Goal: Task Accomplishment & Management: Complete application form

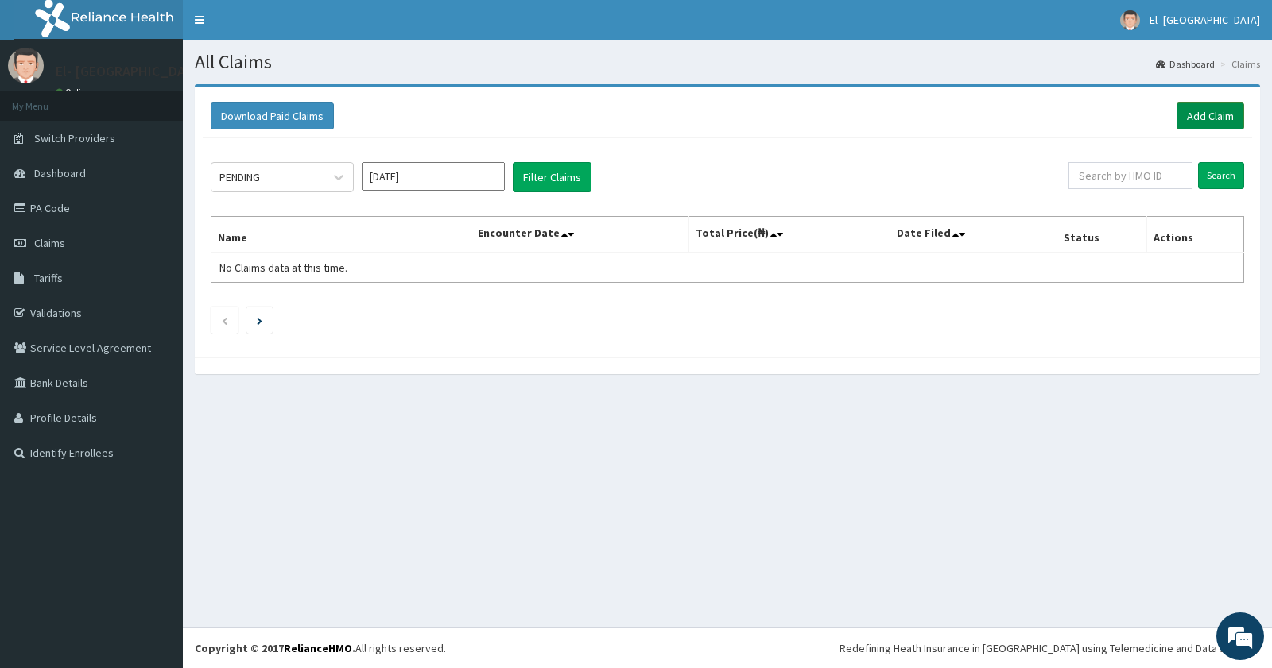
click at [1222, 118] on link "Add Claim" at bounding box center [1210, 116] width 68 height 27
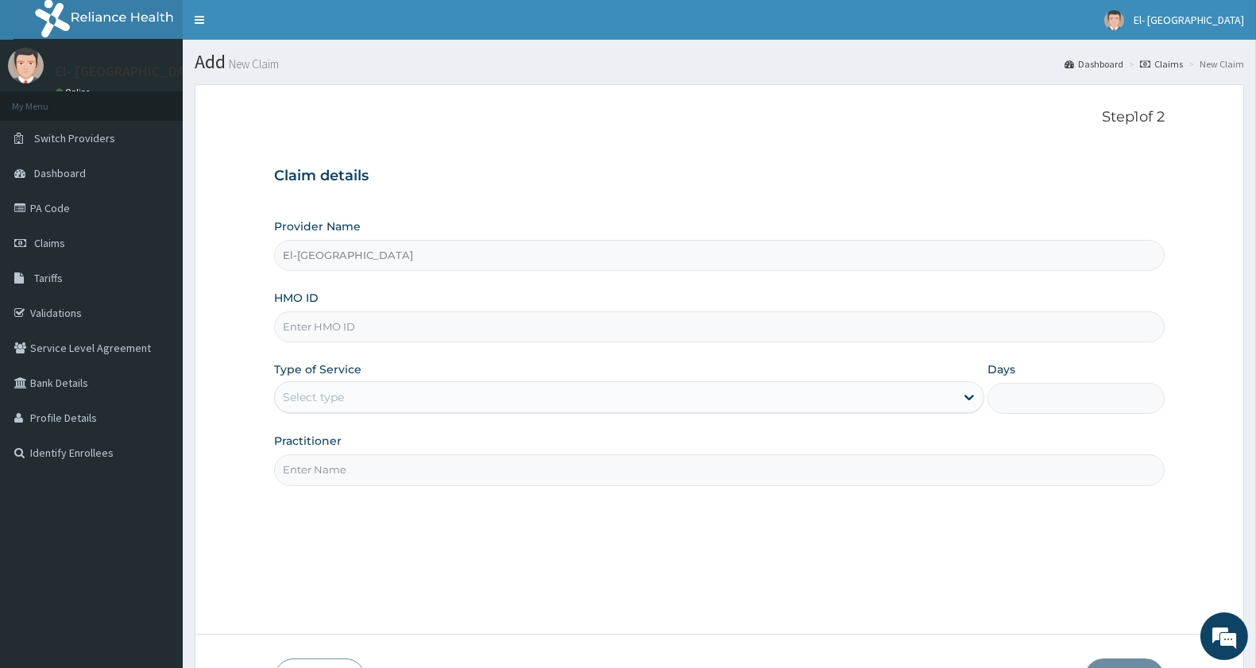
click at [354, 319] on input "HMO ID" at bounding box center [719, 327] width 891 height 31
type input "POM/10006/B"
click at [323, 408] on div "Select type" at bounding box center [615, 397] width 680 height 25
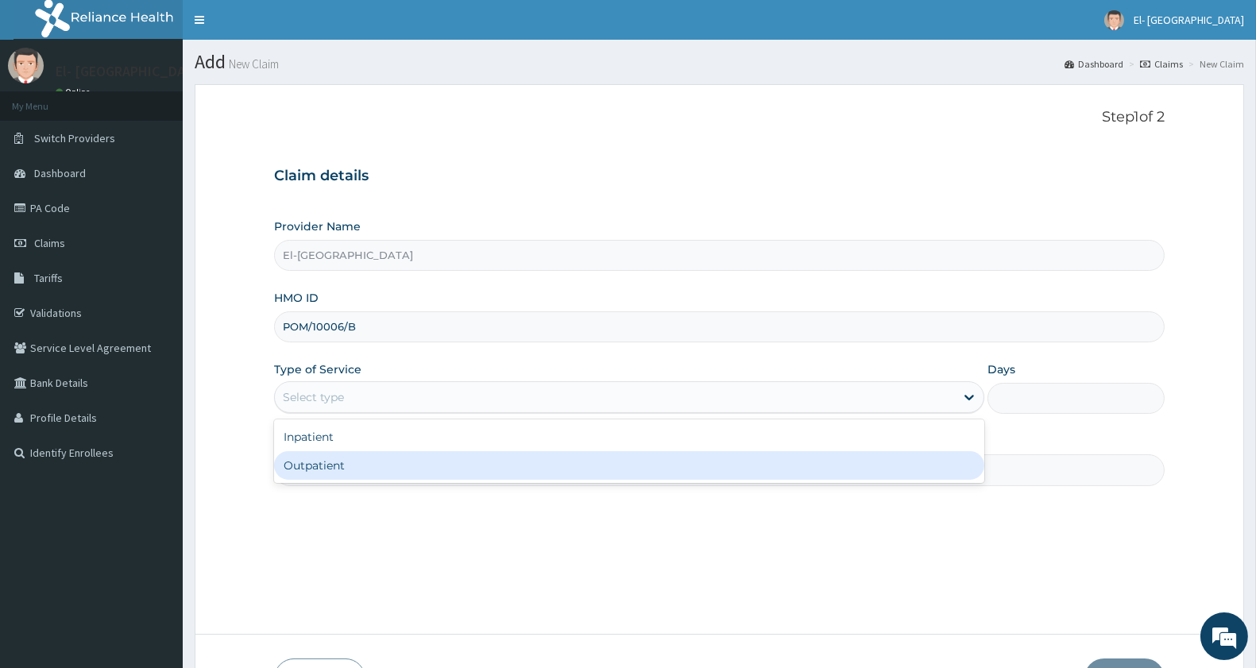
drag, startPoint x: 330, startPoint y: 463, endPoint x: 335, endPoint y: 457, distance: 8.4
click at [335, 459] on div "Outpatient" at bounding box center [629, 465] width 710 height 29
type input "1"
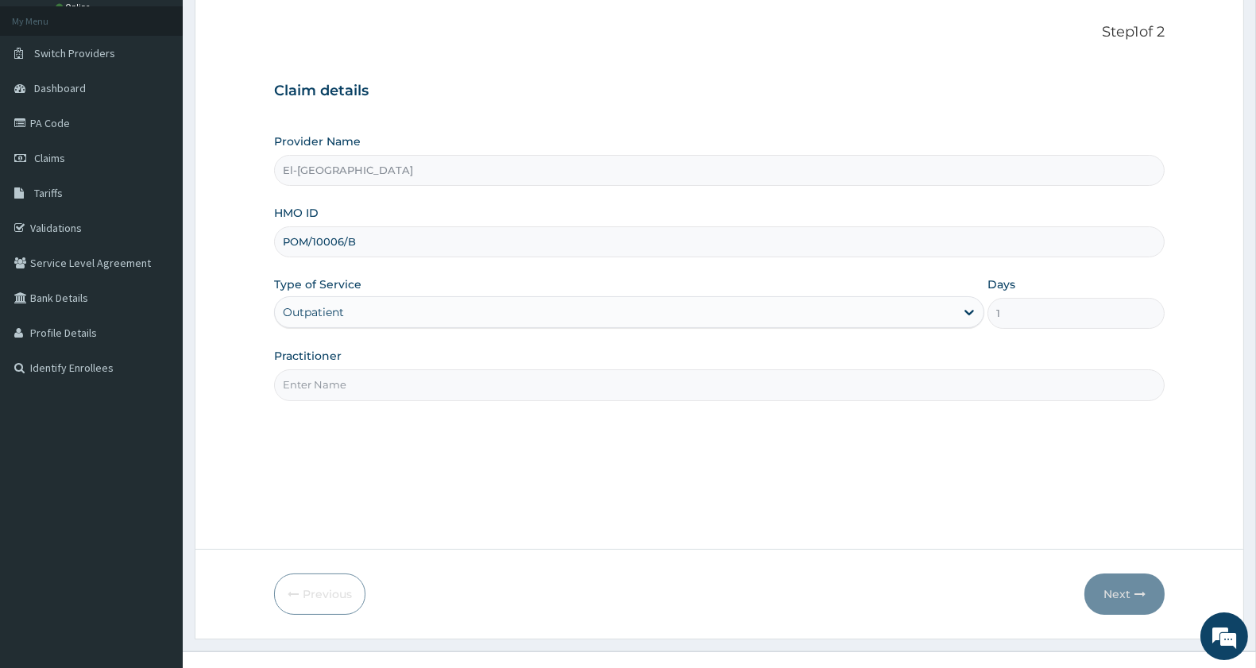
scroll to position [109, 0]
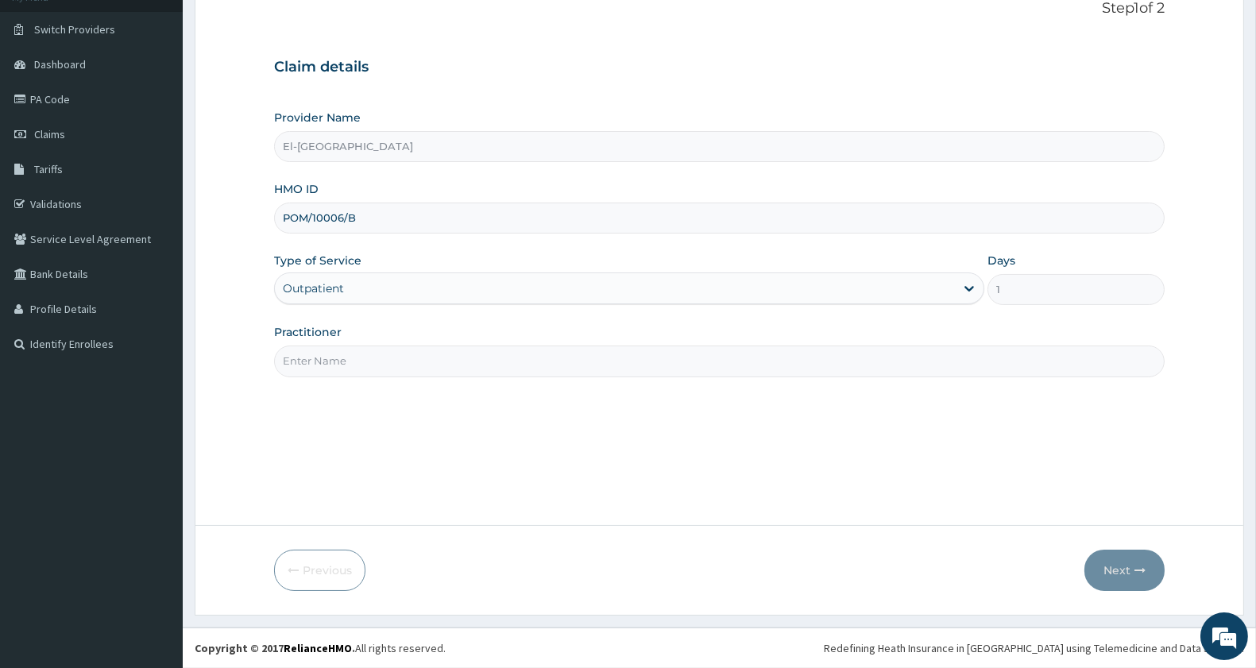
click at [346, 363] on input "Practitioner" at bounding box center [719, 361] width 891 height 31
type input "DR JOHN"
click at [1139, 565] on icon "button" at bounding box center [1140, 570] width 11 height 11
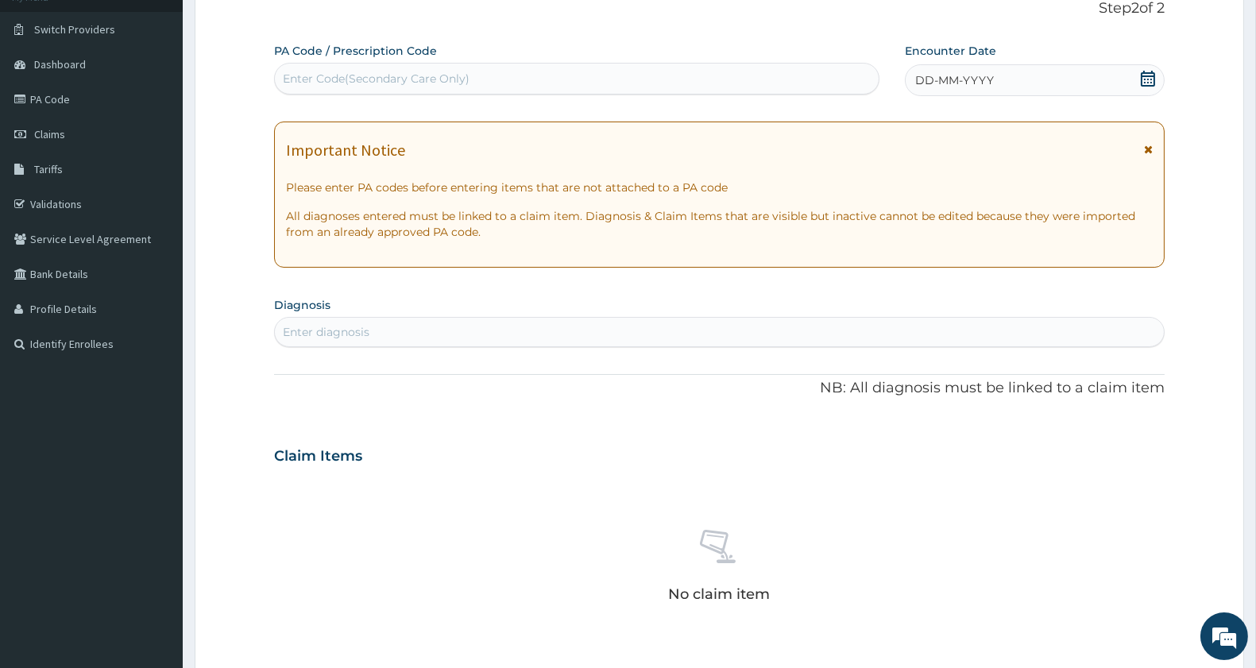
click at [941, 61] on div "Encounter Date DD-MM-YYYY" at bounding box center [1035, 69] width 260 height 53
click at [939, 72] on span "DD-MM-YYYY" at bounding box center [955, 80] width 79 height 16
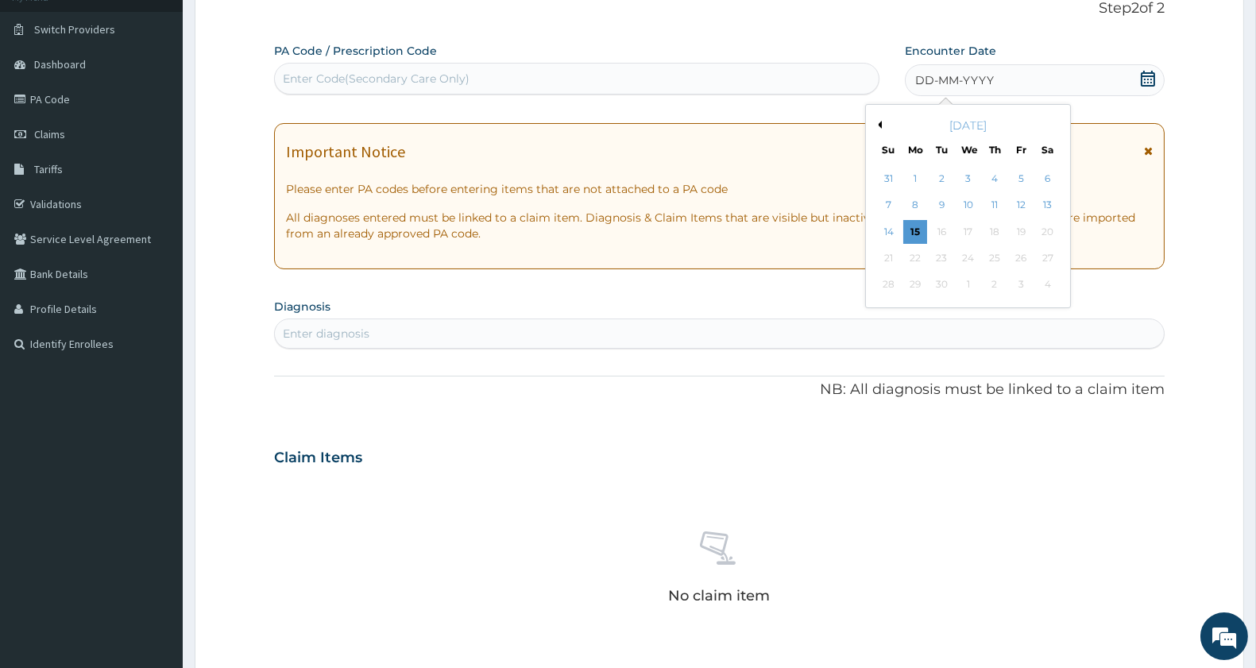
click at [881, 122] on button "Previous Month" at bounding box center [878, 125] width 8 height 8
click at [995, 227] on div "14" at bounding box center [995, 232] width 24 height 24
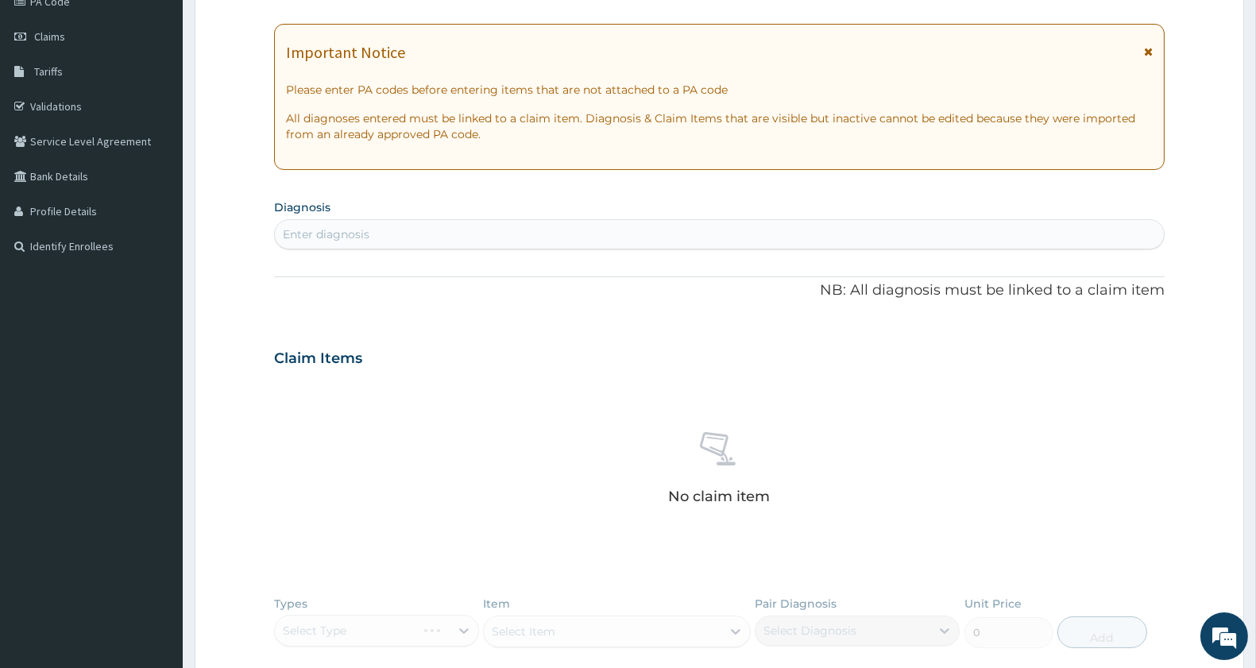
scroll to position [286, 0]
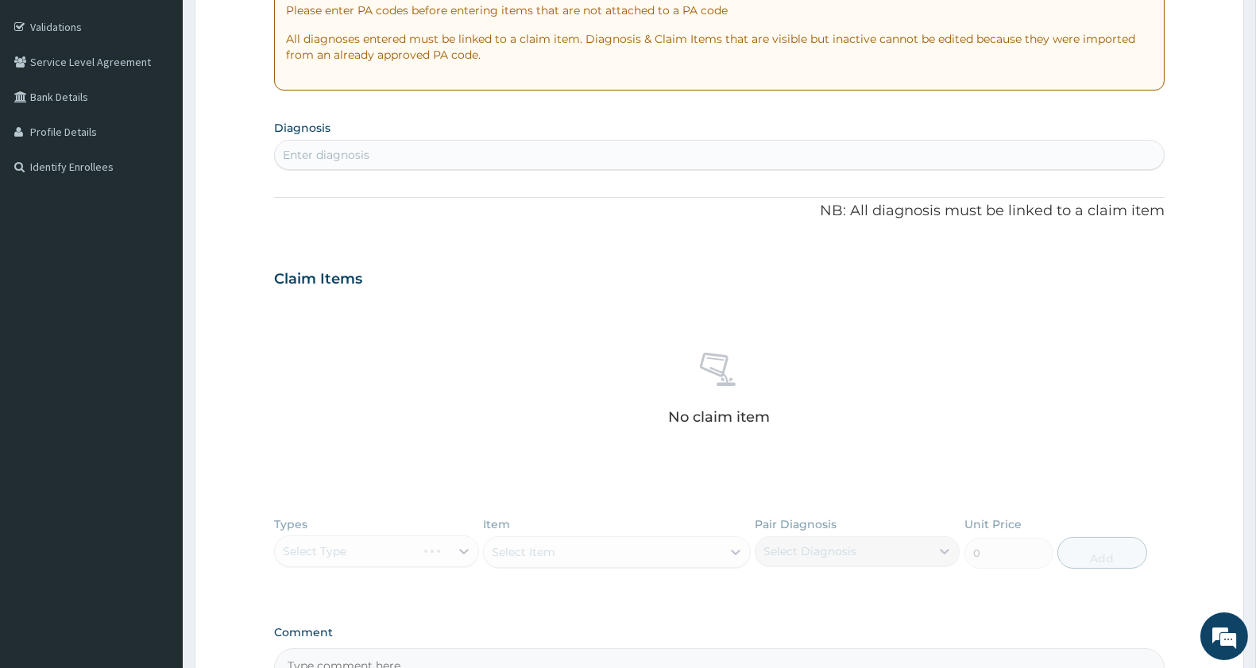
click at [435, 154] on div "Enter diagnosis" at bounding box center [719, 154] width 889 height 25
type input "antenatal"
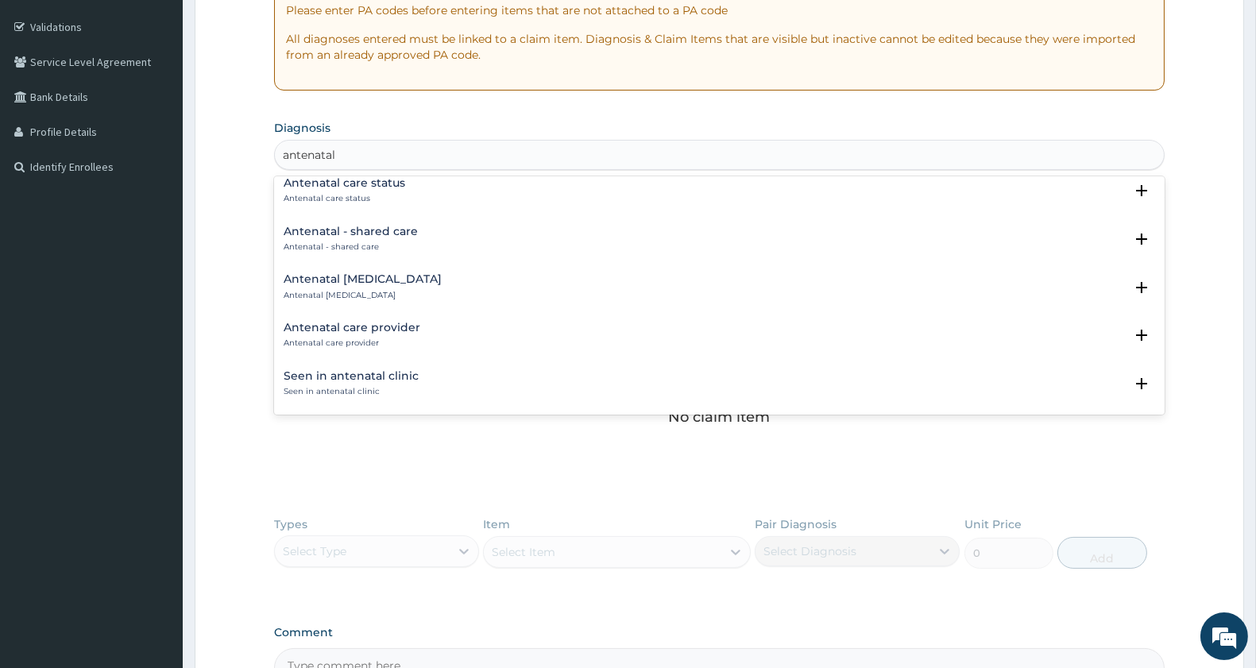
scroll to position [176, 0]
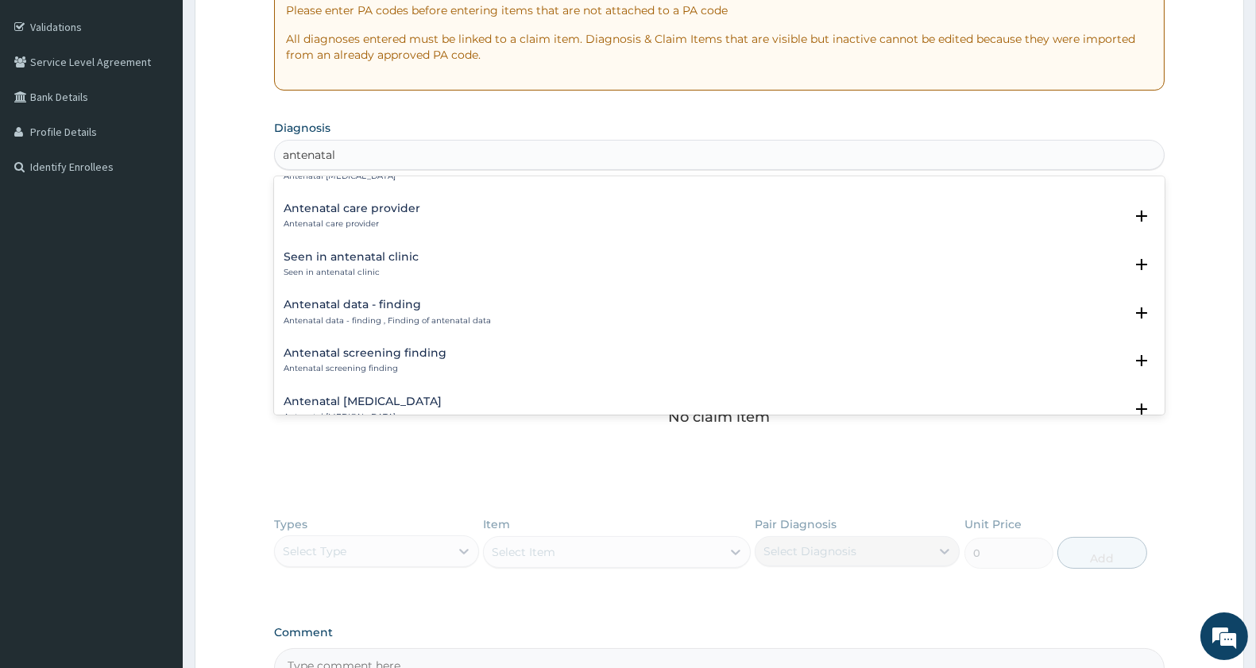
drag, startPoint x: 320, startPoint y: 310, endPoint x: 504, endPoint y: 279, distance: 186.2
click at [550, 282] on div "Antenatal depression Antenatal depression Select Status Query Query covers susp…" at bounding box center [719, 295] width 891 height 238
click at [362, 224] on p "Antenatal care provider" at bounding box center [352, 224] width 137 height 11
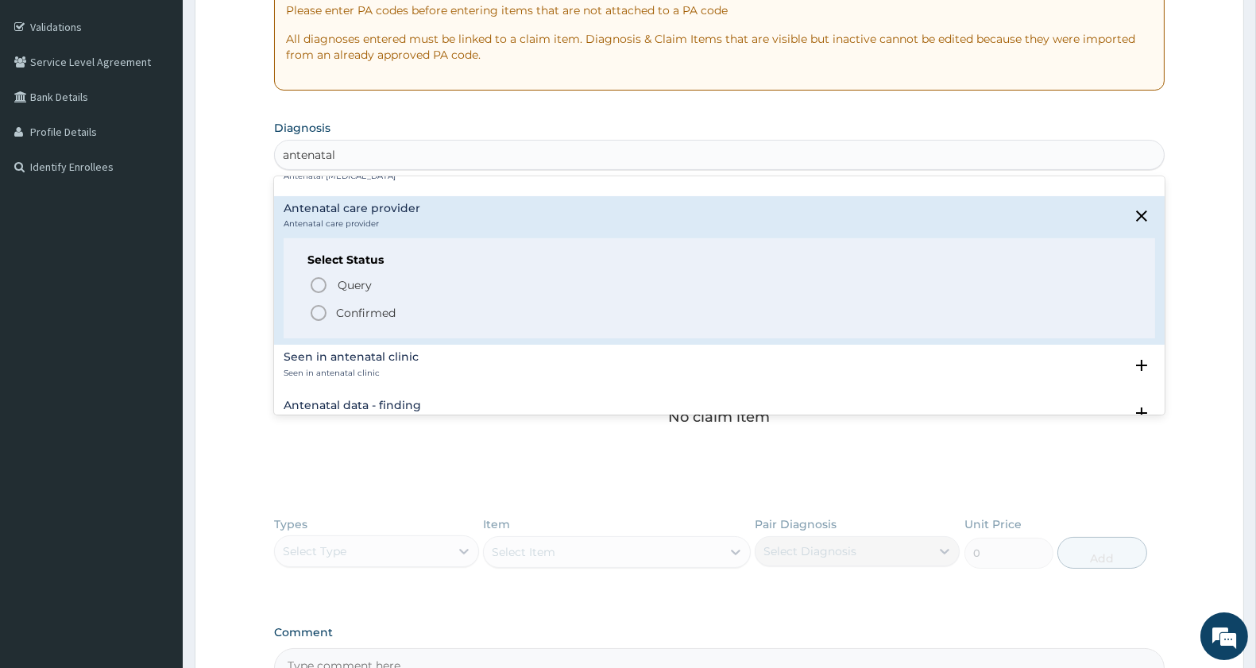
click at [323, 314] on icon "status option filled" at bounding box center [318, 313] width 19 height 19
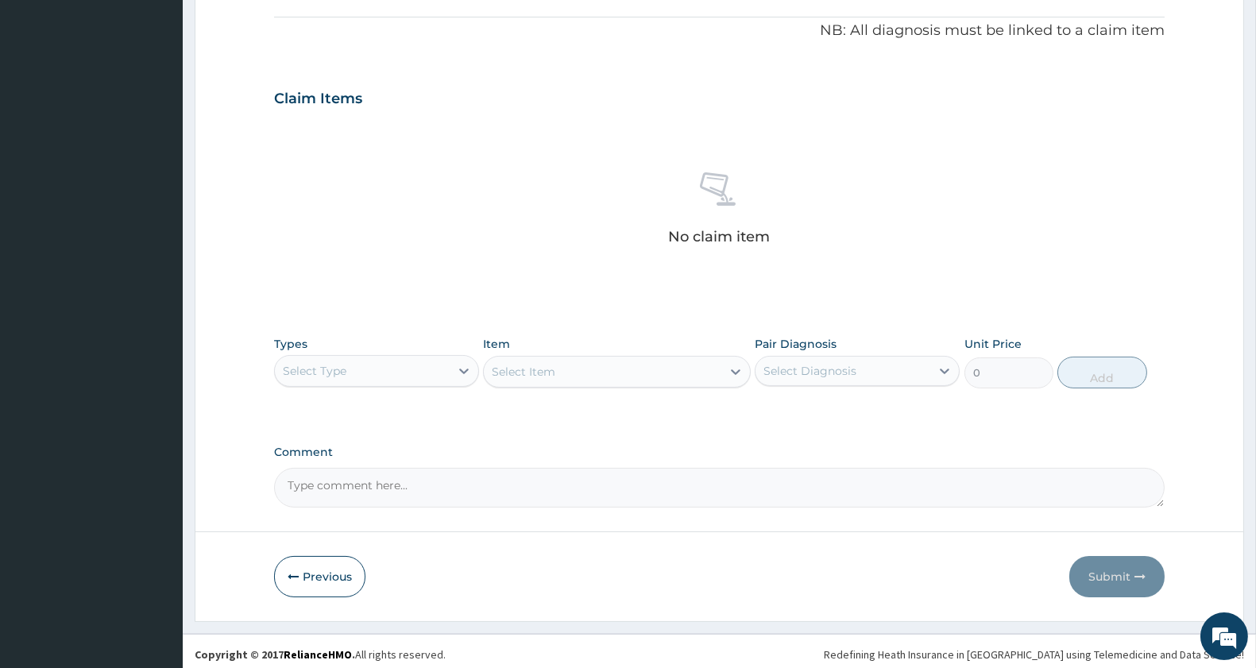
scroll to position [478, 0]
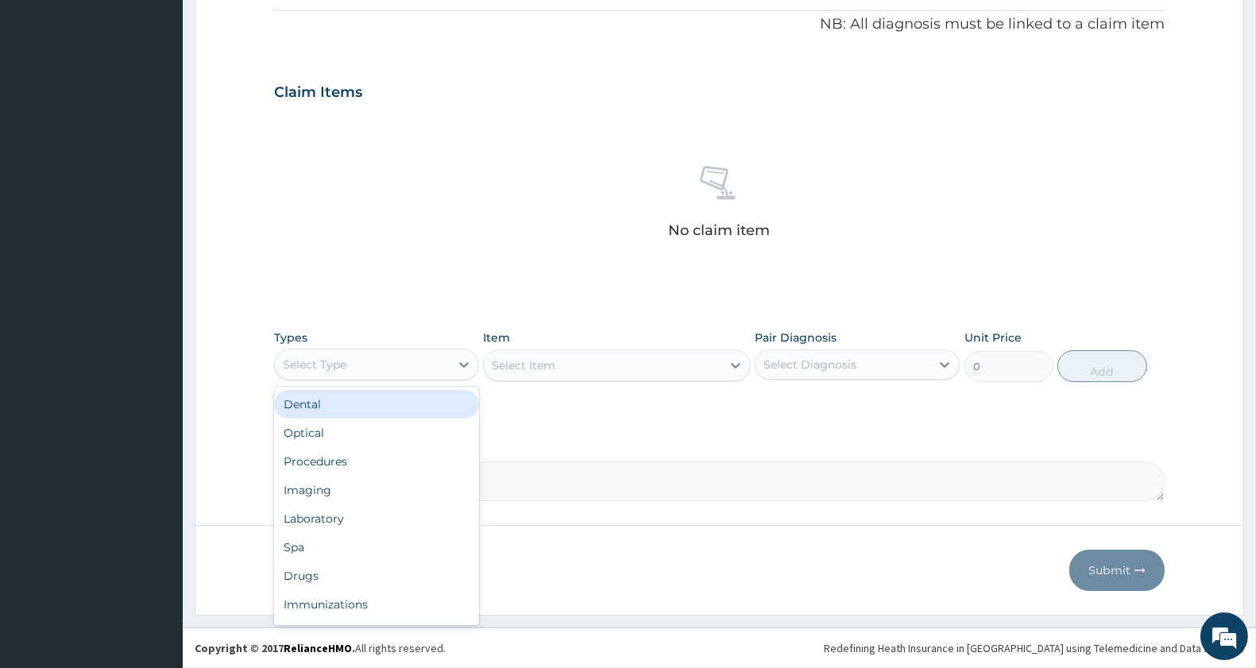
click at [358, 362] on div "Select Type" at bounding box center [362, 364] width 175 height 25
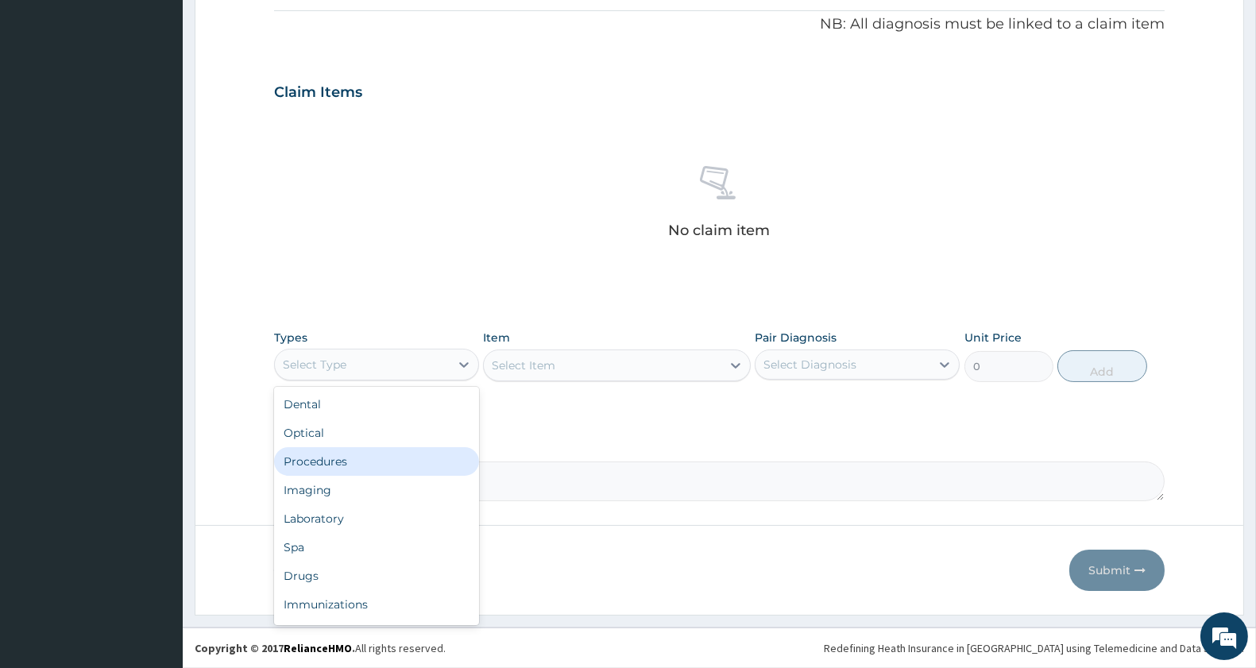
click at [340, 458] on div "Procedures" at bounding box center [376, 461] width 205 height 29
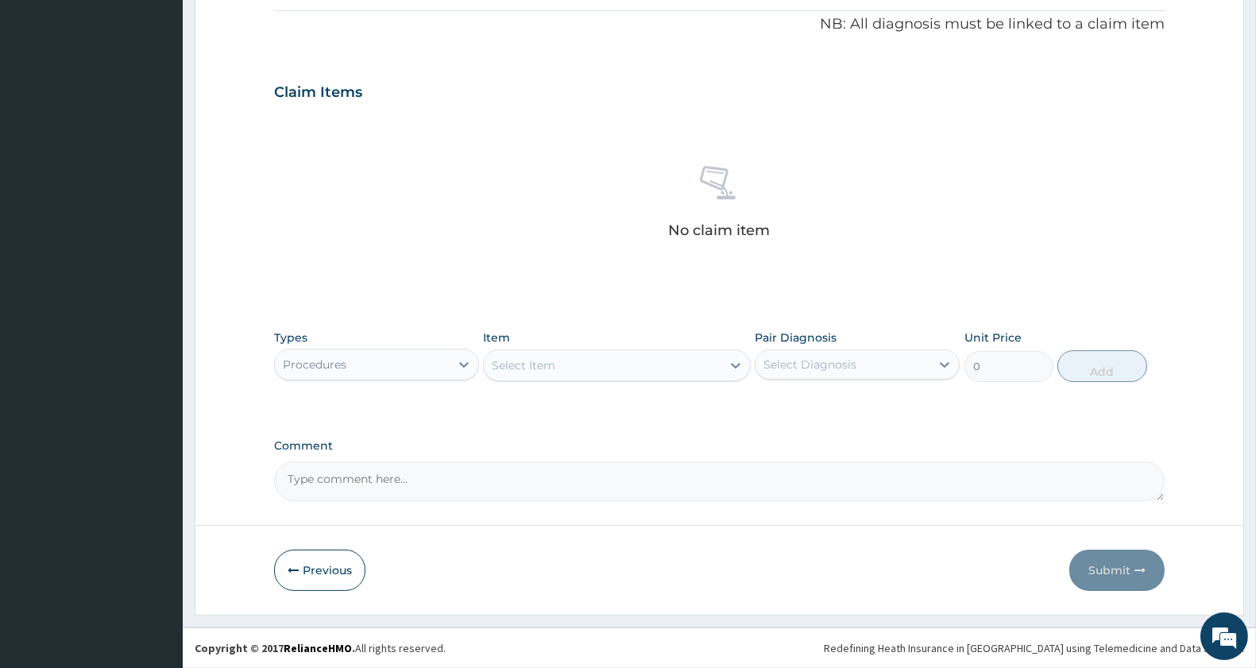
click at [563, 353] on div "Select Item" at bounding box center [602, 365] width 237 height 25
type input "general pra"
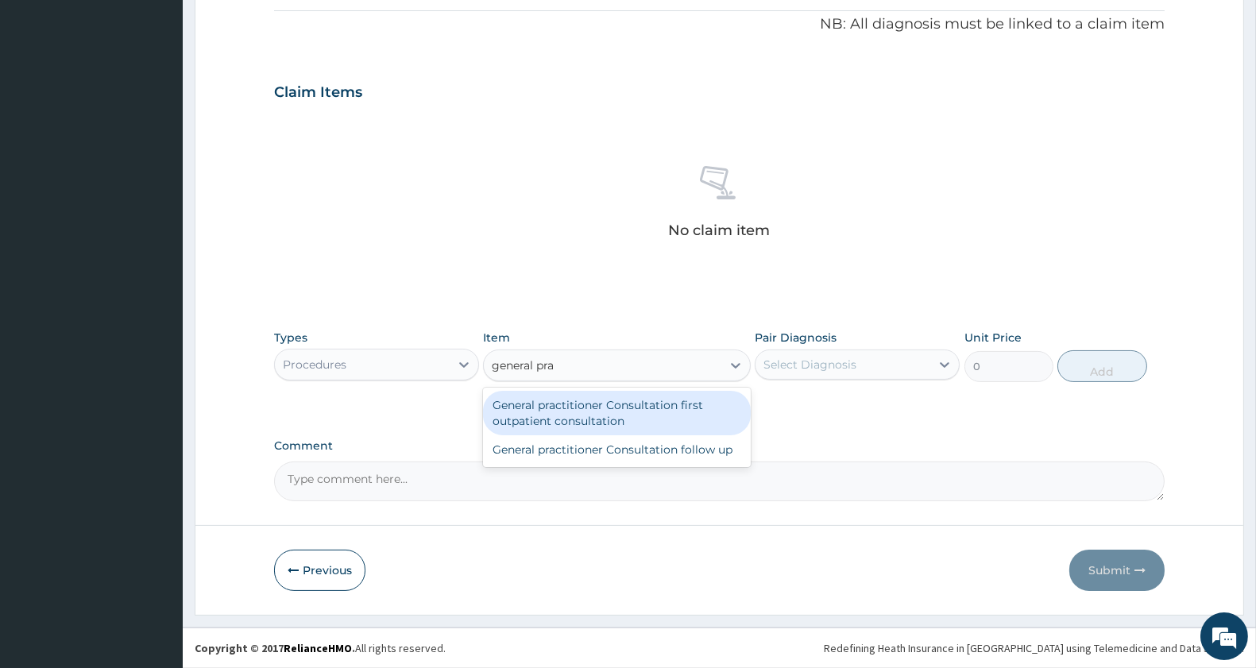
click at [645, 405] on div "General practitioner Consultation first outpatient consultation" at bounding box center [616, 413] width 267 height 45
type input "3000"
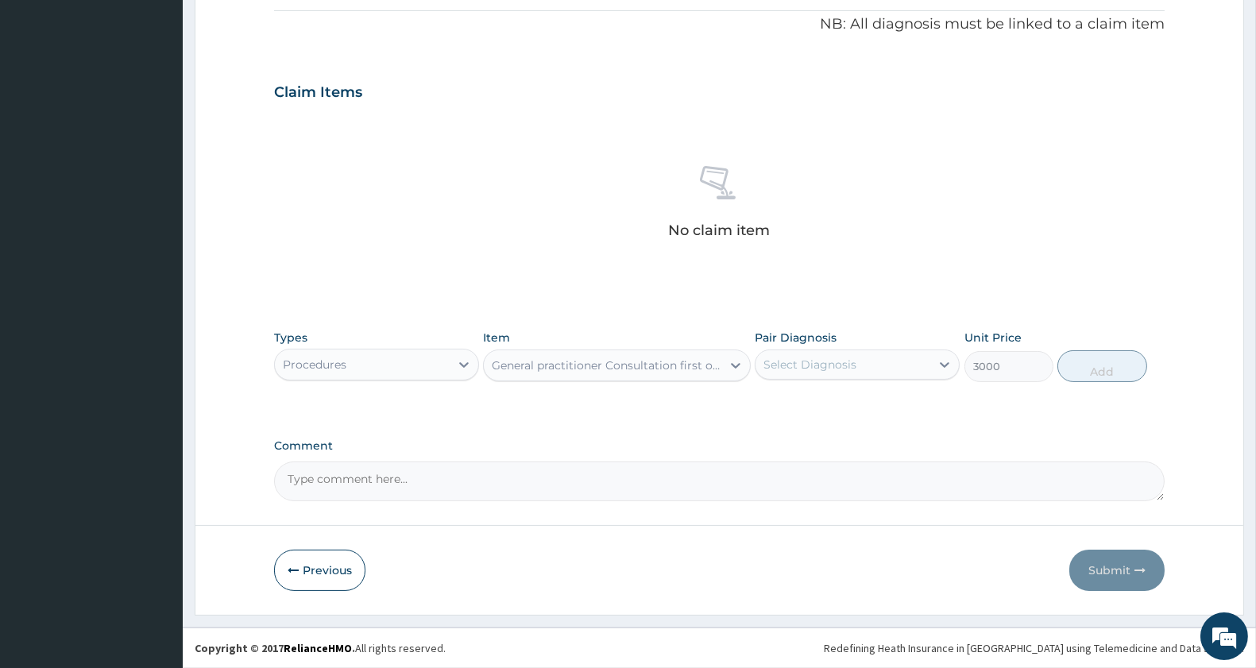
click at [884, 380] on div "Pair Diagnosis Select Diagnosis" at bounding box center [857, 356] width 205 height 52
click at [850, 360] on div "Select Diagnosis" at bounding box center [810, 365] width 93 height 16
click at [854, 395] on div "Antenatal care provider" at bounding box center [857, 405] width 205 height 33
checkbox input "true"
click at [1083, 351] on button "Add" at bounding box center [1102, 366] width 89 height 32
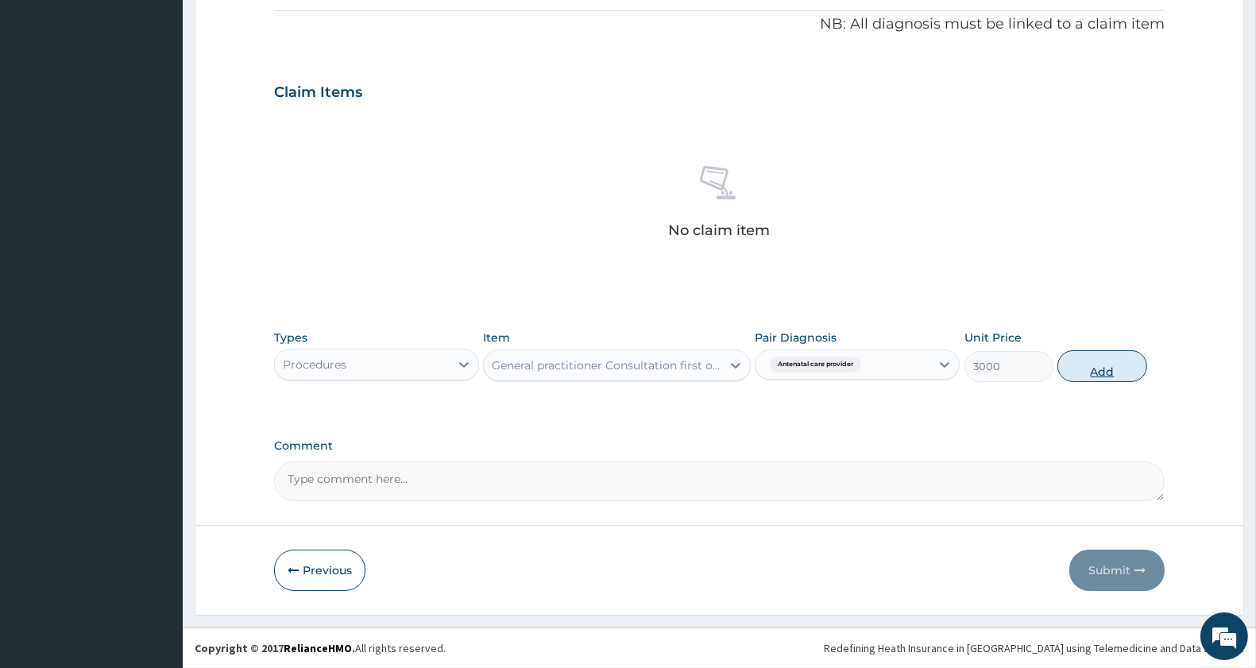
type input "0"
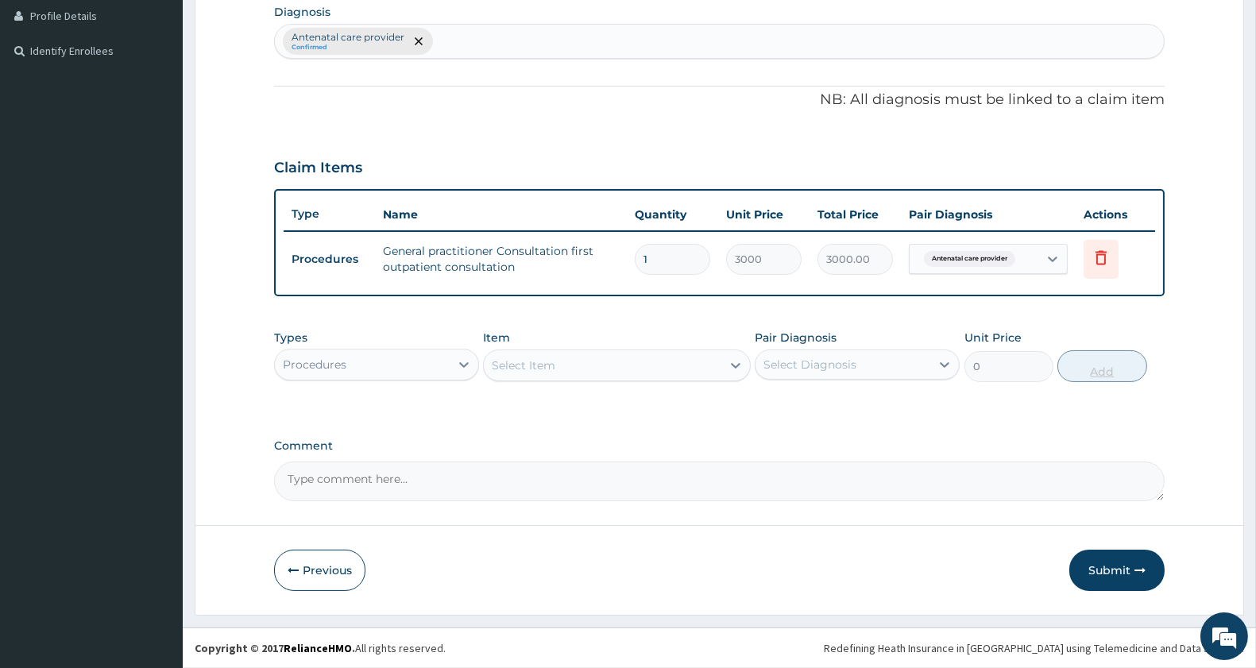
scroll to position [401, 0]
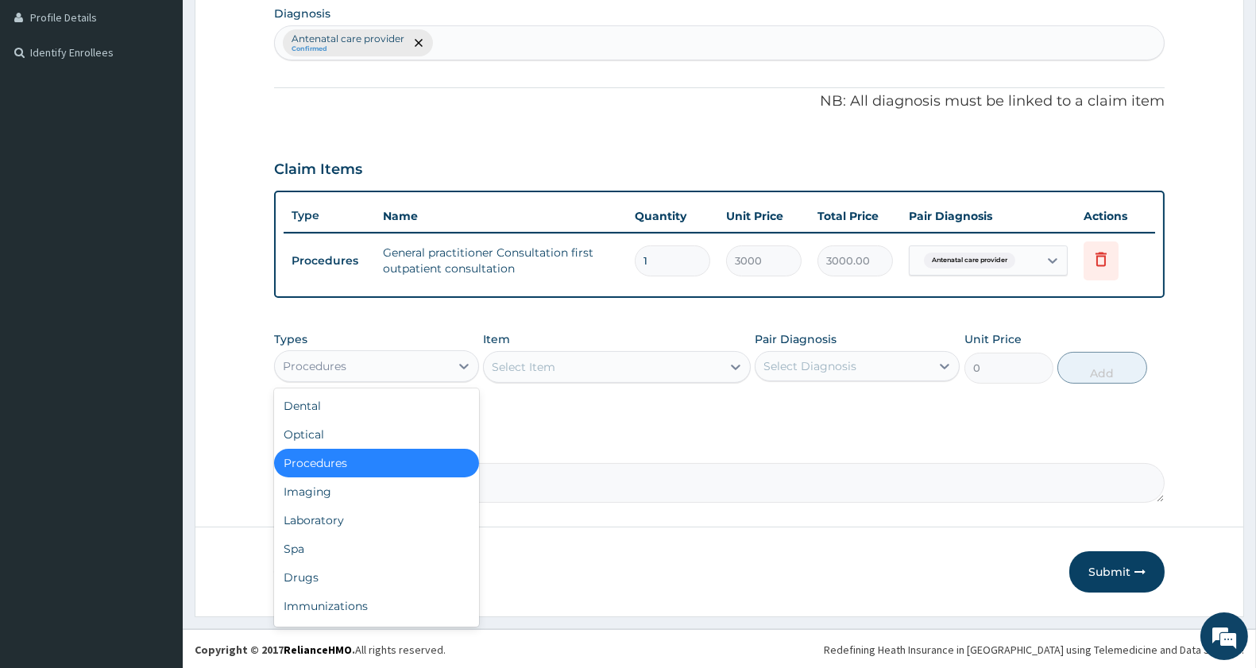
click at [395, 371] on div "Procedures" at bounding box center [362, 366] width 175 height 25
click at [318, 580] on div "Drugs" at bounding box center [376, 577] width 205 height 29
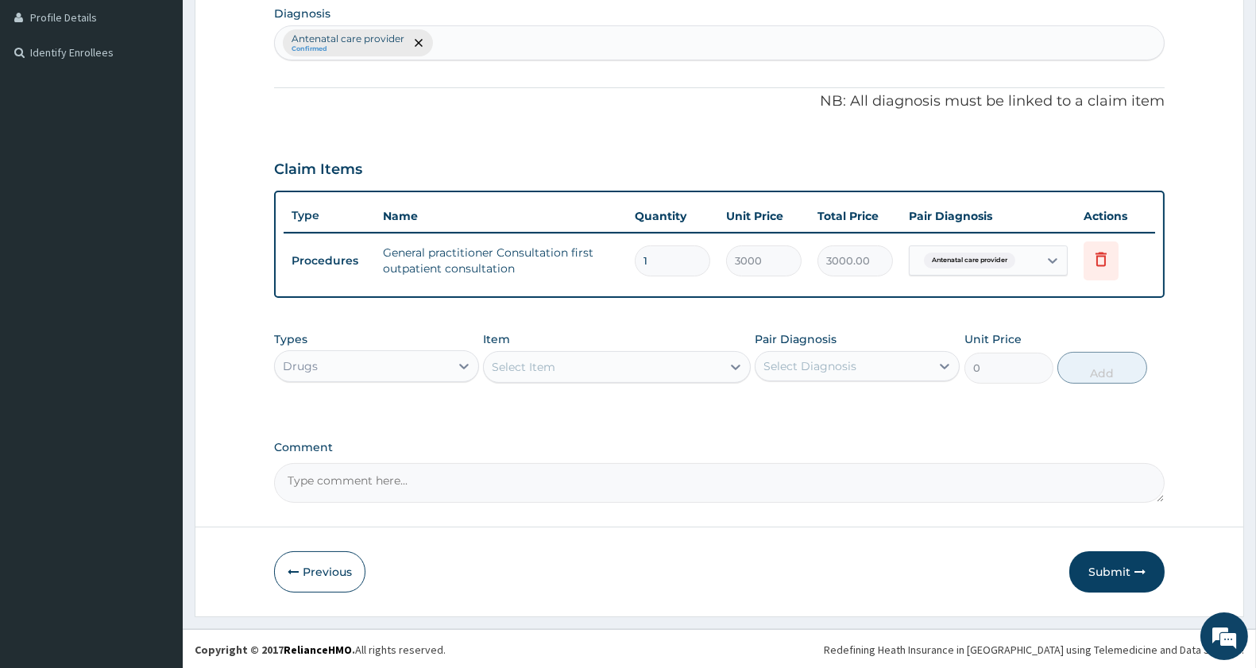
click at [575, 358] on div "Select Item" at bounding box center [602, 366] width 237 height 25
type input "lari"
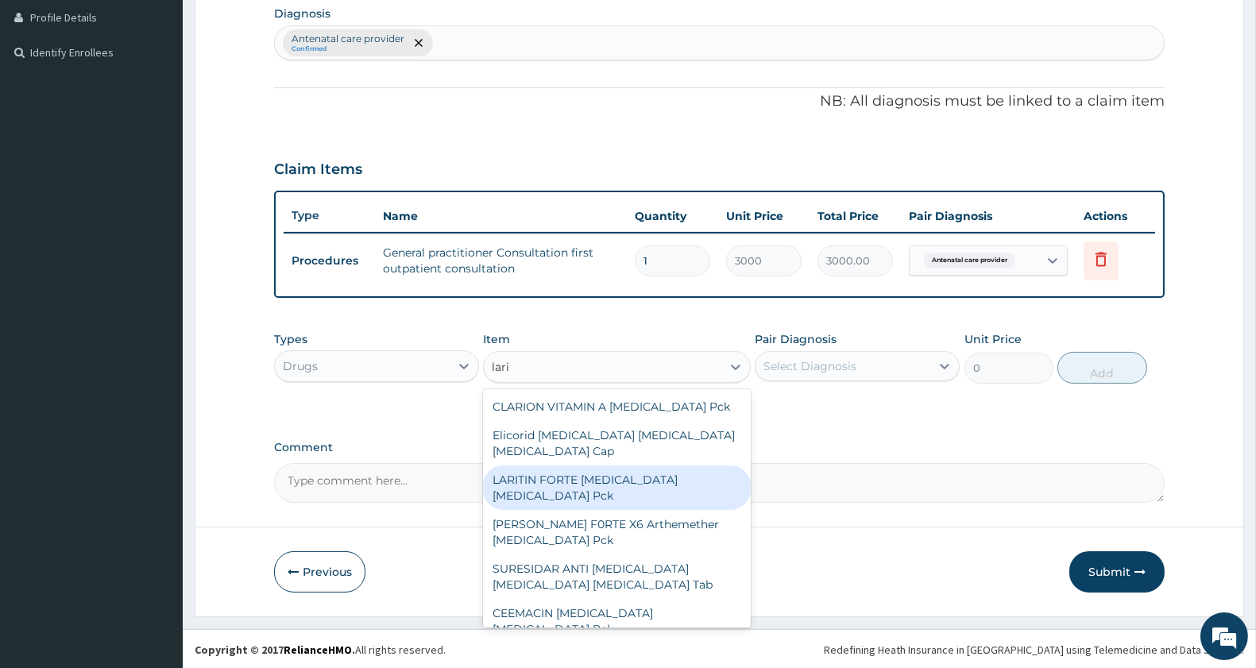
click at [592, 487] on div "LARITIN FORTE Artemether Lumefantrine Pck" at bounding box center [616, 488] width 267 height 45
type input "414"
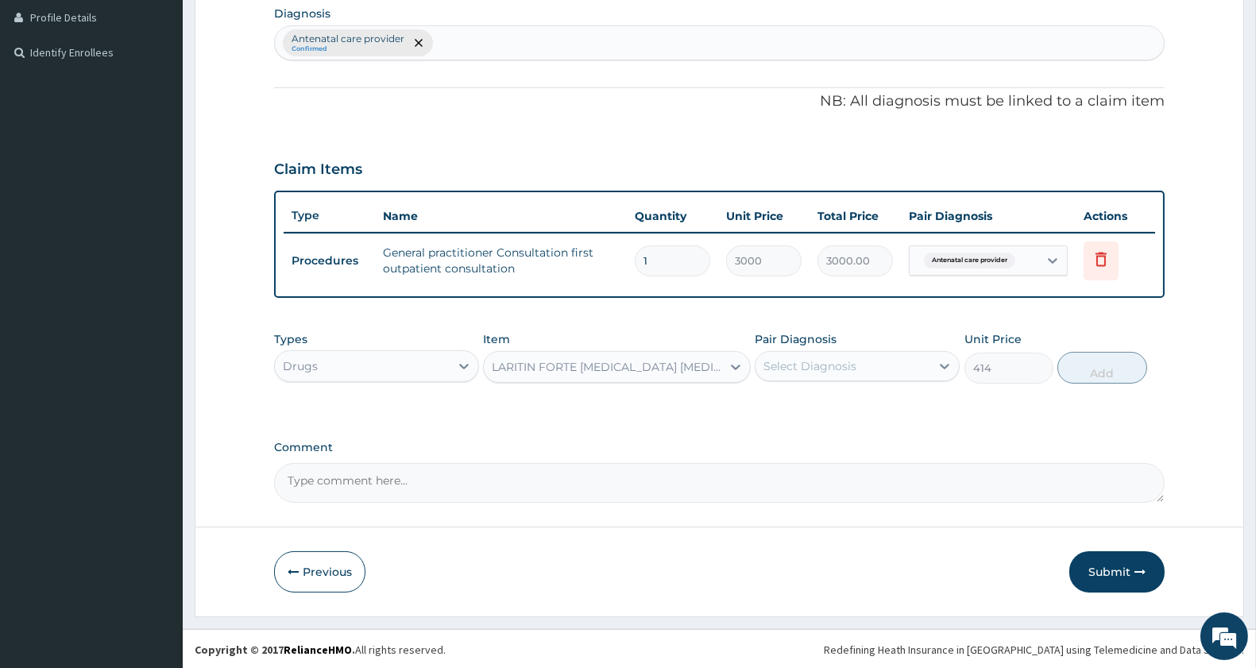
click at [620, 354] on div "LARITIN FORTE Artemether Lumefantrine Pck" at bounding box center [602, 366] width 237 height 25
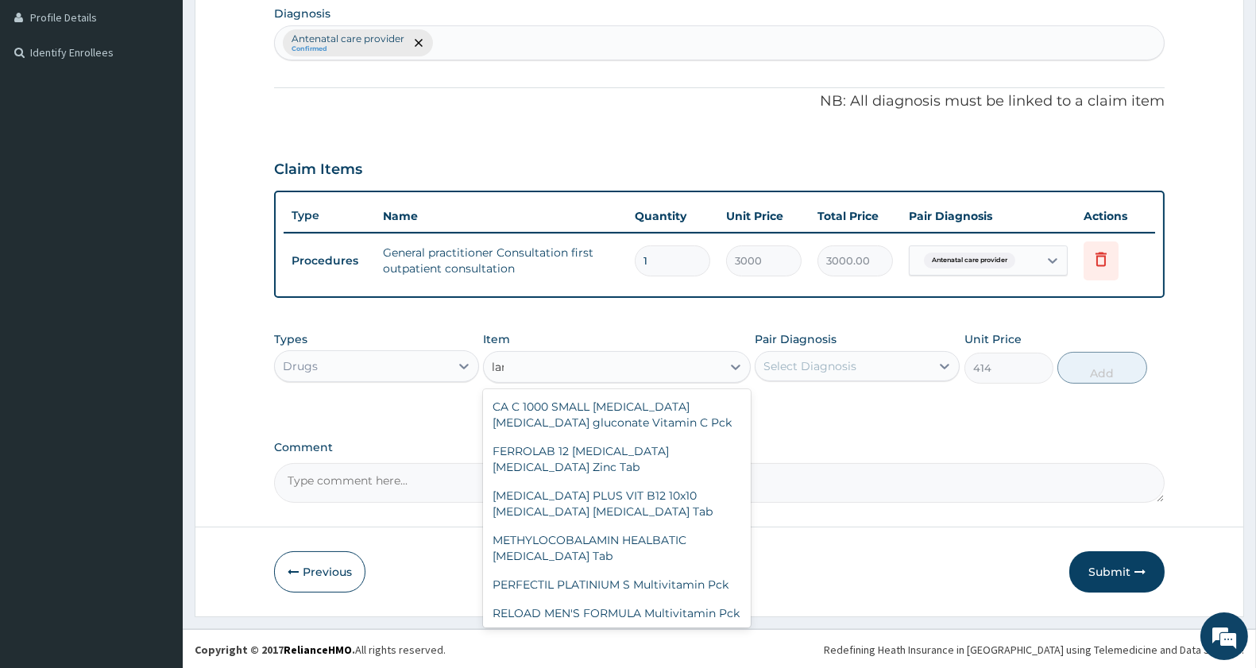
type input "lari"
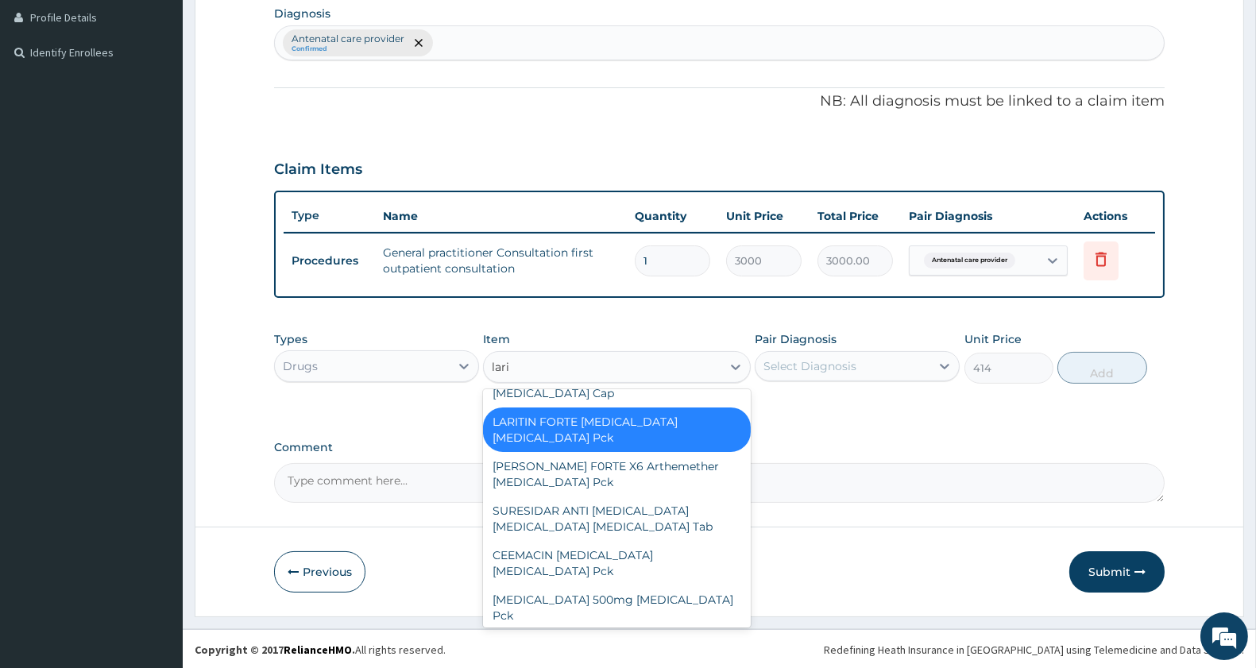
scroll to position [72, 0]
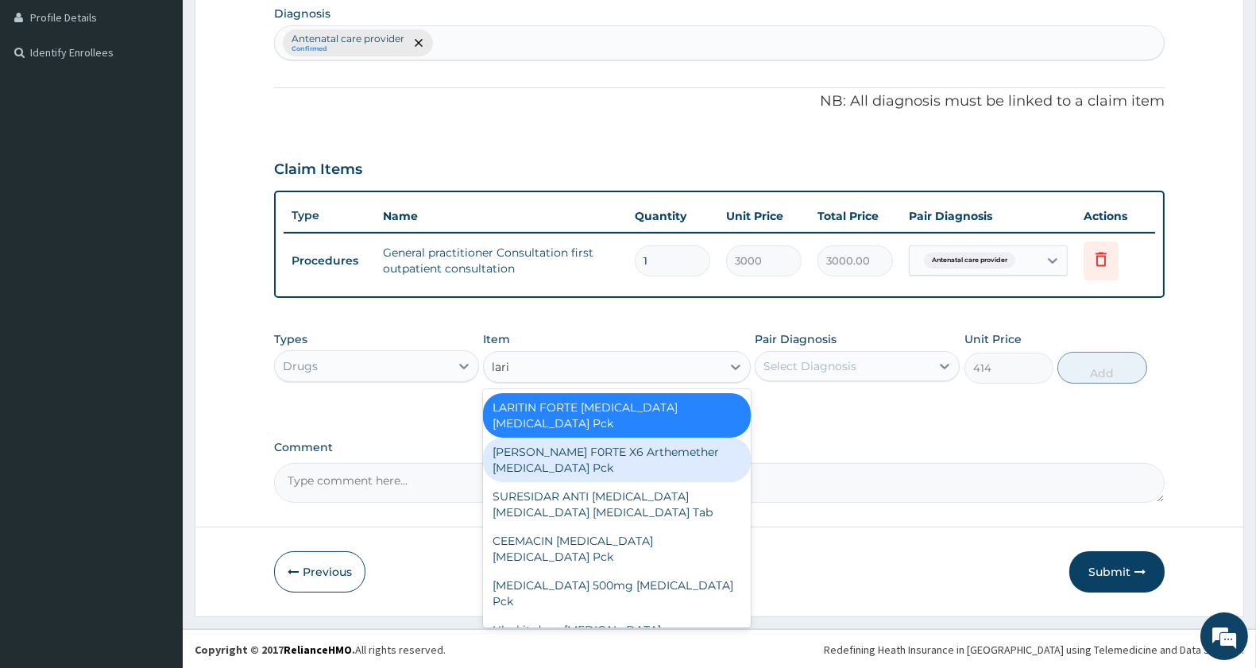
click at [638, 446] on div "LARIS F0RTE X6 Arthemether Lumefantrine Pck" at bounding box center [616, 460] width 267 height 45
type input "575"
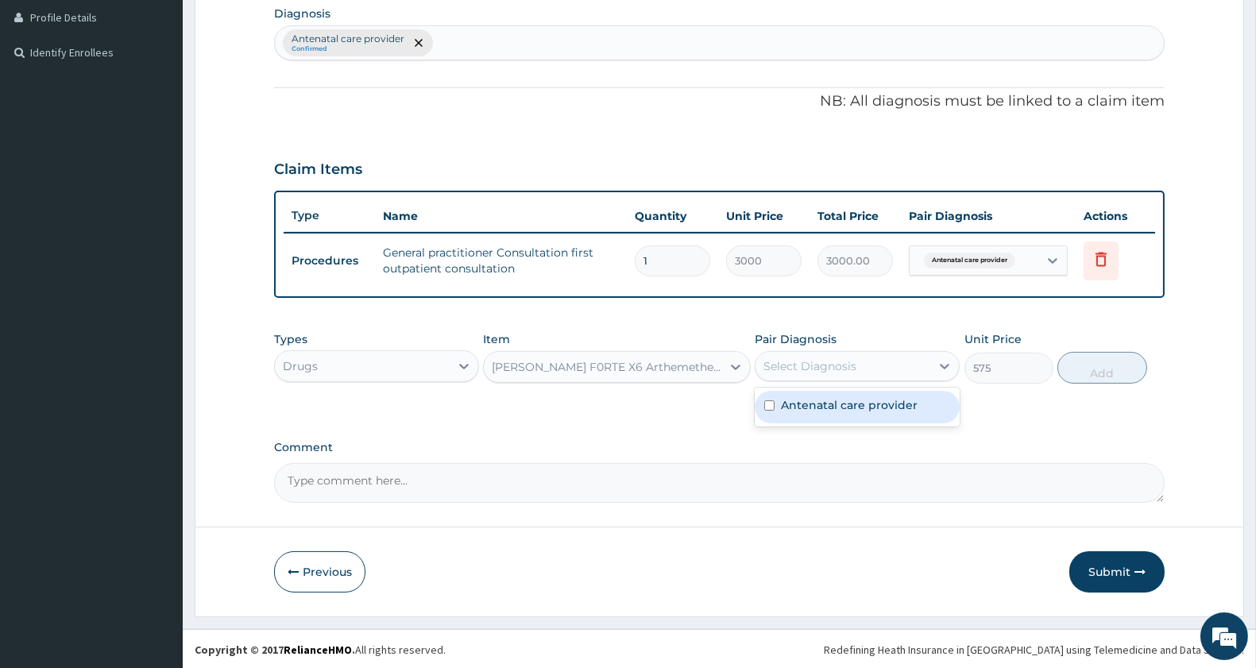
click at [833, 369] on div "Select Diagnosis" at bounding box center [810, 366] width 93 height 16
click at [663, 361] on div "LARIS F0RTE X6 Arthemether Lumefantrine Pck" at bounding box center [607, 367] width 230 height 16
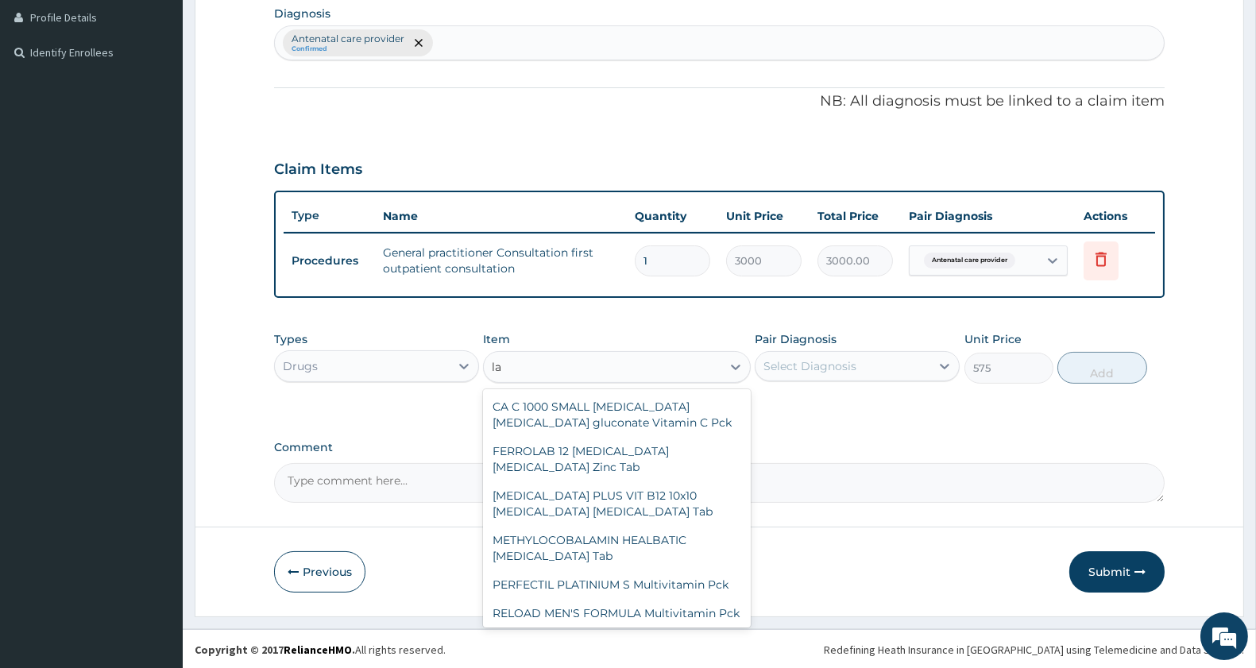
scroll to position [2824, 0]
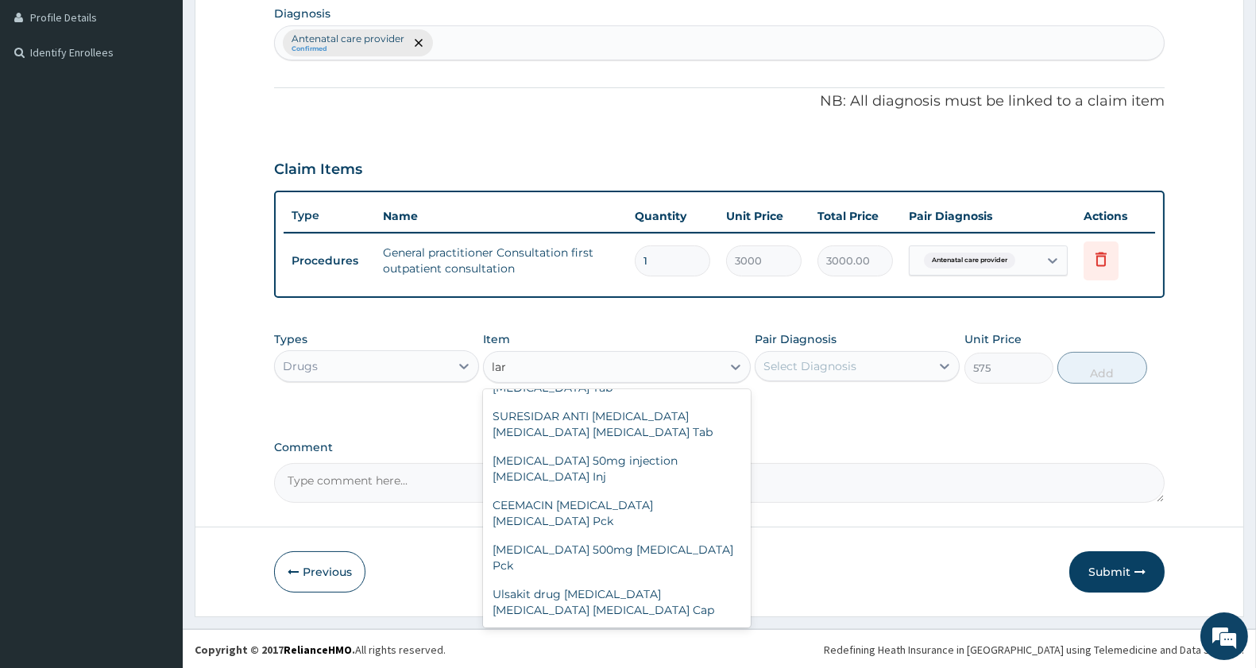
type input "lari"
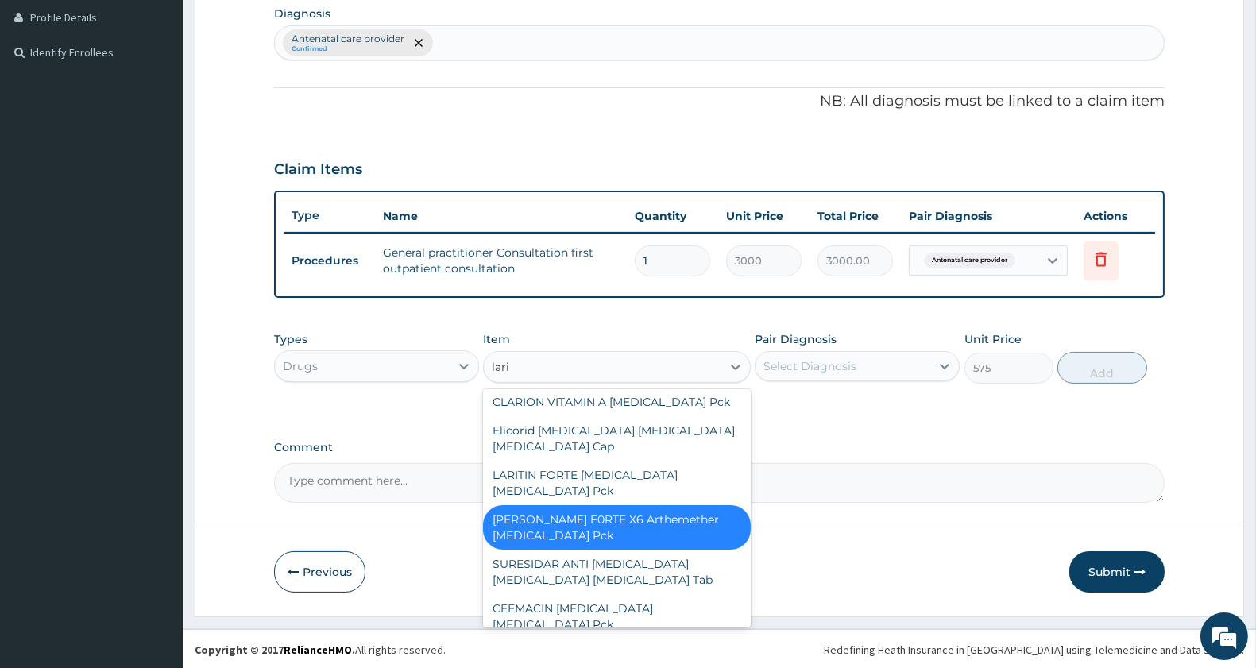
scroll to position [0, 0]
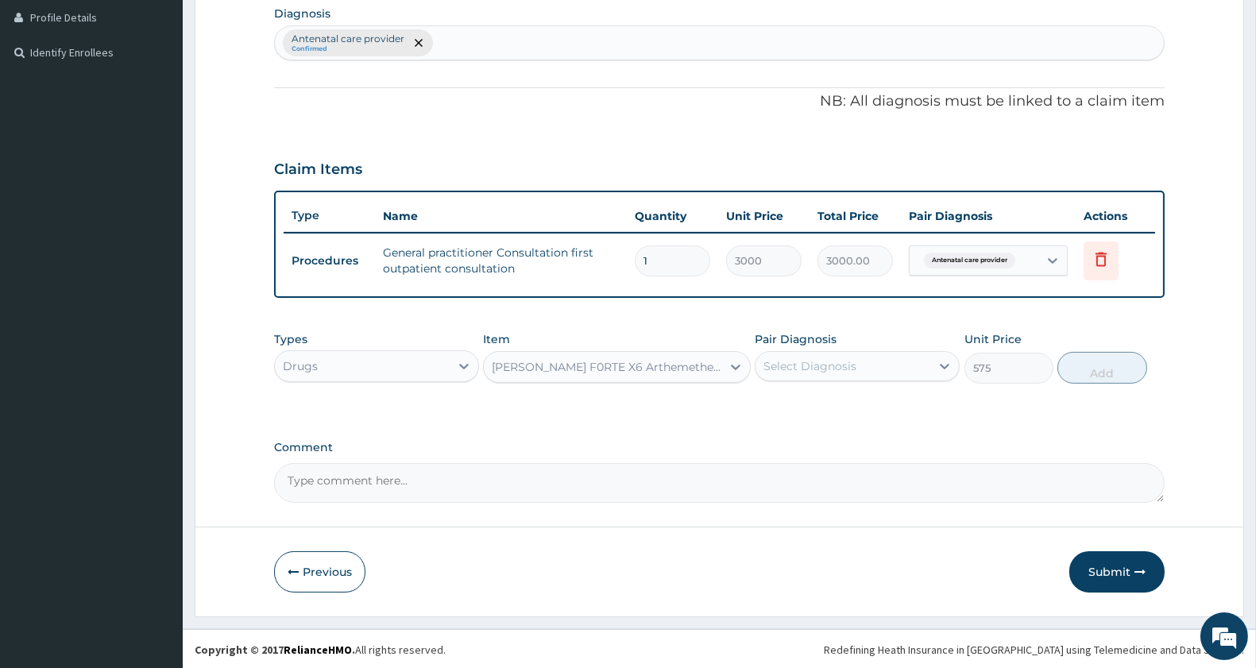
drag, startPoint x: 552, startPoint y: 360, endPoint x: 415, endPoint y: 362, distance: 137.5
click at [415, 362] on div "Types Drugs Item option LARIS F0RTE X6 Arthemether Lumefantrine Pck, selected. …" at bounding box center [719, 357] width 891 height 68
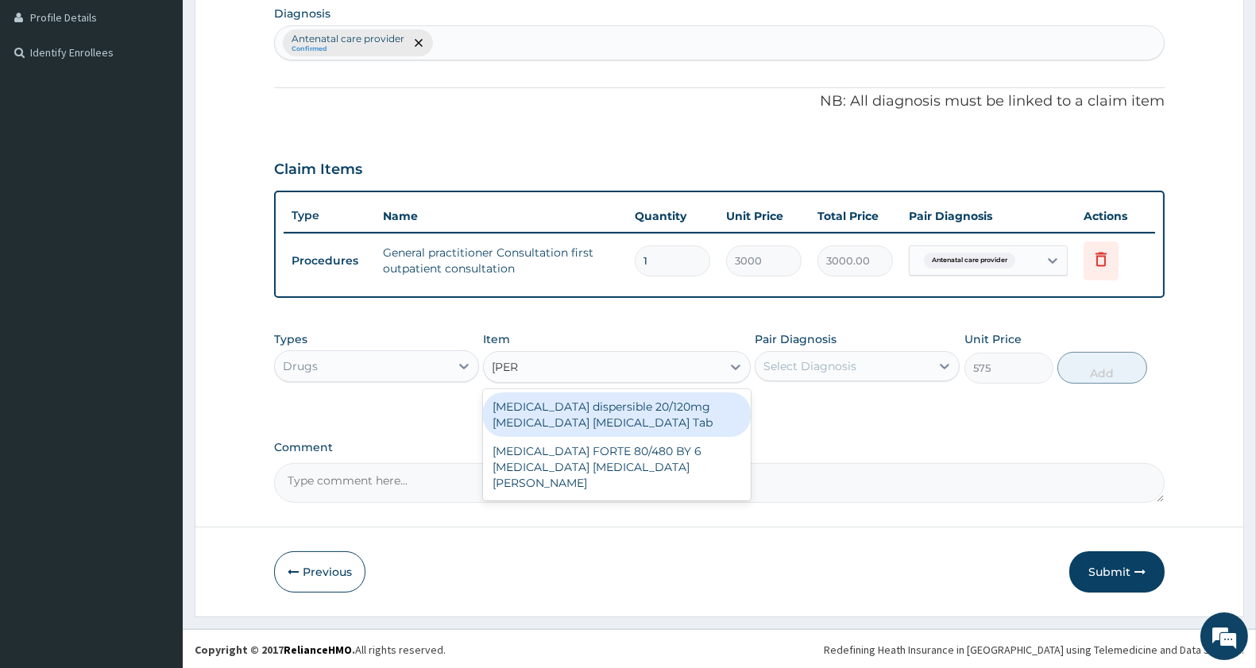
type input "coart"
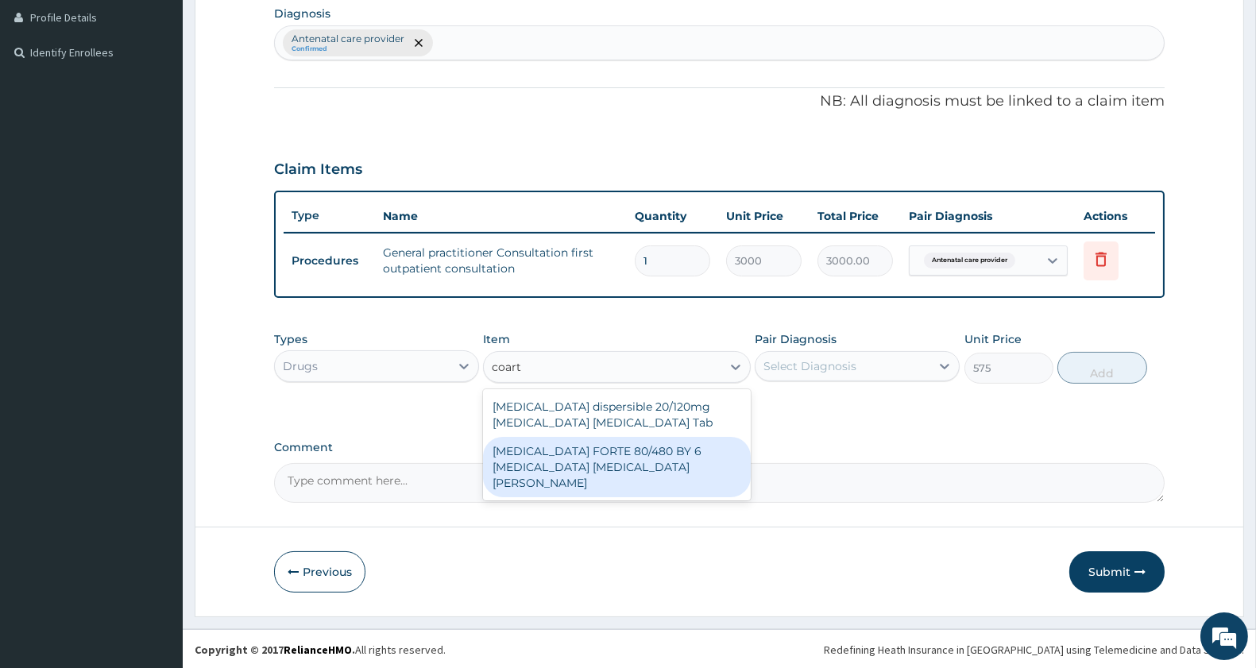
click at [634, 455] on div "COARTEM FORTE 80/480 BY 6 Artemether Lumefantrine Pck" at bounding box center [616, 467] width 267 height 60
type input "3220"
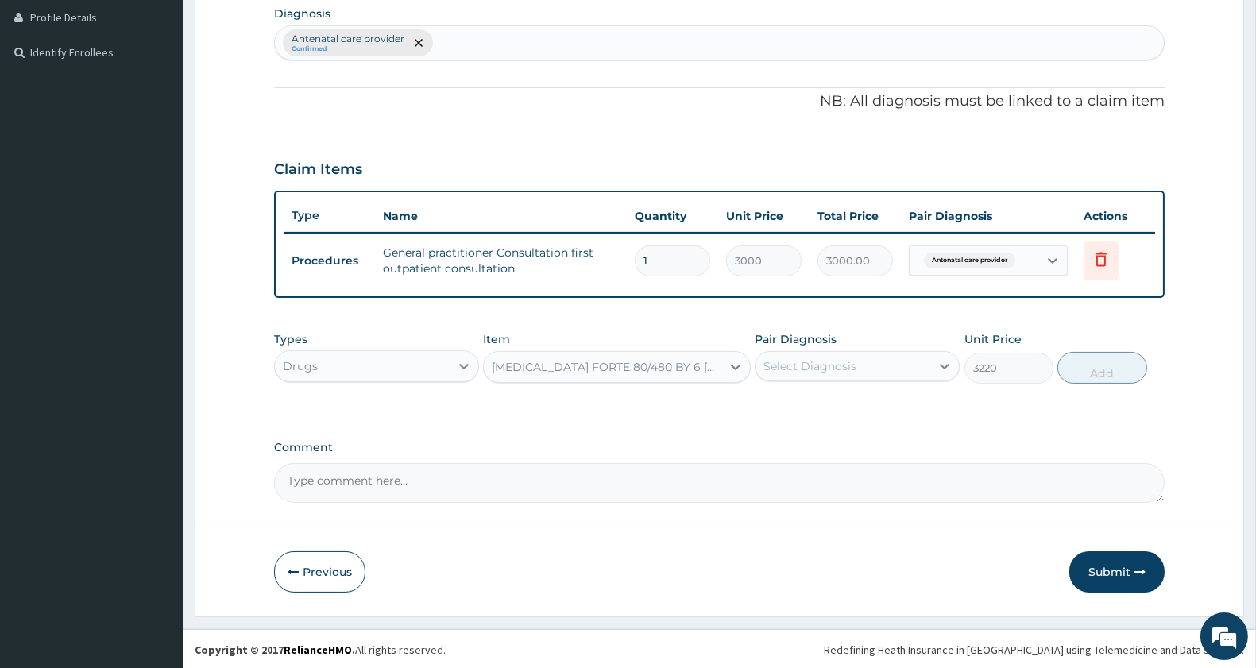
click at [824, 369] on div "Select Diagnosis" at bounding box center [810, 366] width 93 height 16
click at [822, 400] on label "Antenatal care provider" at bounding box center [849, 405] width 137 height 16
checkbox input "true"
click at [1140, 374] on button "Add" at bounding box center [1102, 368] width 89 height 32
type input "0"
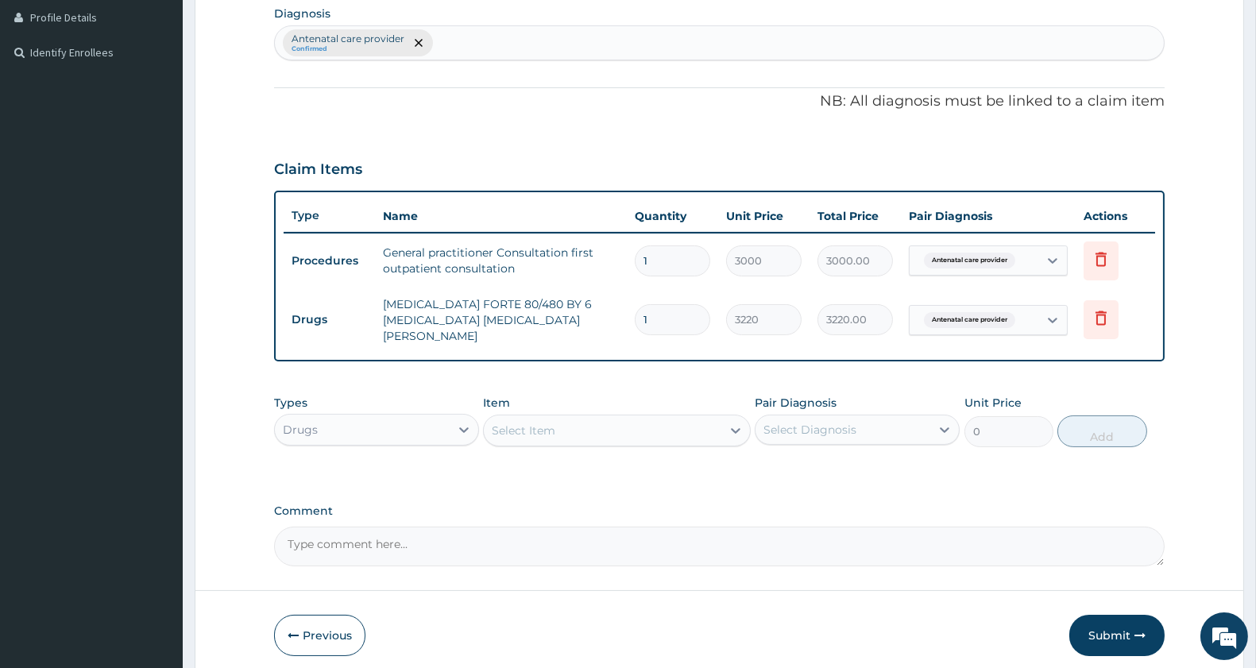
scroll to position [455, 0]
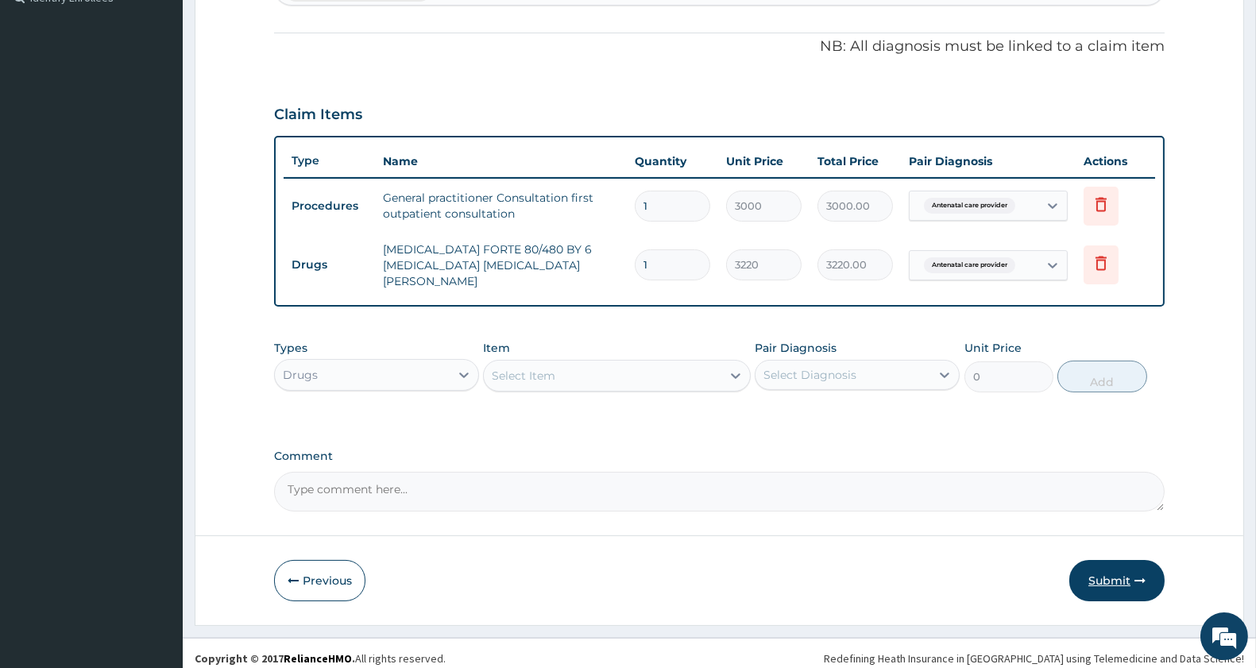
click at [1124, 592] on form "Step 2 of 2 PA Code / Prescription Code Enter Code(Secondary Care Only) Encount…" at bounding box center [720, 127] width 1050 height 997
click at [1126, 565] on button "Submit" at bounding box center [1117, 580] width 95 height 41
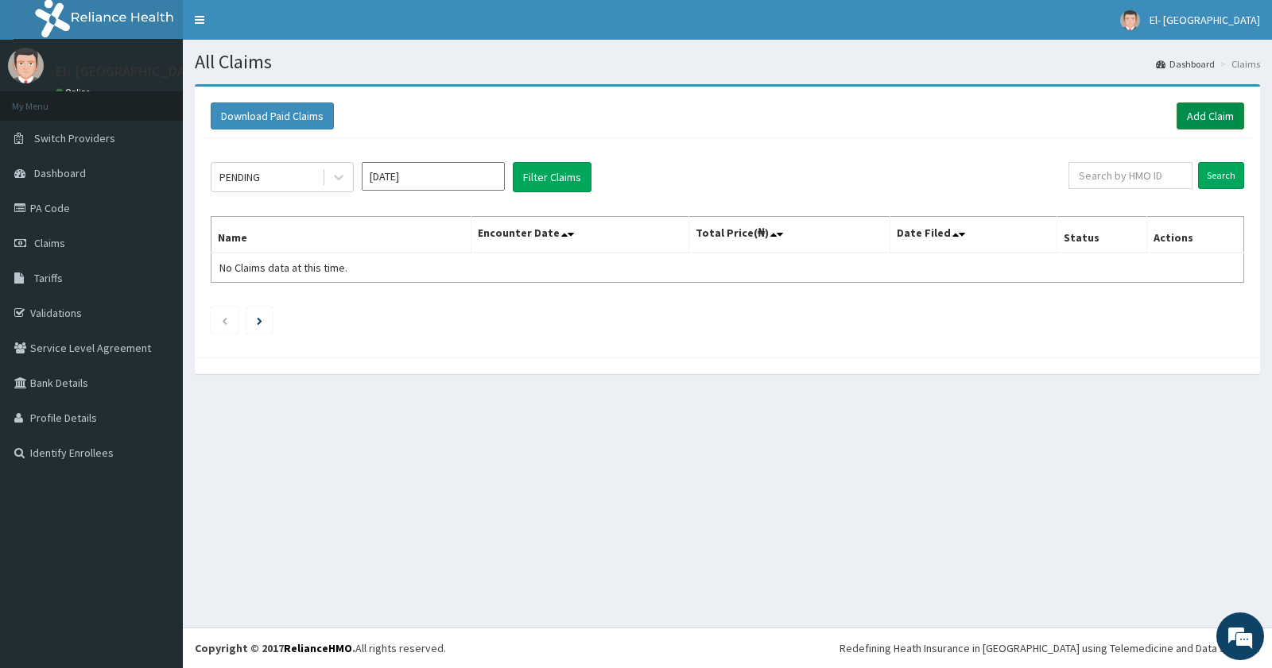
click at [1219, 114] on link "Add Claim" at bounding box center [1210, 116] width 68 height 27
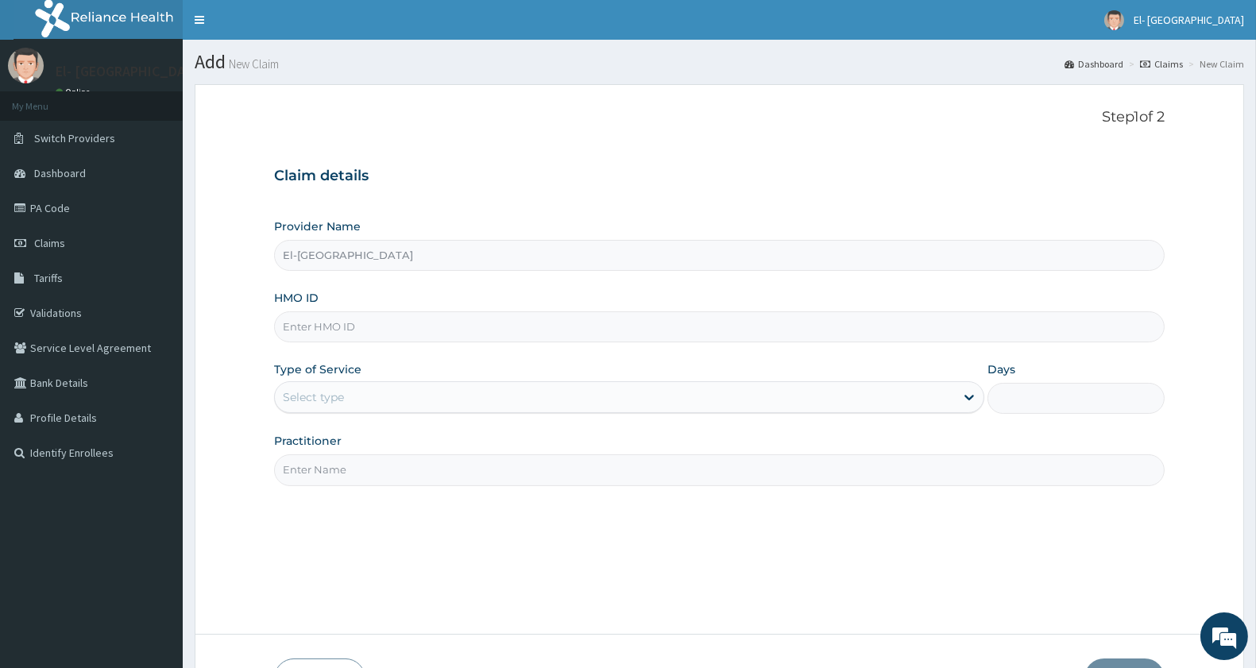
click at [351, 331] on input "HMO ID" at bounding box center [719, 327] width 891 height 31
type input "KFO/10026/A"
click at [385, 398] on div "Select type" at bounding box center [615, 397] width 680 height 25
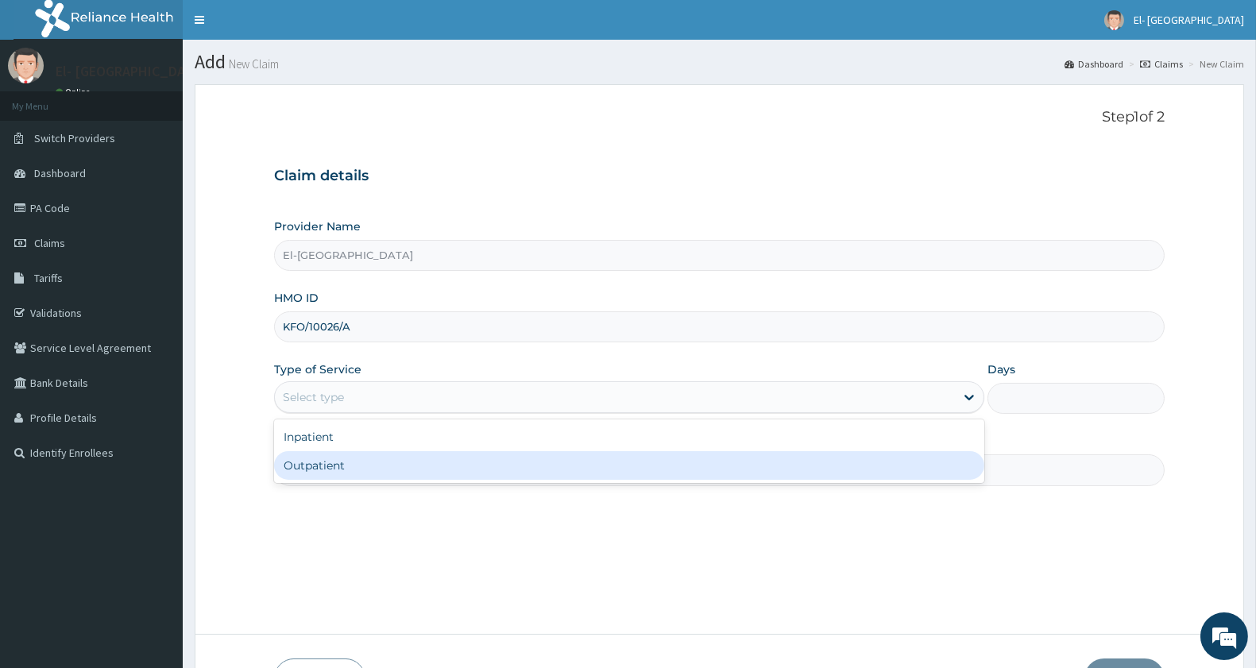
click at [366, 463] on div "Outpatient" at bounding box center [629, 465] width 710 height 29
type input "1"
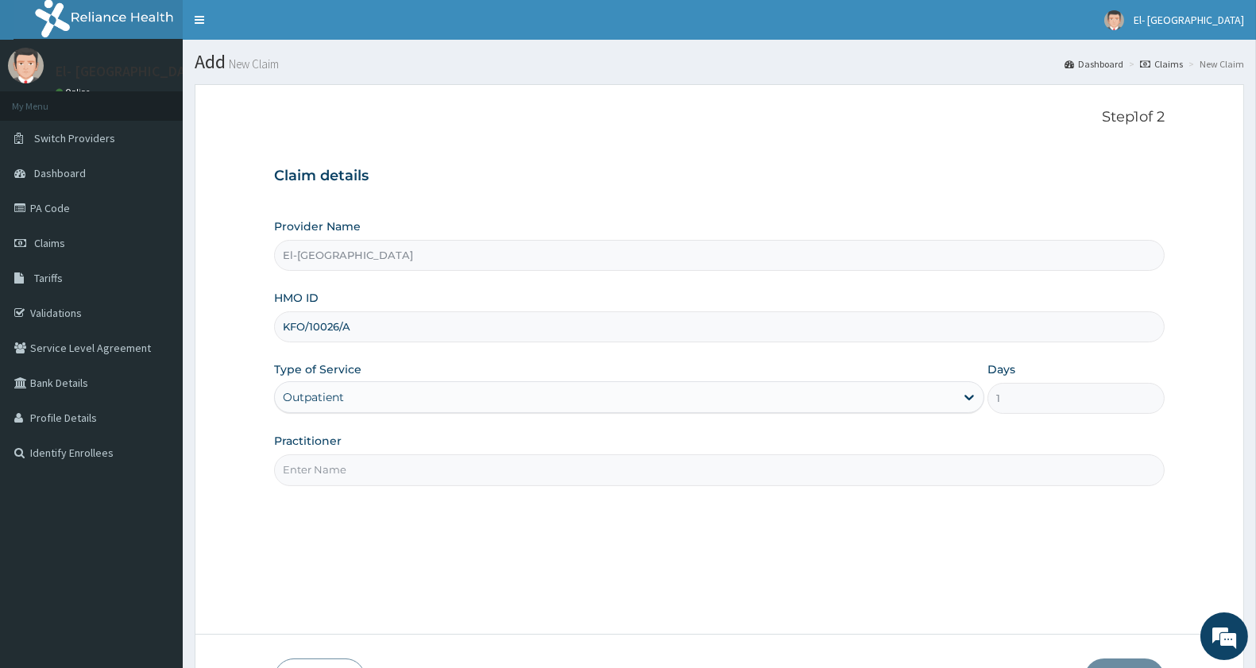
click at [370, 465] on input "Practitioner" at bounding box center [719, 470] width 891 height 31
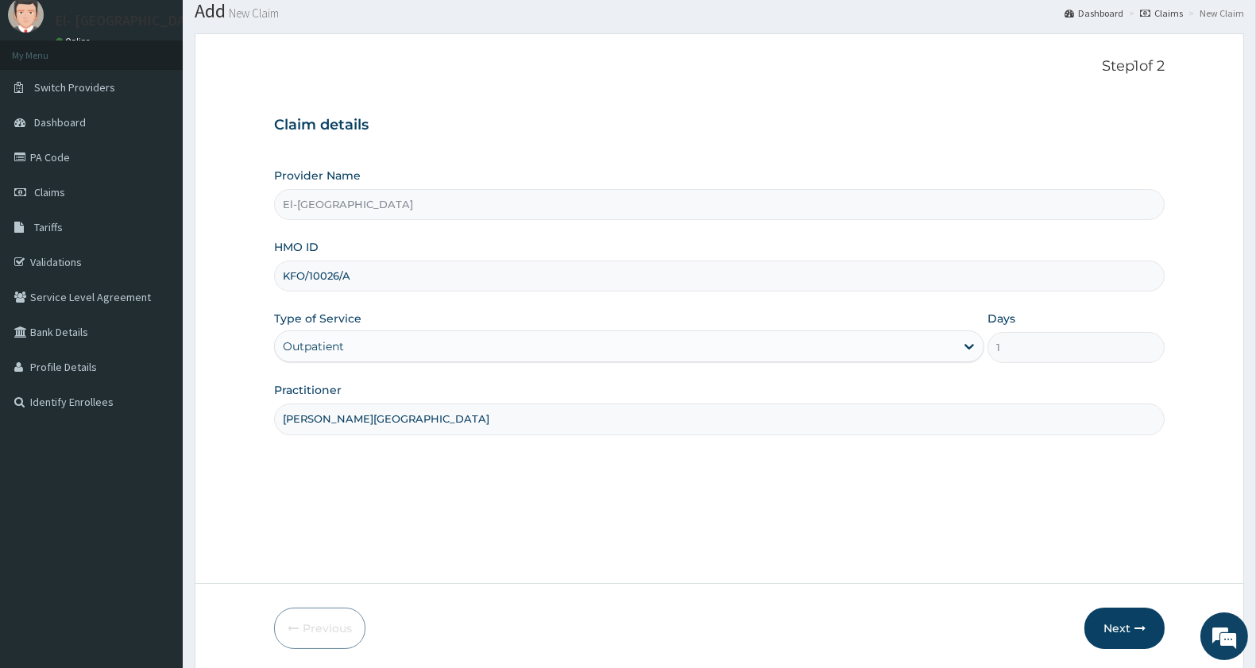
scroll to position [109, 0]
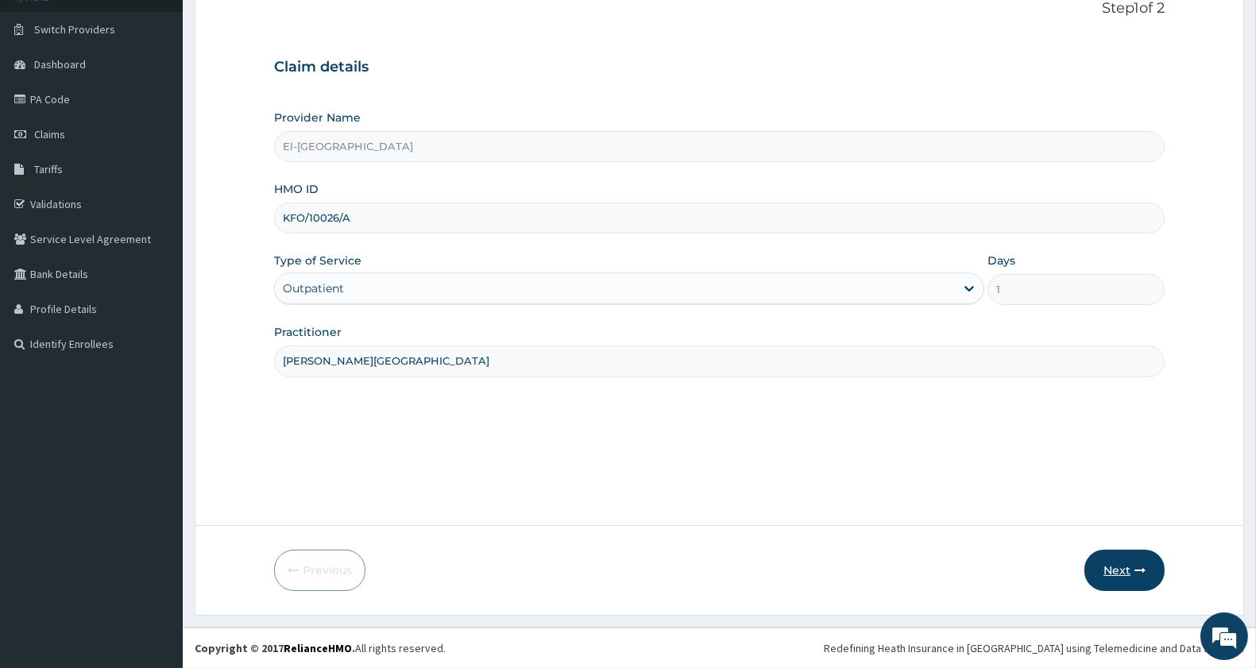
type input "[PERSON_NAME][GEOGRAPHIC_DATA]"
click at [1132, 559] on button "Next" at bounding box center [1125, 570] width 80 height 41
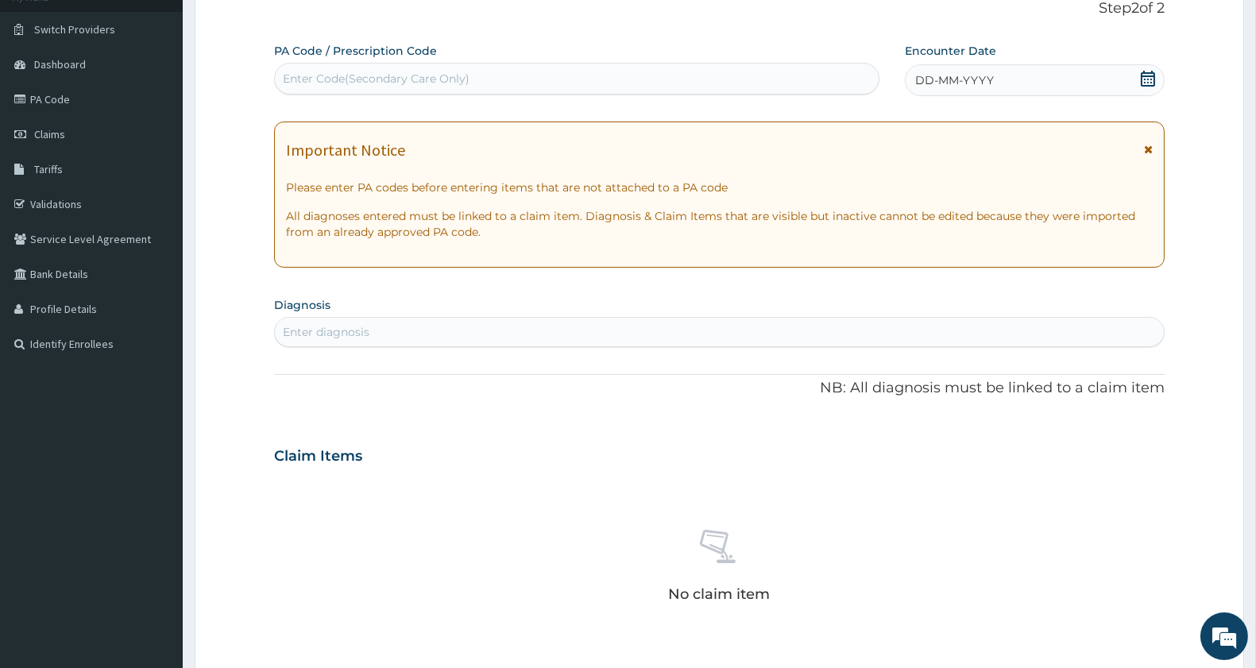
click at [973, 70] on div "DD-MM-YYYY" at bounding box center [1035, 80] width 260 height 32
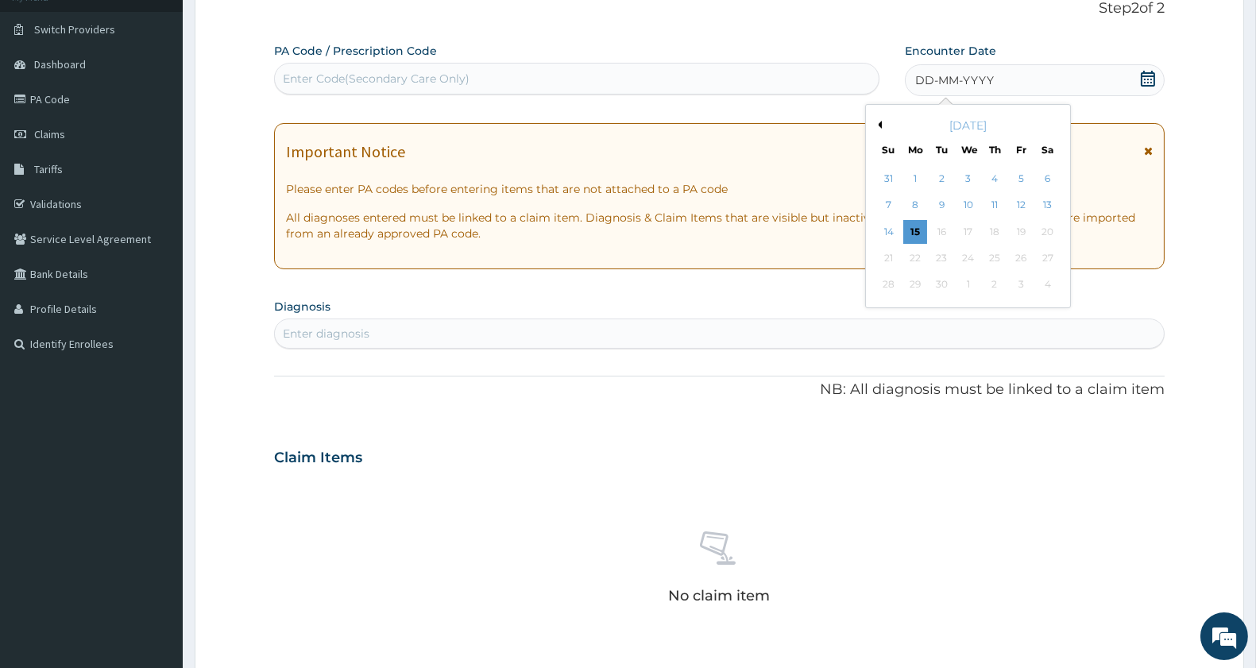
click at [879, 127] on button "Previous Month" at bounding box center [878, 125] width 8 height 8
click at [1027, 232] on div "15" at bounding box center [1022, 232] width 24 height 24
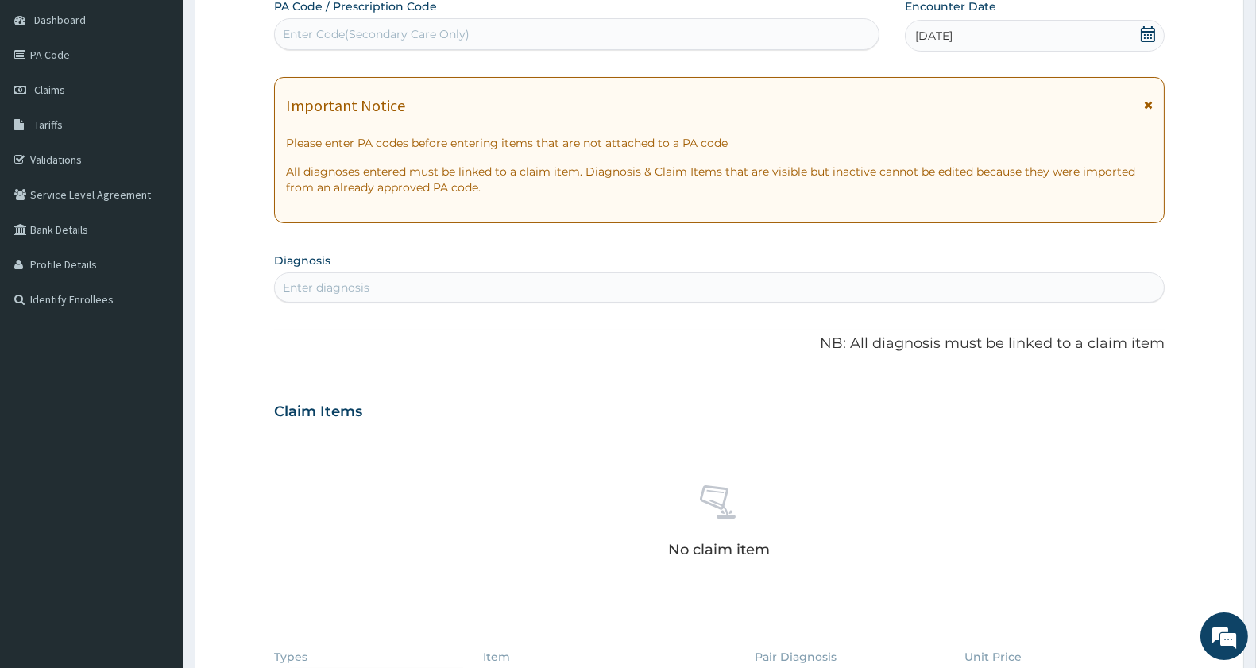
scroll to position [197, 0]
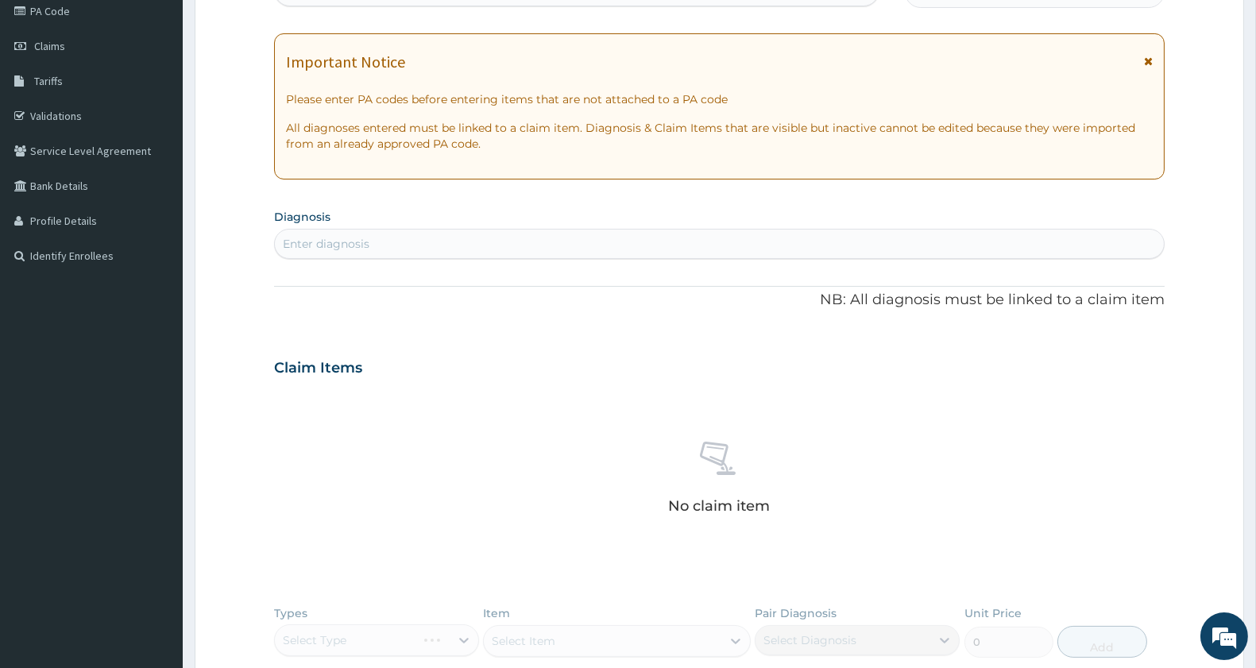
click at [412, 237] on div "Enter diagnosis" at bounding box center [719, 243] width 889 height 25
type input "chronic headache"
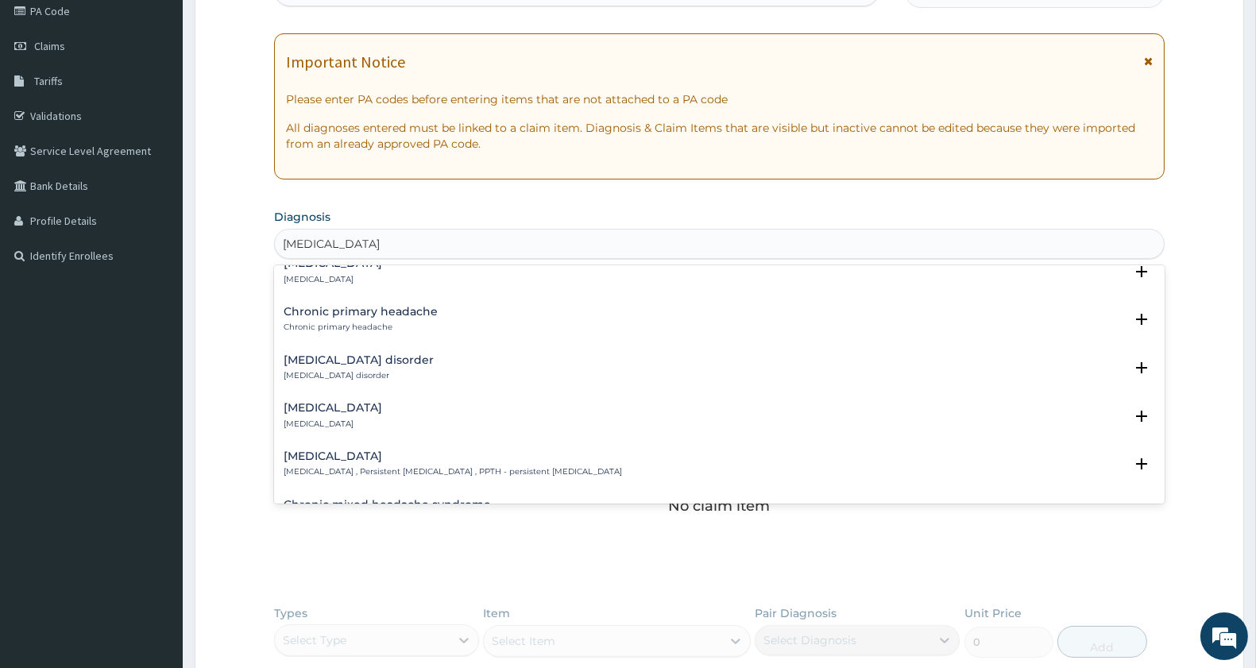
scroll to position [0, 0]
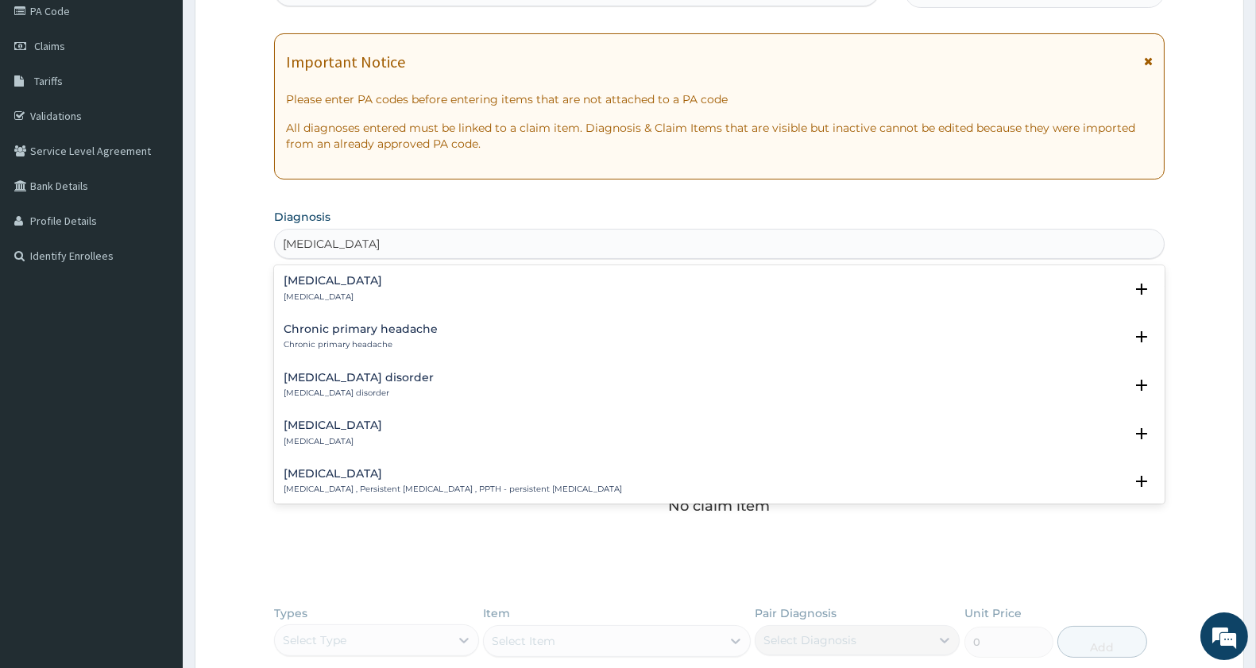
click at [378, 350] on div "Chronic primary headache Chronic primary headache Select Status Query Query cov…" at bounding box center [720, 341] width 872 height 36
click at [377, 336] on div "Chronic primary headache Chronic primary headache" at bounding box center [361, 337] width 154 height 28
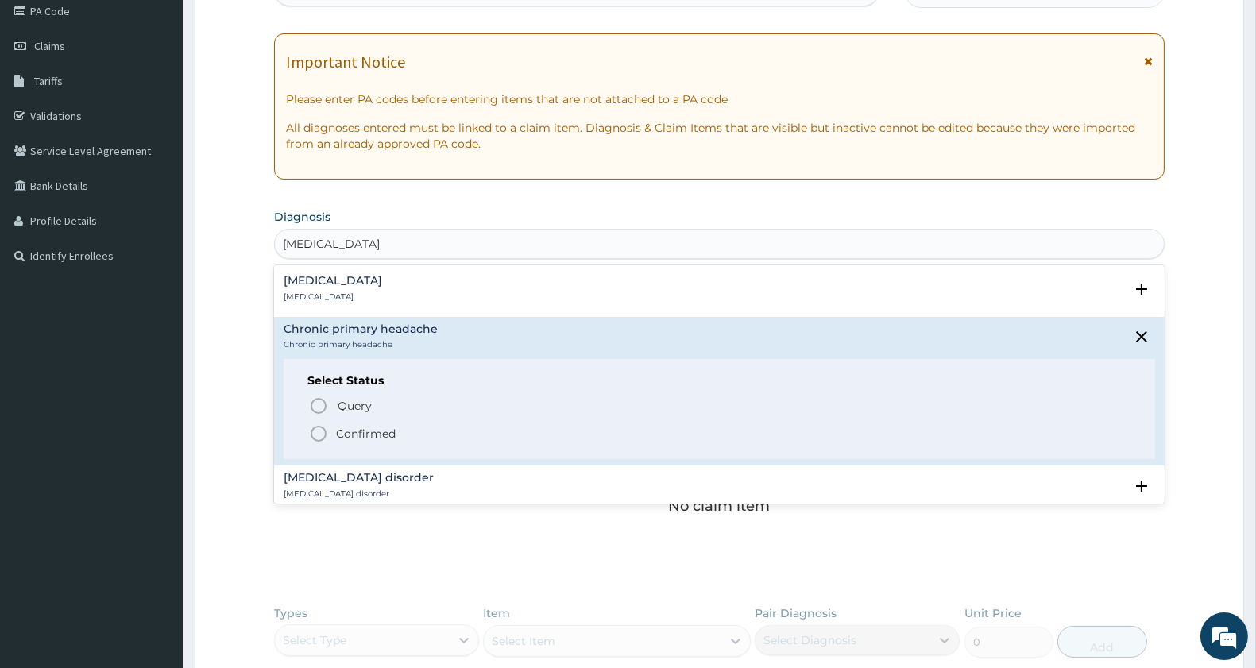
click at [312, 430] on circle "status option filled" at bounding box center [319, 434] width 14 height 14
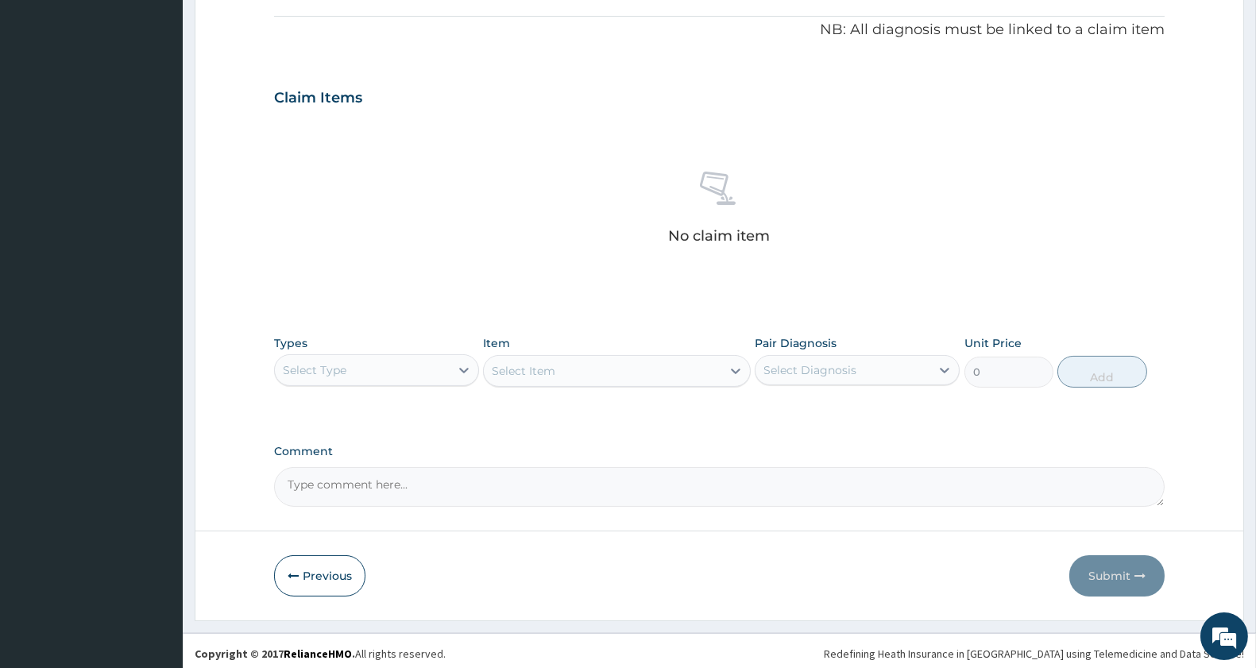
scroll to position [478, 0]
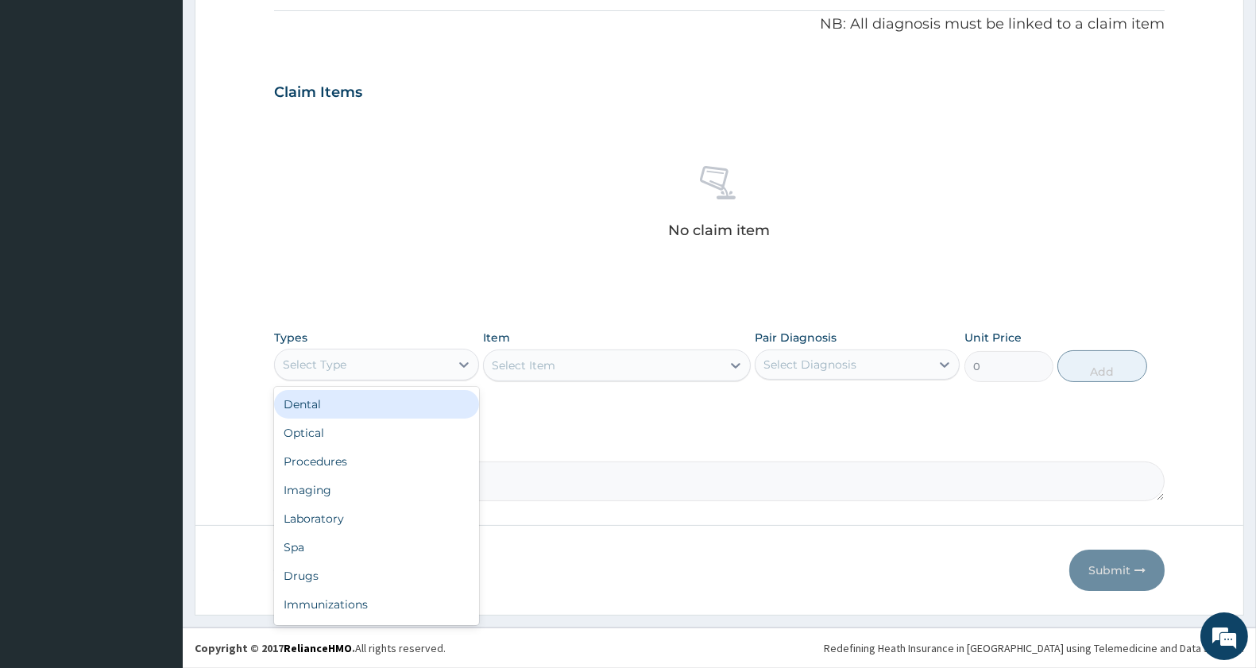
click at [343, 352] on div "Select Type" at bounding box center [362, 364] width 175 height 25
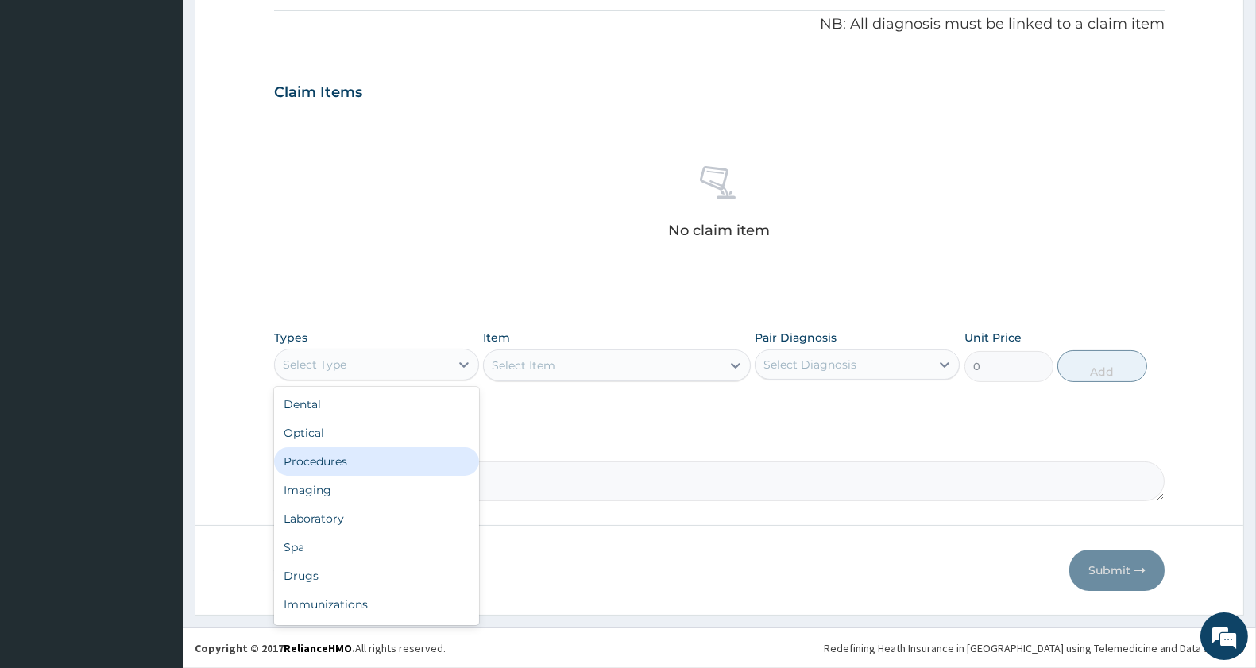
drag, startPoint x: 366, startPoint y: 464, endPoint x: 421, endPoint y: 440, distance: 59.8
click at [367, 464] on div "Procedures" at bounding box center [376, 461] width 205 height 29
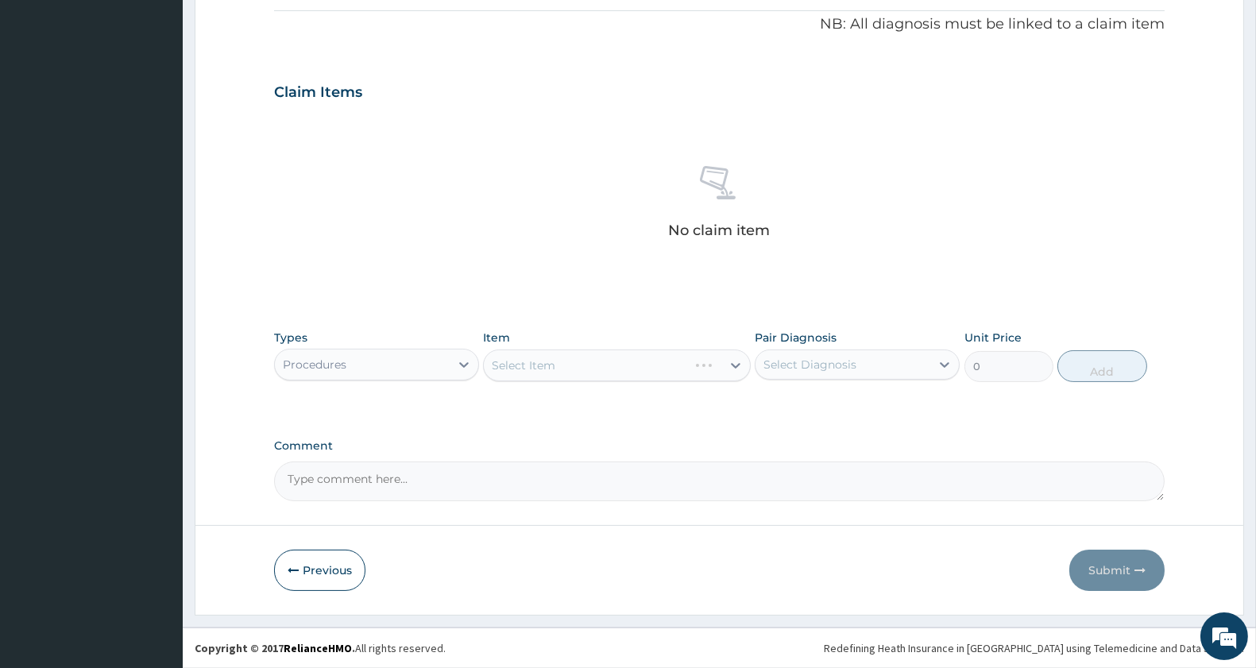
click at [647, 366] on div "Select Item" at bounding box center [616, 366] width 267 height 32
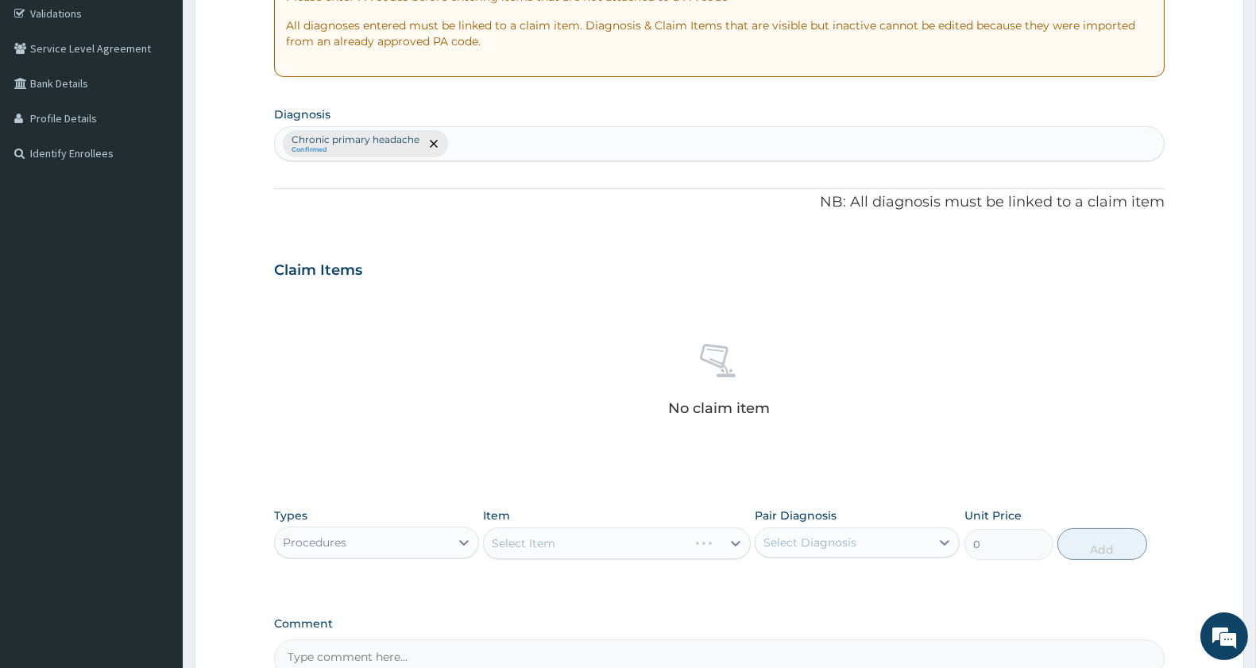
scroll to position [300, 0]
click at [533, 137] on div "Chronic primary headache Confirmed" at bounding box center [719, 142] width 889 height 33
type input "hypertension"
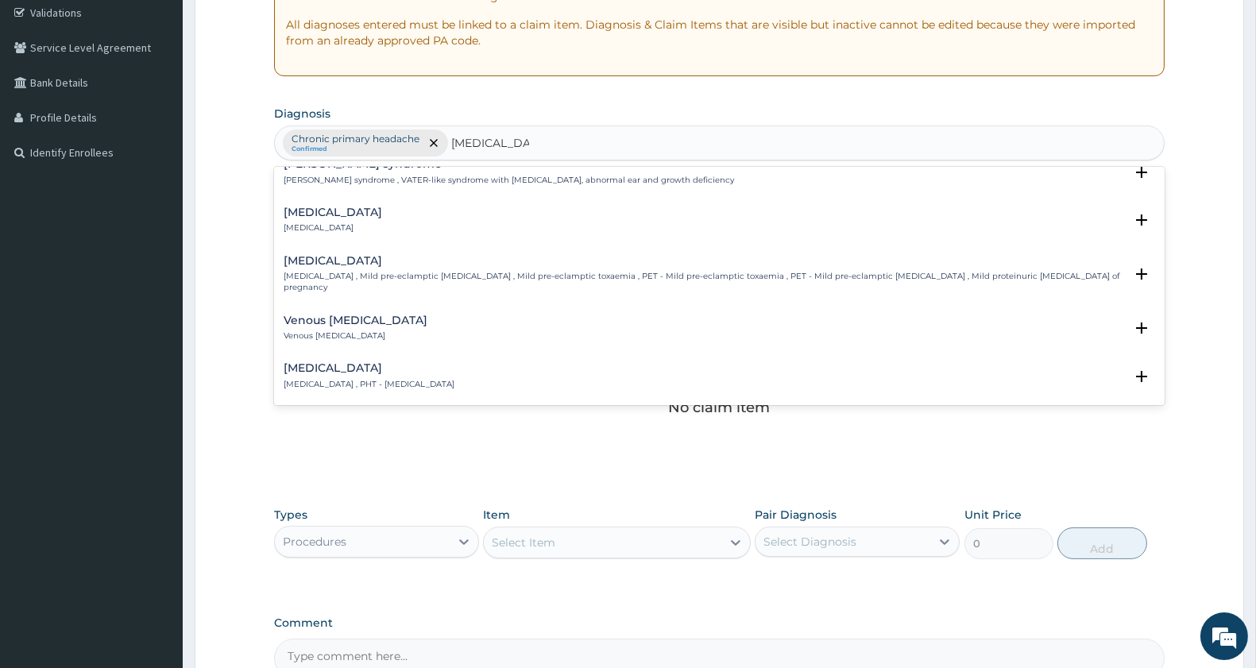
scroll to position [265, 0]
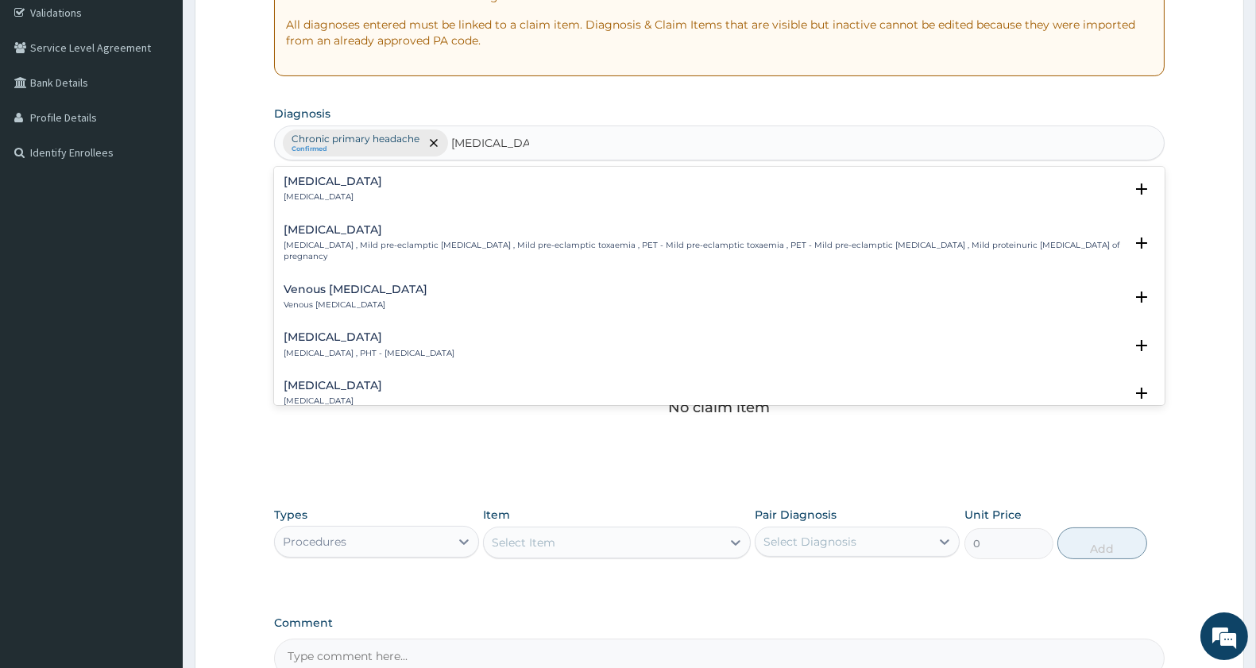
click at [382, 380] on h4 "Benign hypertension" at bounding box center [333, 386] width 99 height 12
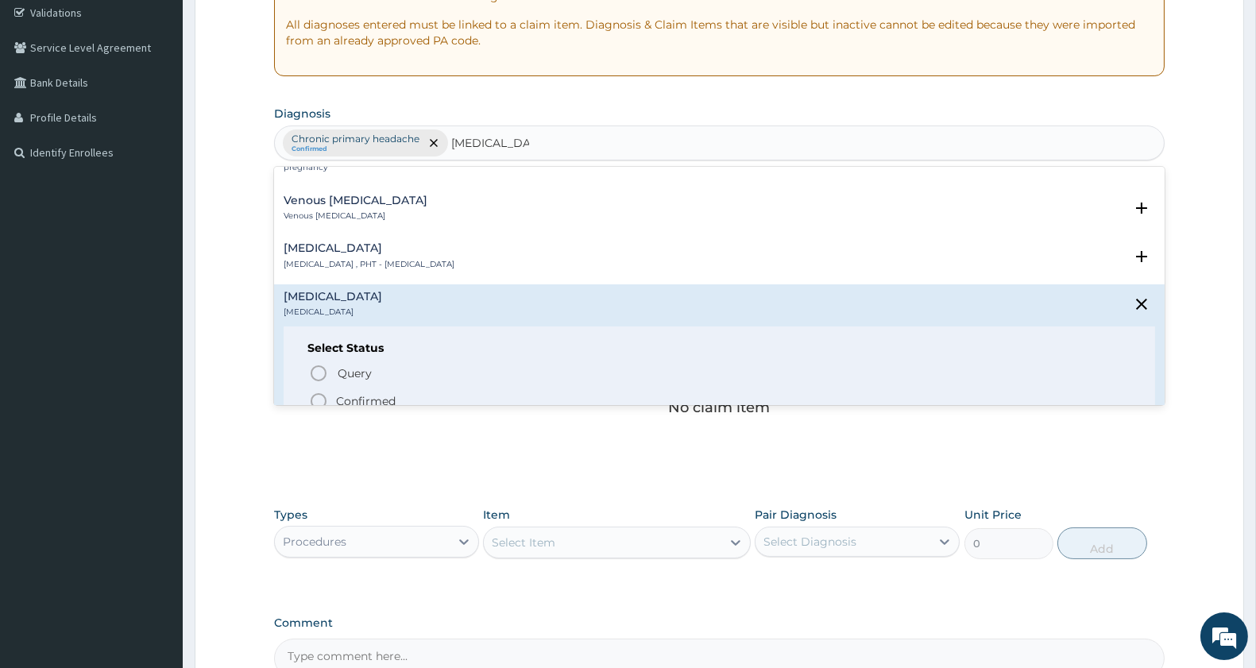
scroll to position [441, 0]
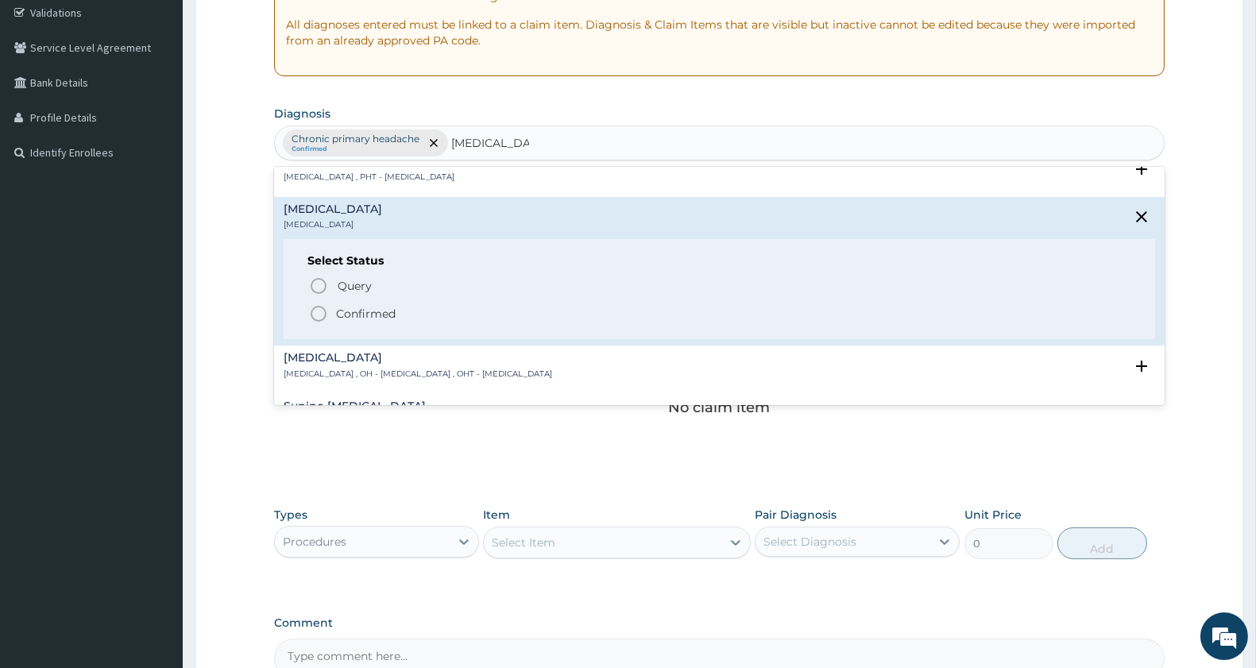
click at [316, 304] on icon "status option filled" at bounding box center [318, 313] width 19 height 19
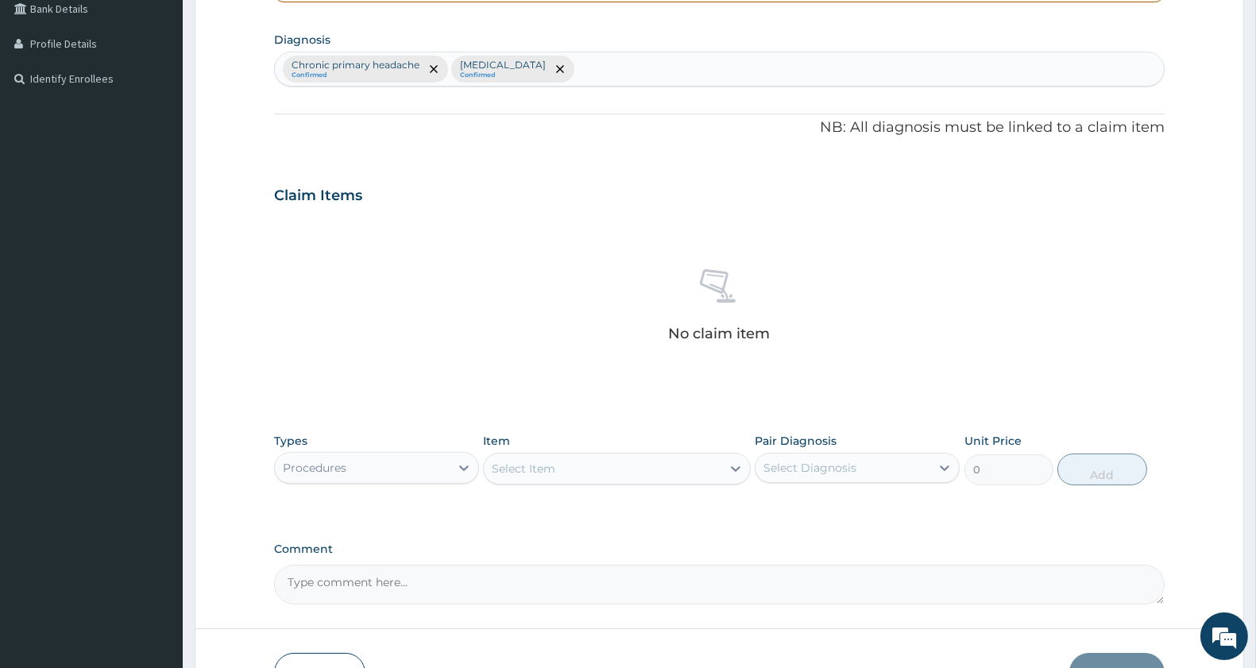
scroll to position [478, 0]
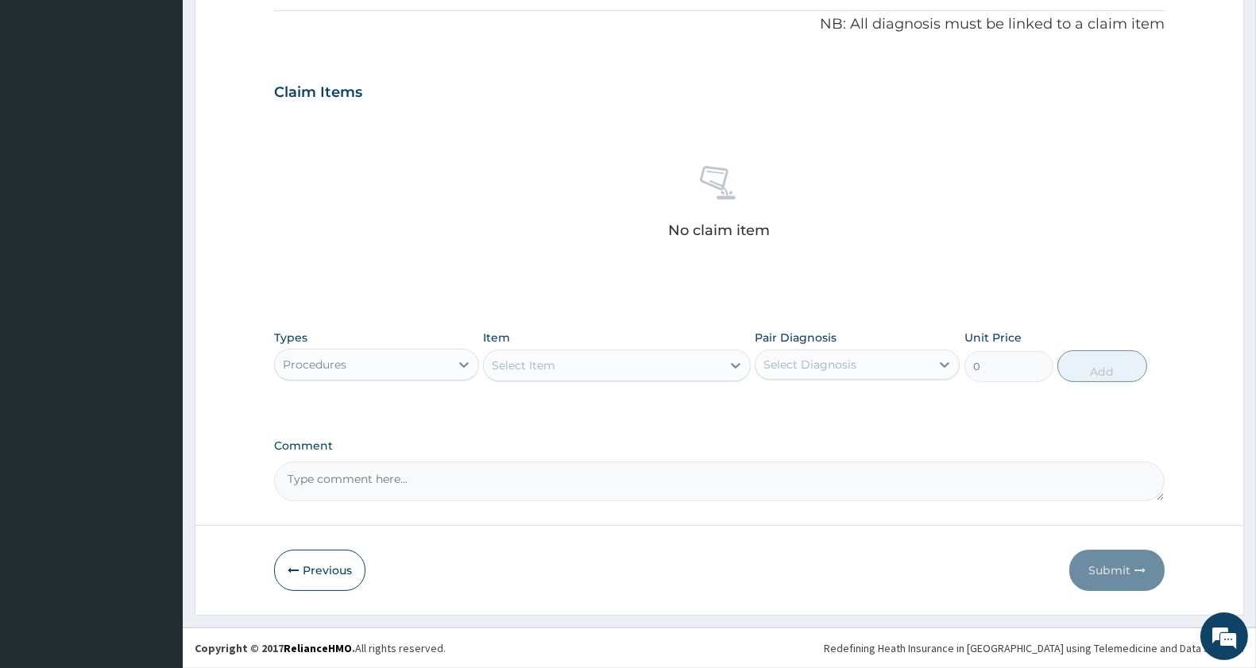
click at [564, 368] on div "Select Item" at bounding box center [602, 365] width 237 height 25
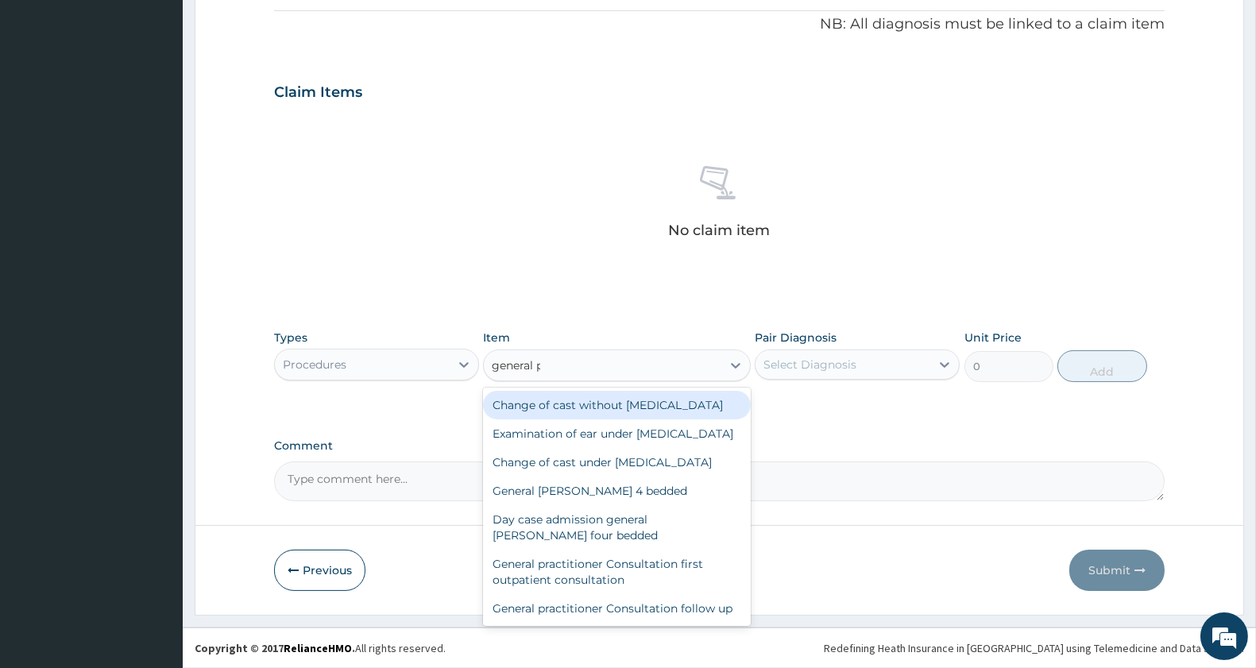
type input "general pr"
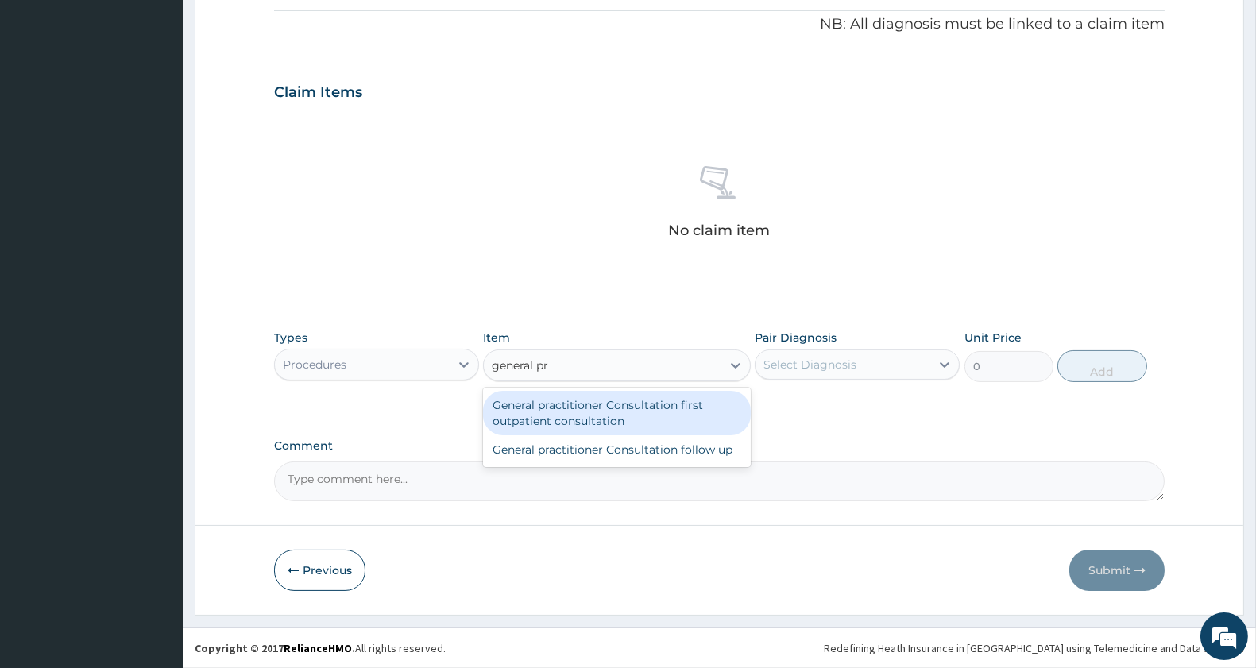
drag, startPoint x: 622, startPoint y: 406, endPoint x: 827, endPoint y: 386, distance: 205.2
click at [624, 406] on div "General practitioner Consultation first outpatient consultation" at bounding box center [616, 413] width 267 height 45
type input "3000"
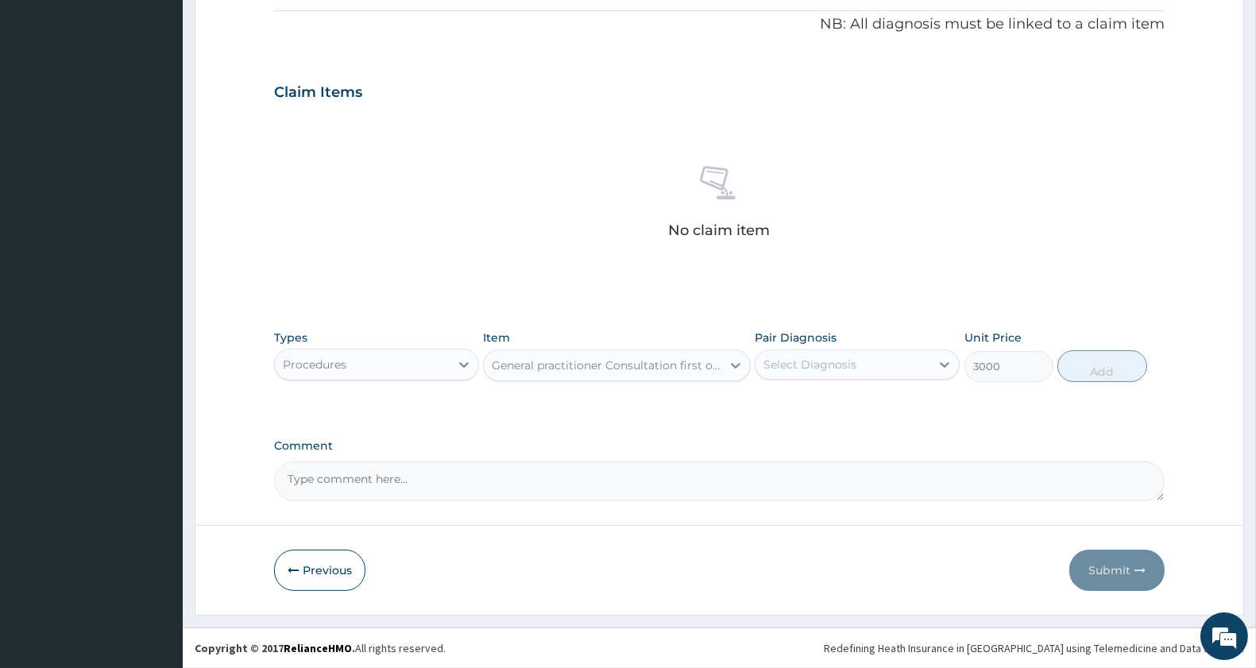
click at [861, 370] on div "Select Diagnosis" at bounding box center [843, 364] width 175 height 25
drag, startPoint x: 857, startPoint y: 401, endPoint x: 857, endPoint y: 431, distance: 30.2
click at [857, 401] on label "Chronic primary headache" at bounding box center [858, 404] width 154 height 16
checkbox input "true"
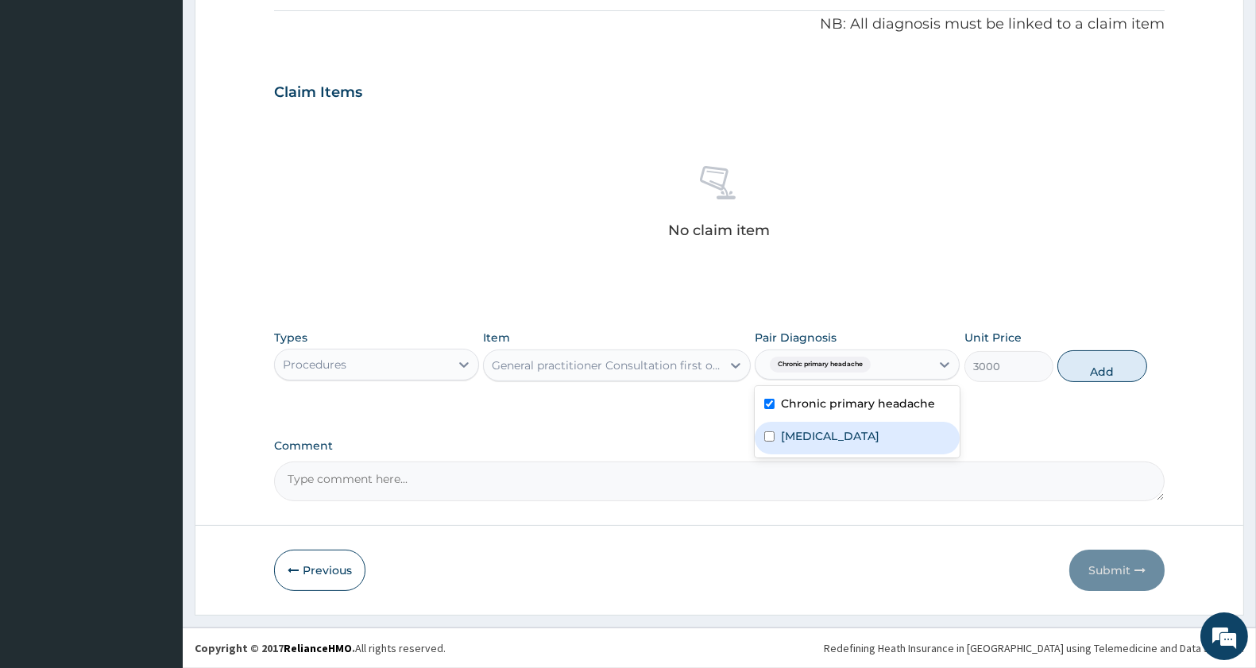
drag, startPoint x: 857, startPoint y: 436, endPoint x: 995, endPoint y: 401, distance: 142.6
click at [858, 436] on label "Benign hypertension" at bounding box center [830, 436] width 99 height 16
checkbox input "true"
click at [1095, 360] on button "Add" at bounding box center [1102, 366] width 89 height 32
type input "0"
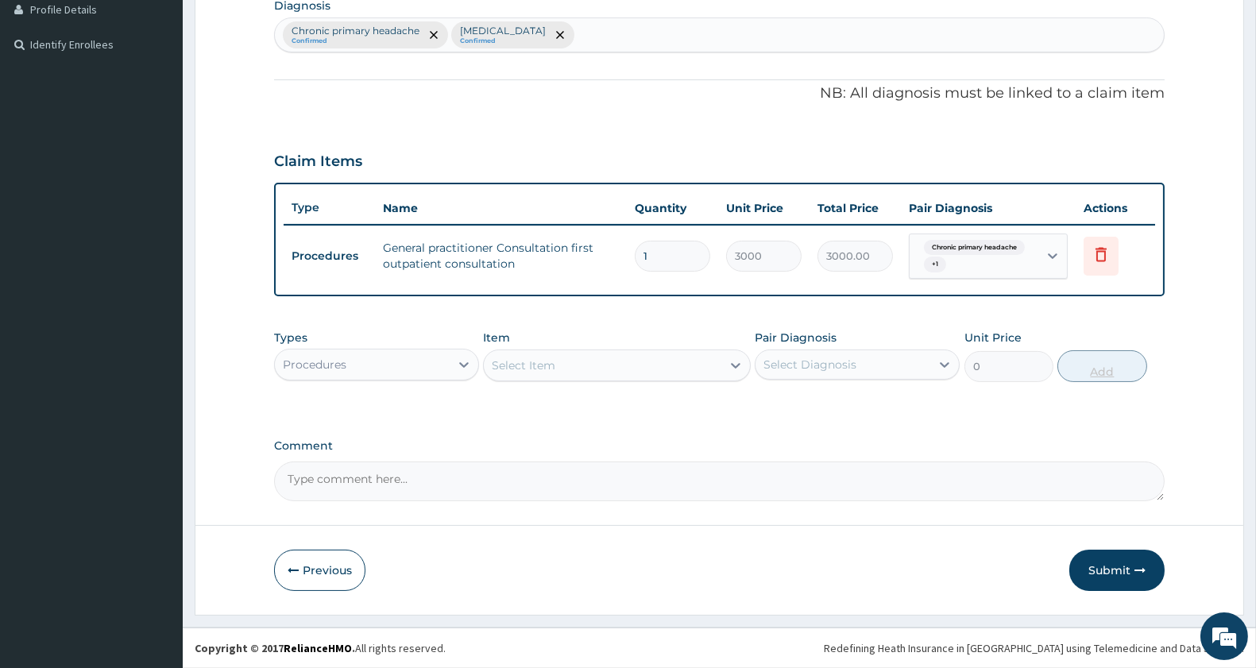
scroll to position [407, 0]
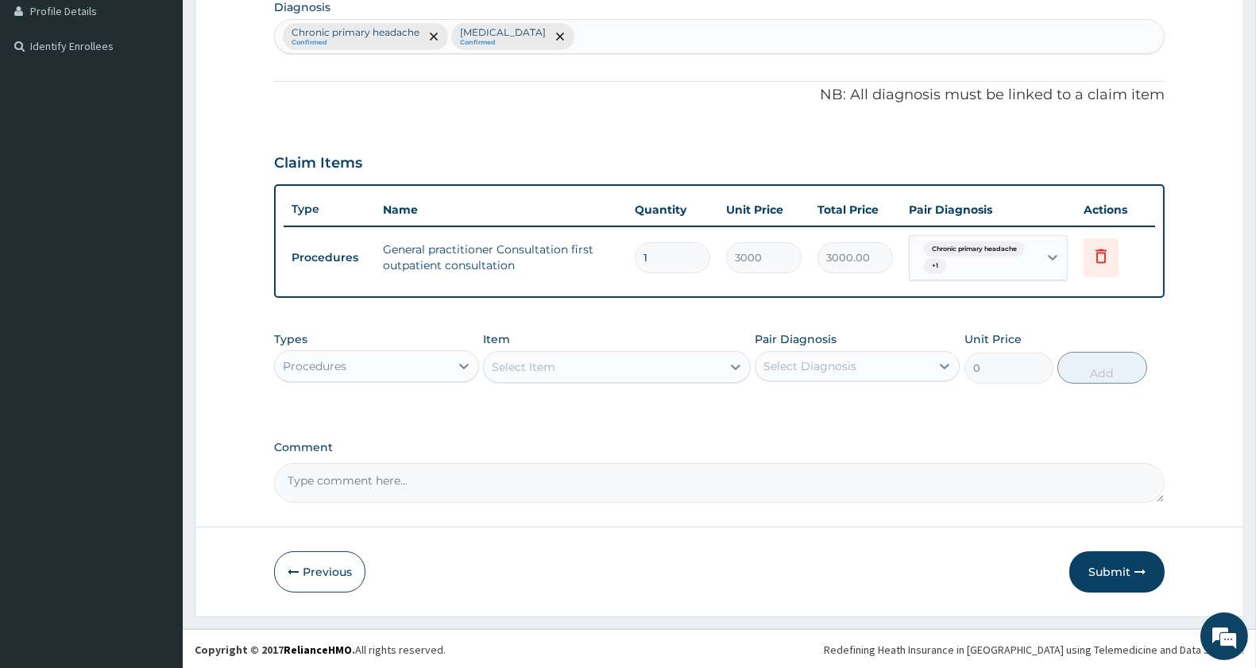
click at [366, 354] on div "Procedures" at bounding box center [362, 366] width 175 height 25
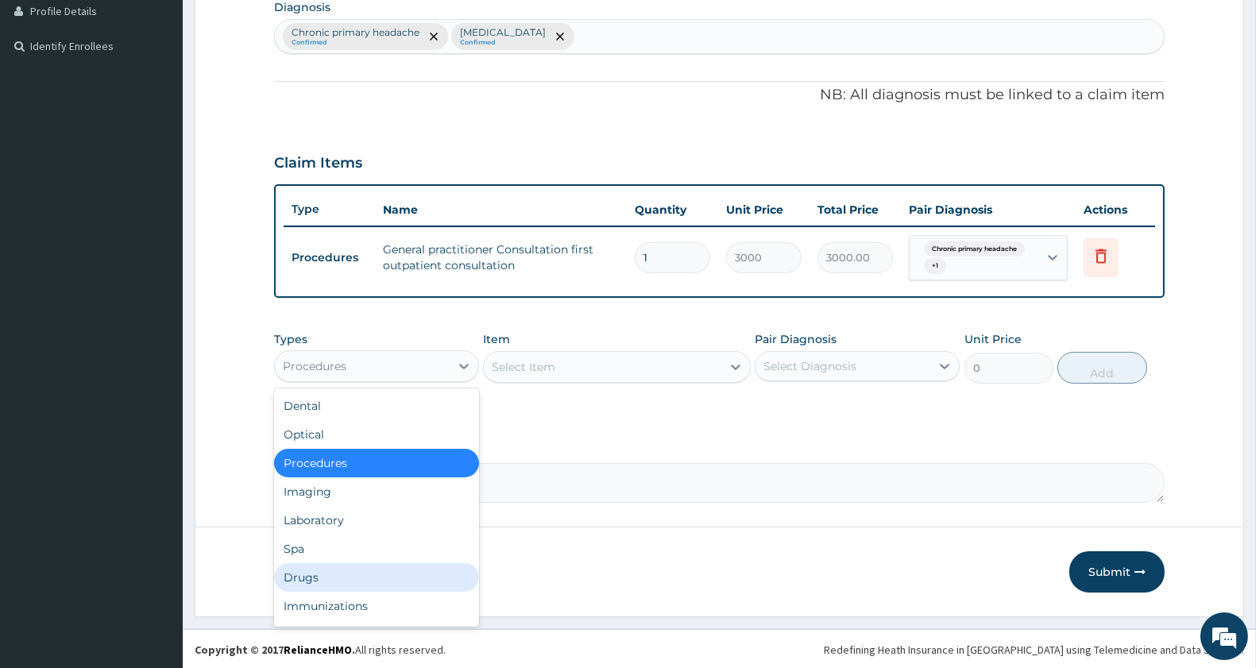
click at [321, 569] on div "Drugs" at bounding box center [376, 577] width 205 height 29
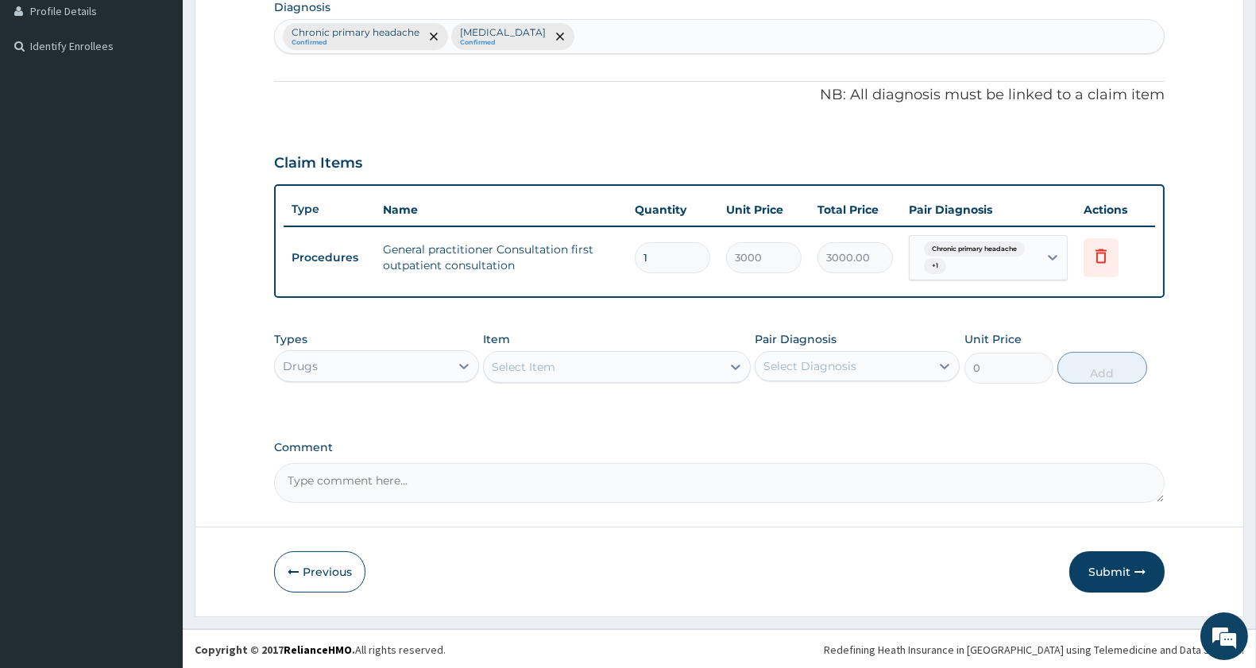
click at [586, 368] on div "Select Item" at bounding box center [602, 366] width 237 height 25
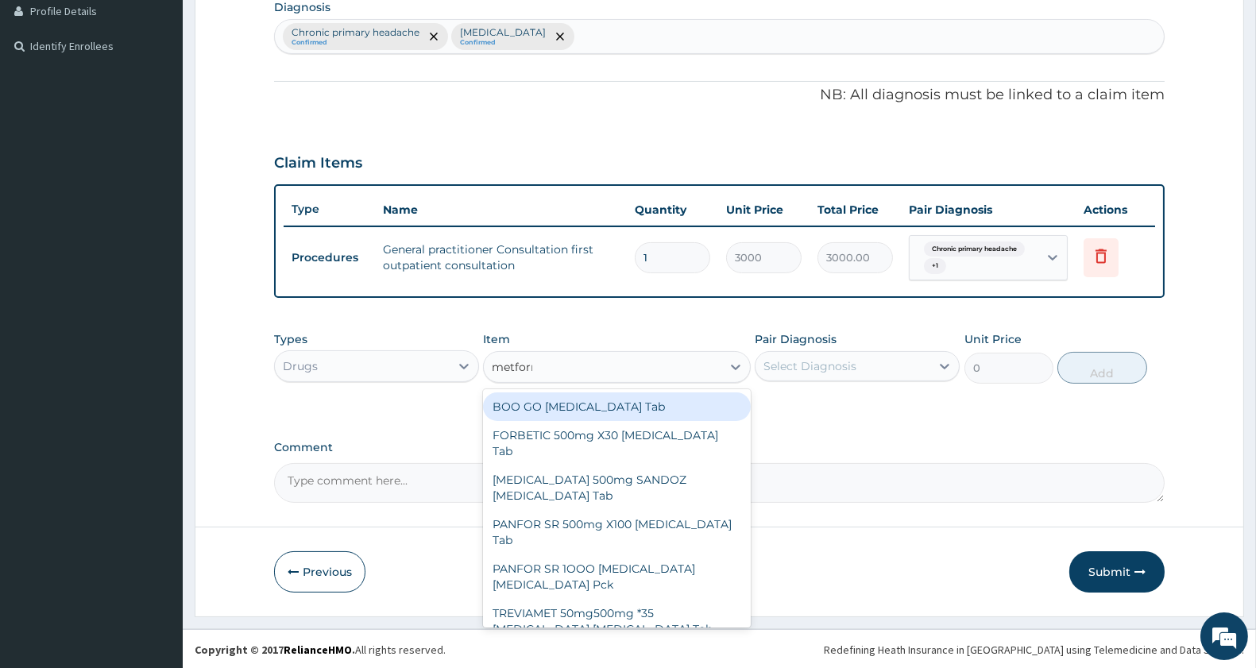
type input "metformin"
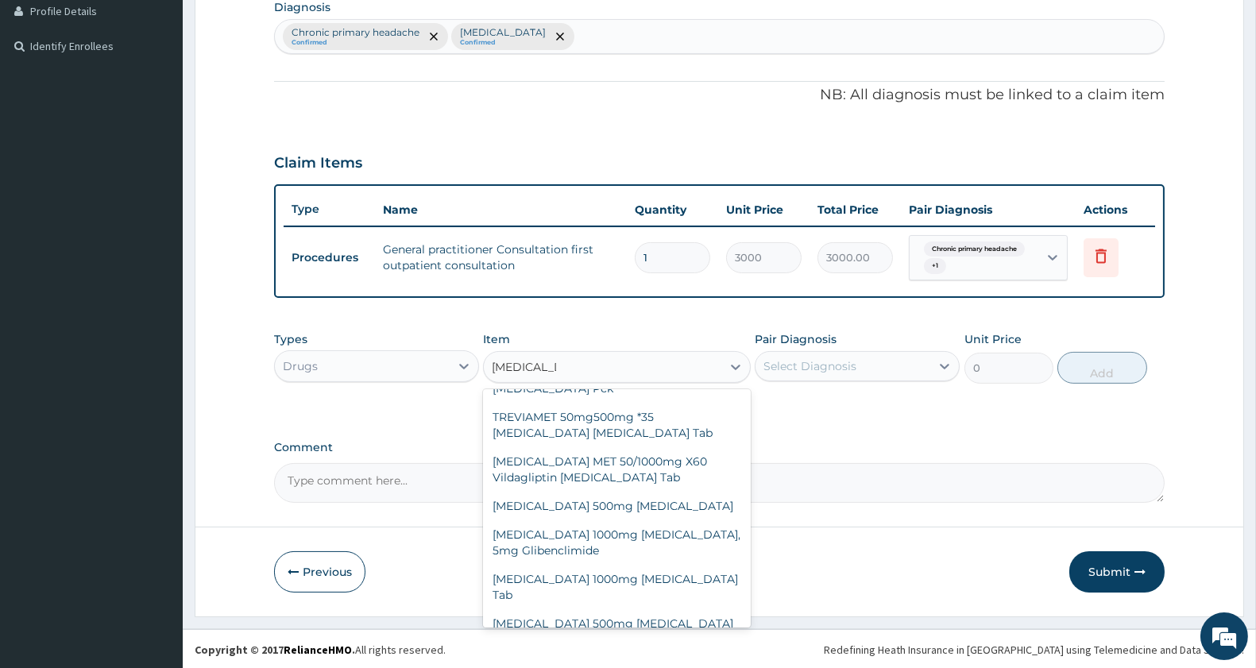
scroll to position [221, 0]
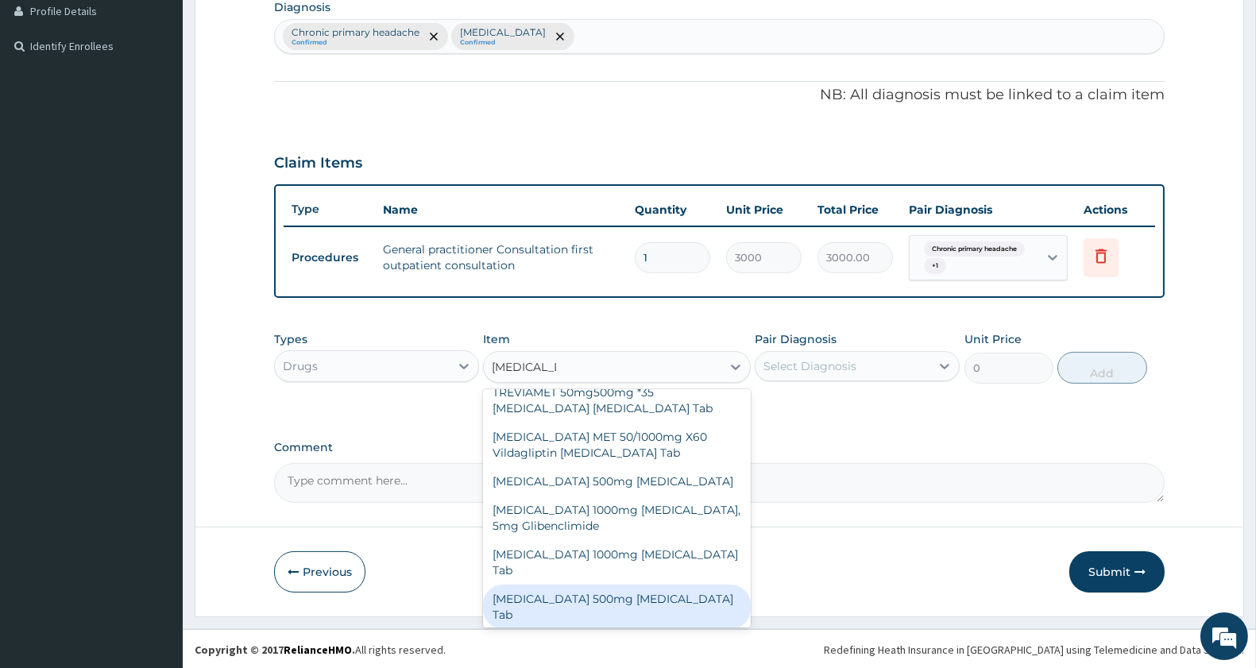
click at [670, 585] on div "Metformin 500mg Metformin Tab" at bounding box center [616, 607] width 267 height 45
type input "460"
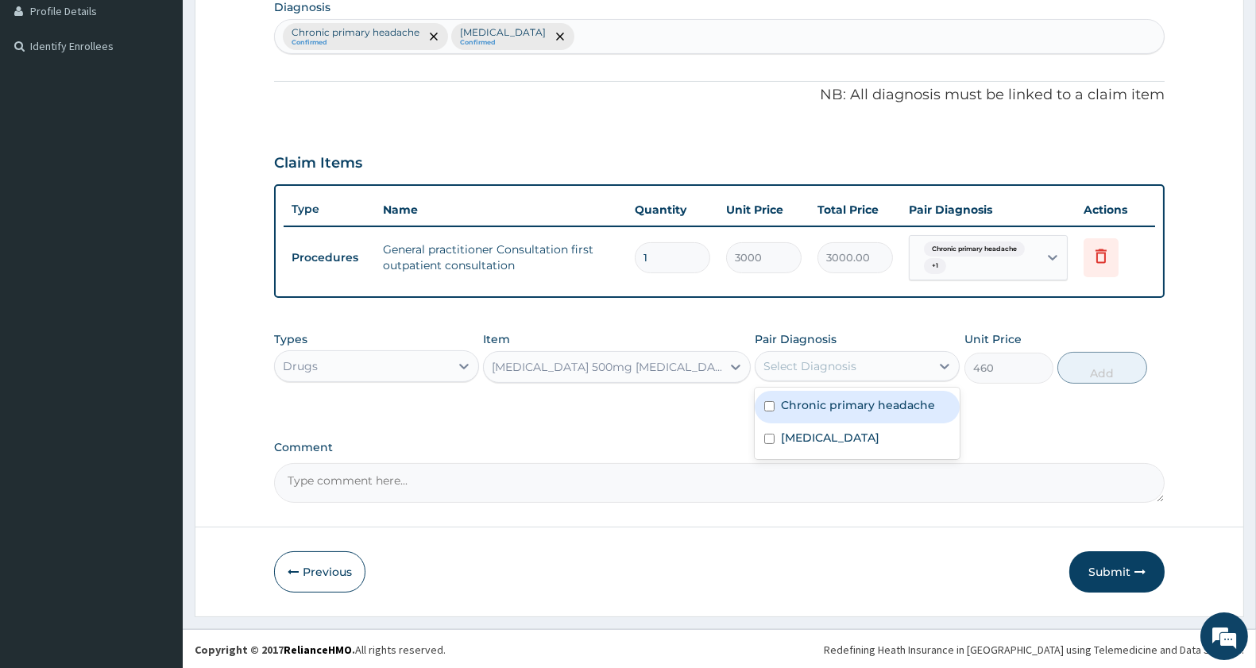
click at [804, 362] on div "Select Diagnosis" at bounding box center [810, 366] width 93 height 16
drag, startPoint x: 804, startPoint y: 395, endPoint x: 796, endPoint y: 435, distance: 40.7
click at [804, 397] on label "Chronic primary headache" at bounding box center [858, 405] width 154 height 16
checkbox input "true"
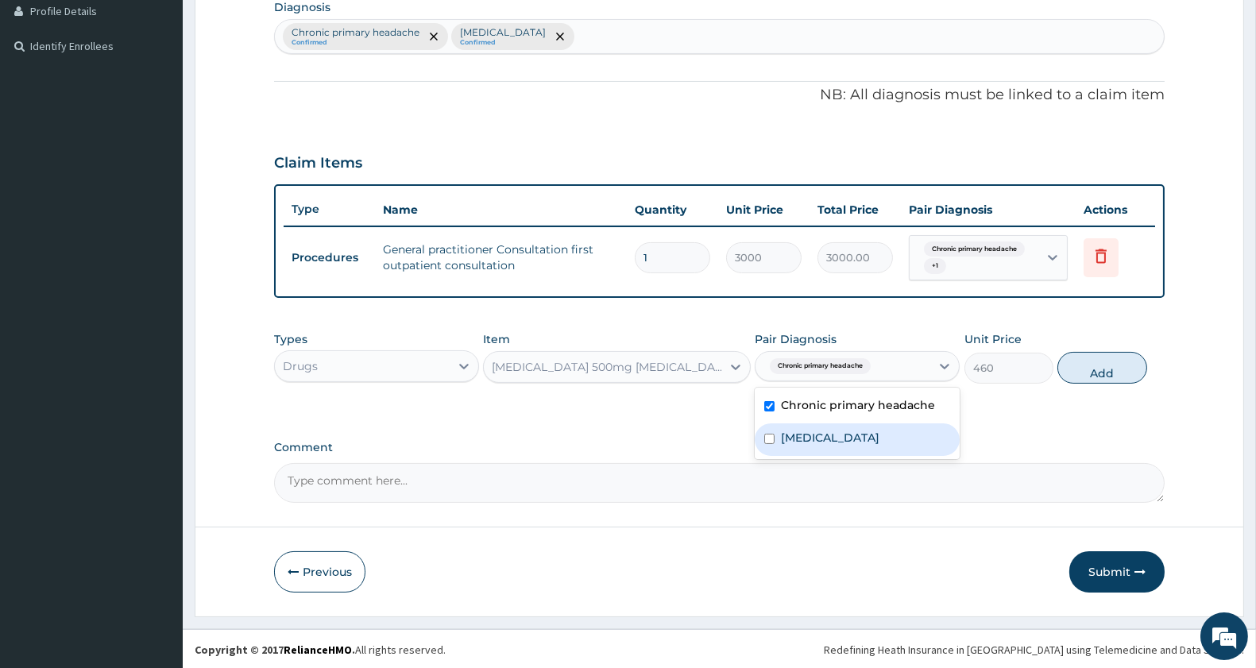
click at [792, 447] on div "Benign hypertension" at bounding box center [857, 440] width 205 height 33
checkbox input "true"
click at [1099, 368] on button "Add" at bounding box center [1102, 368] width 89 height 32
type input "0"
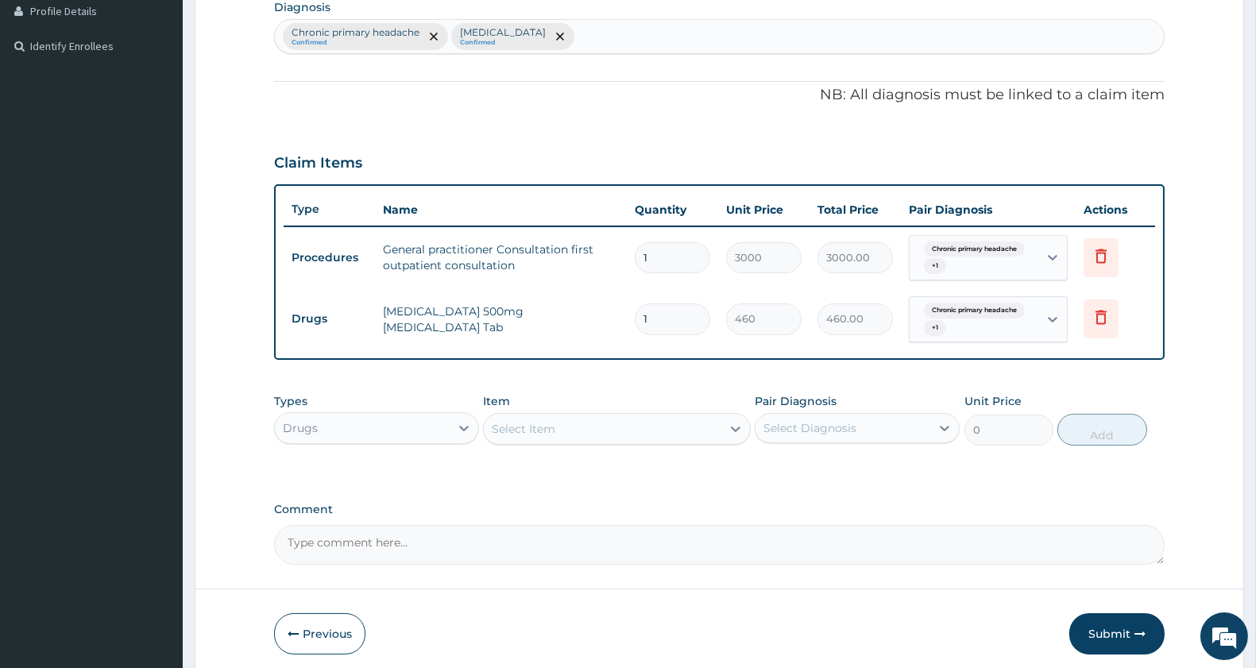
click at [693, 308] on input "1" at bounding box center [672, 319] width 75 height 31
type input "0.00"
type input "60"
type input "27600.00"
type input "60"
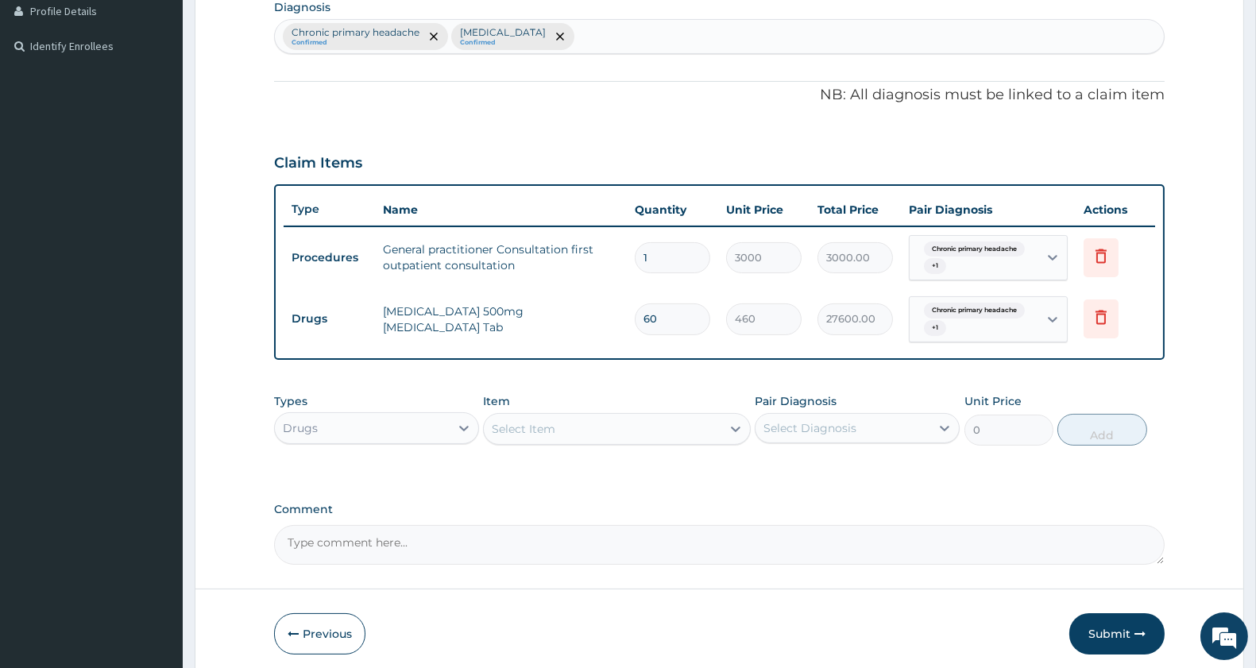
click at [606, 432] on div "Select Item" at bounding box center [602, 428] width 237 height 25
type input "daonil"
click at [620, 478] on div "DAONIL 5mg Glibenclamide Tab" at bounding box center [616, 469] width 267 height 29
type input "4255"
click at [801, 420] on div "Select Diagnosis" at bounding box center [810, 428] width 93 height 16
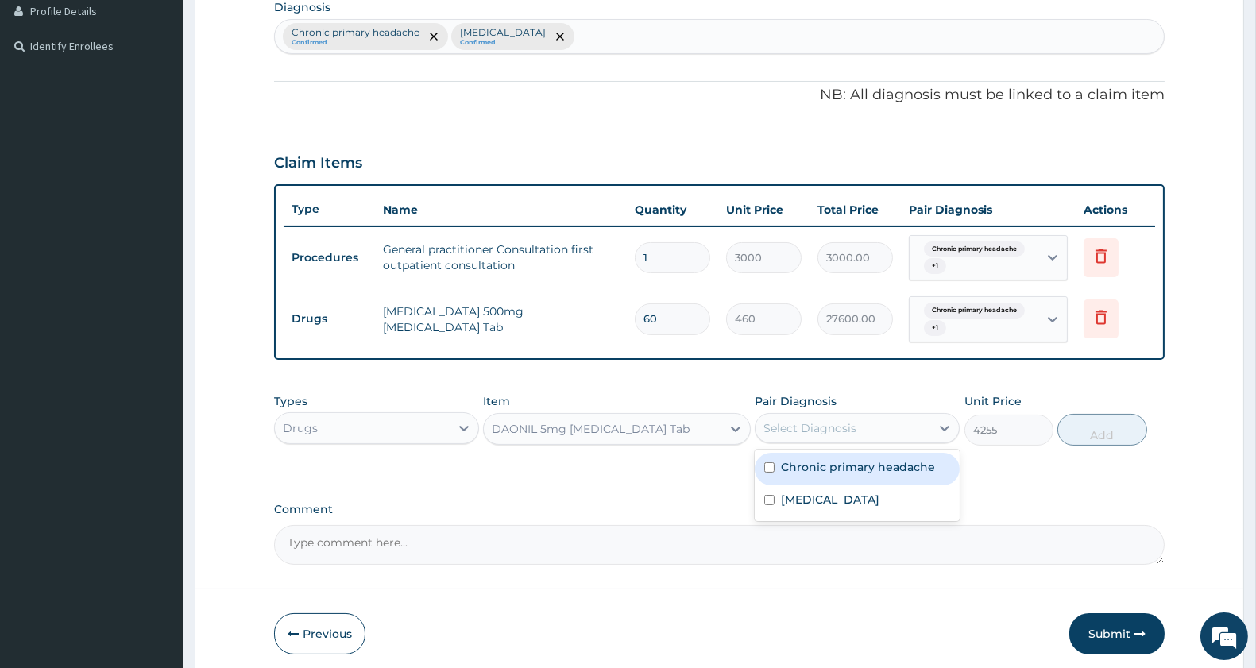
drag, startPoint x: 799, startPoint y: 459, endPoint x: 796, endPoint y: 490, distance: 30.4
click at [799, 459] on label "Chronic primary headache" at bounding box center [858, 467] width 154 height 16
checkbox input "true"
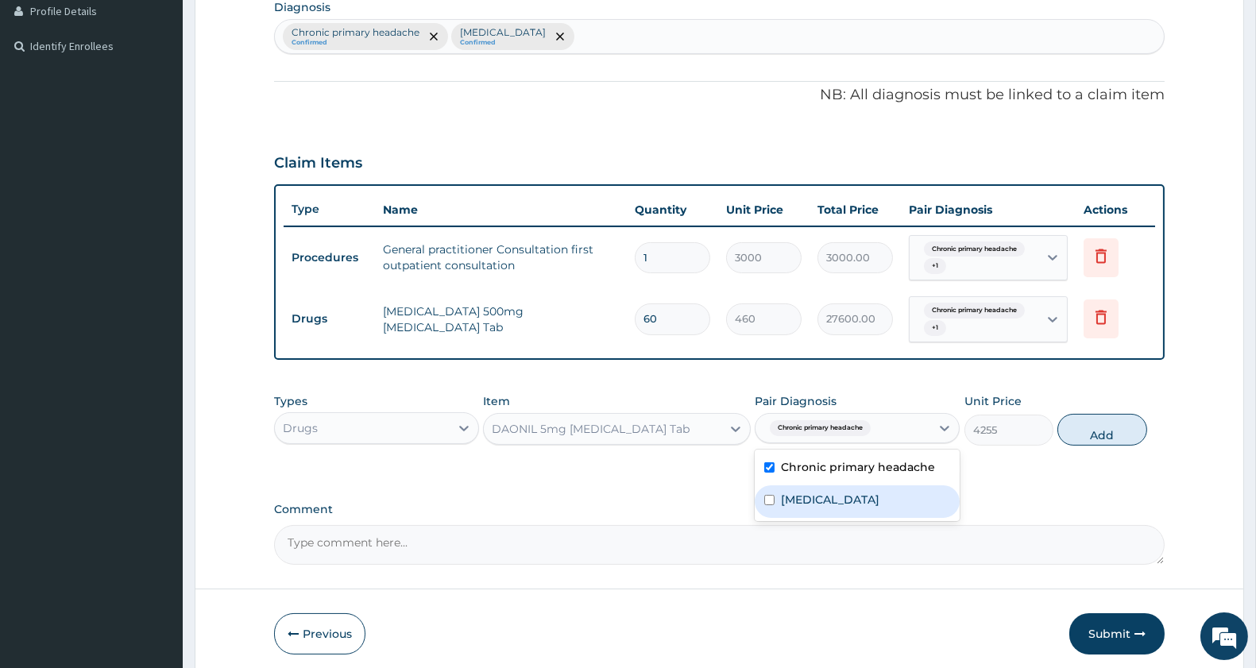
drag, startPoint x: 796, startPoint y: 490, endPoint x: 805, endPoint y: 489, distance: 9.6
click at [796, 494] on label "Benign hypertension" at bounding box center [830, 500] width 99 height 16
checkbox input "true"
click at [699, 429] on div "DAONIL 5mg Glibenclamide Tab" at bounding box center [602, 428] width 237 height 25
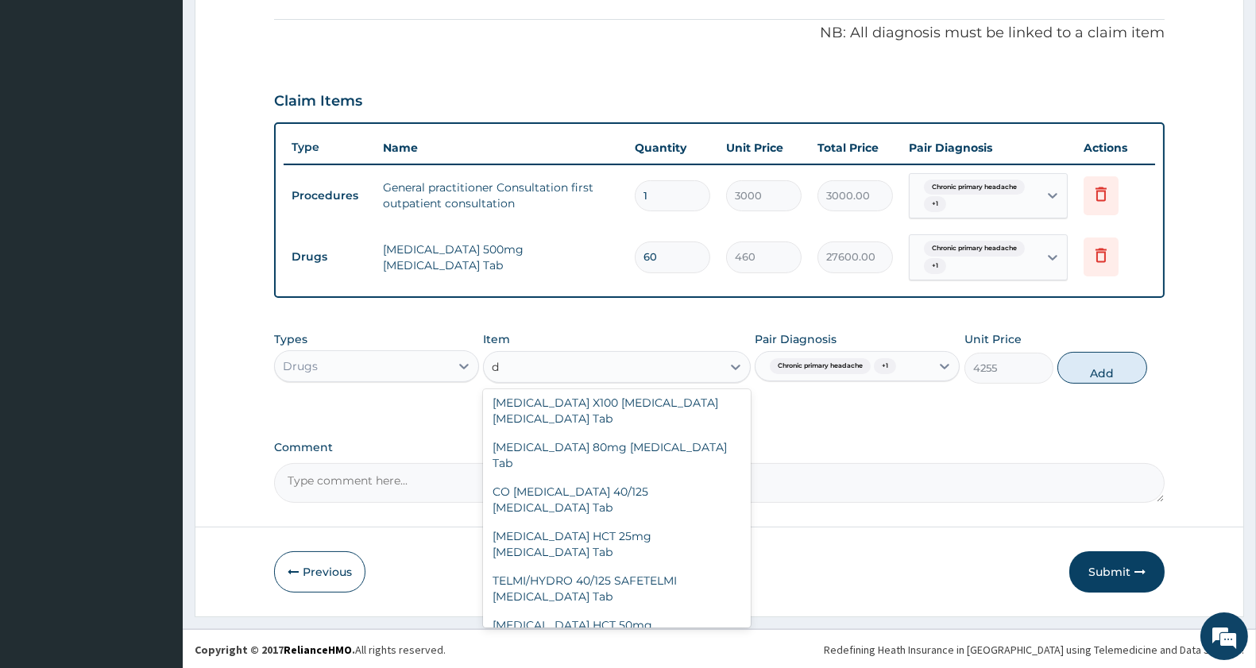
scroll to position [11527, 0]
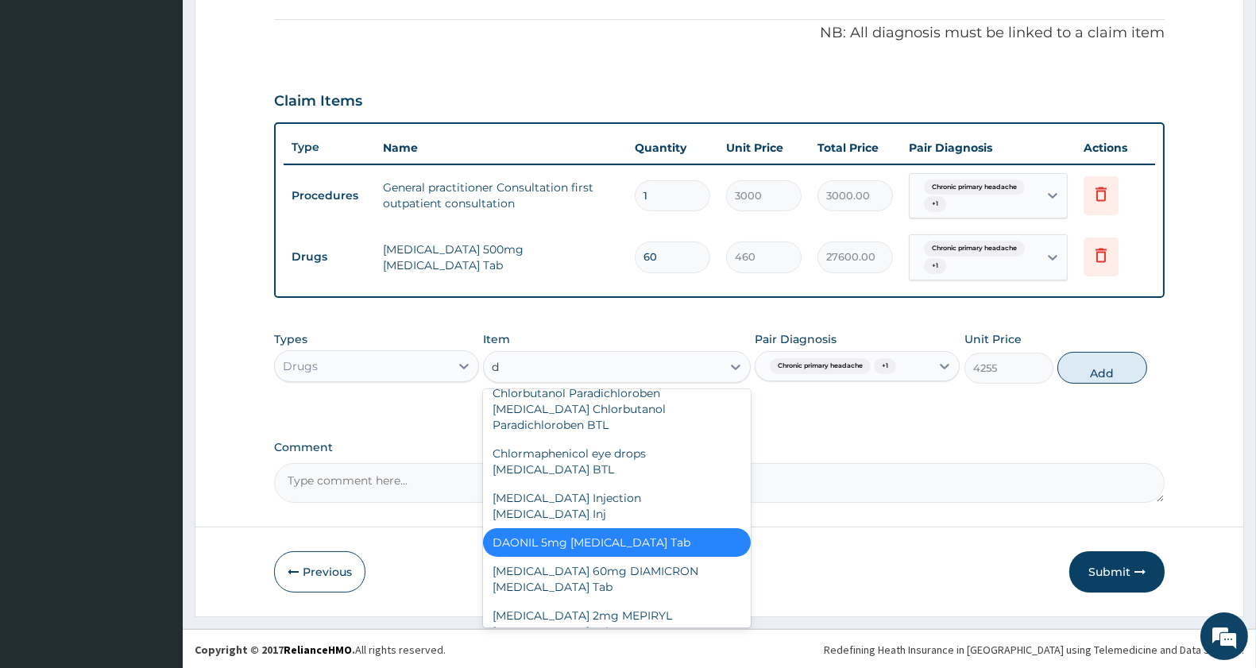
type input "da"
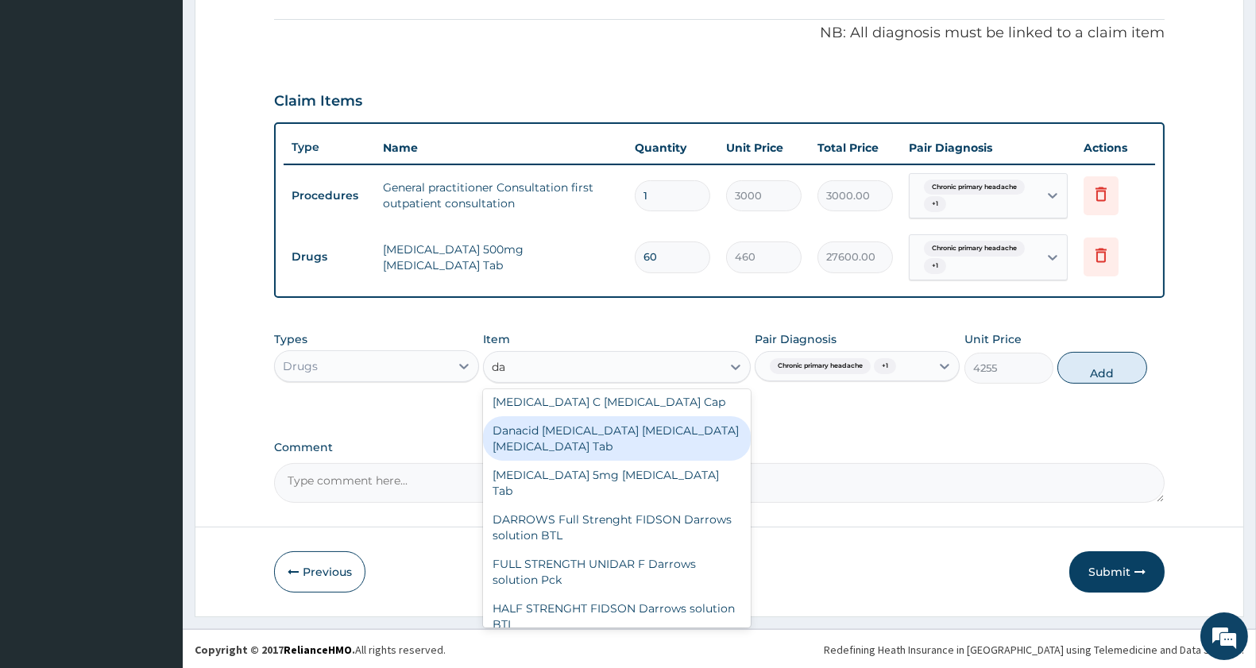
scroll to position [784, 0]
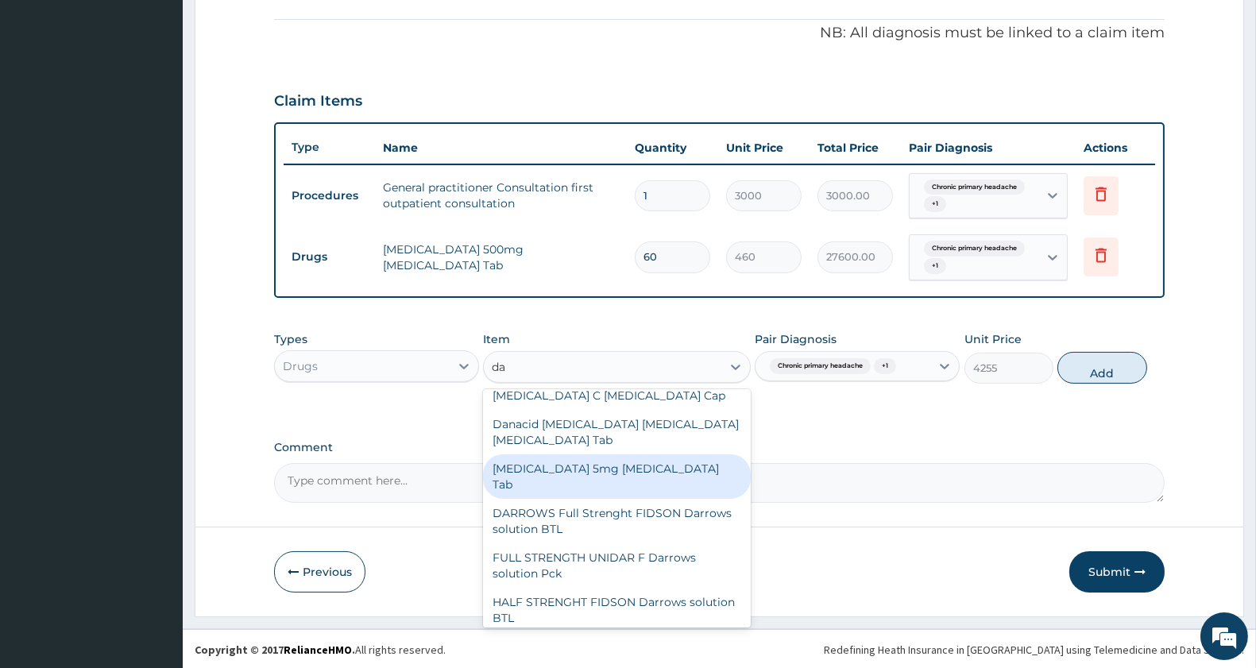
click at [574, 499] on div "Dapagliflozin 5mg Dapagliflozin Tab" at bounding box center [616, 477] width 267 height 45
type input "10925"
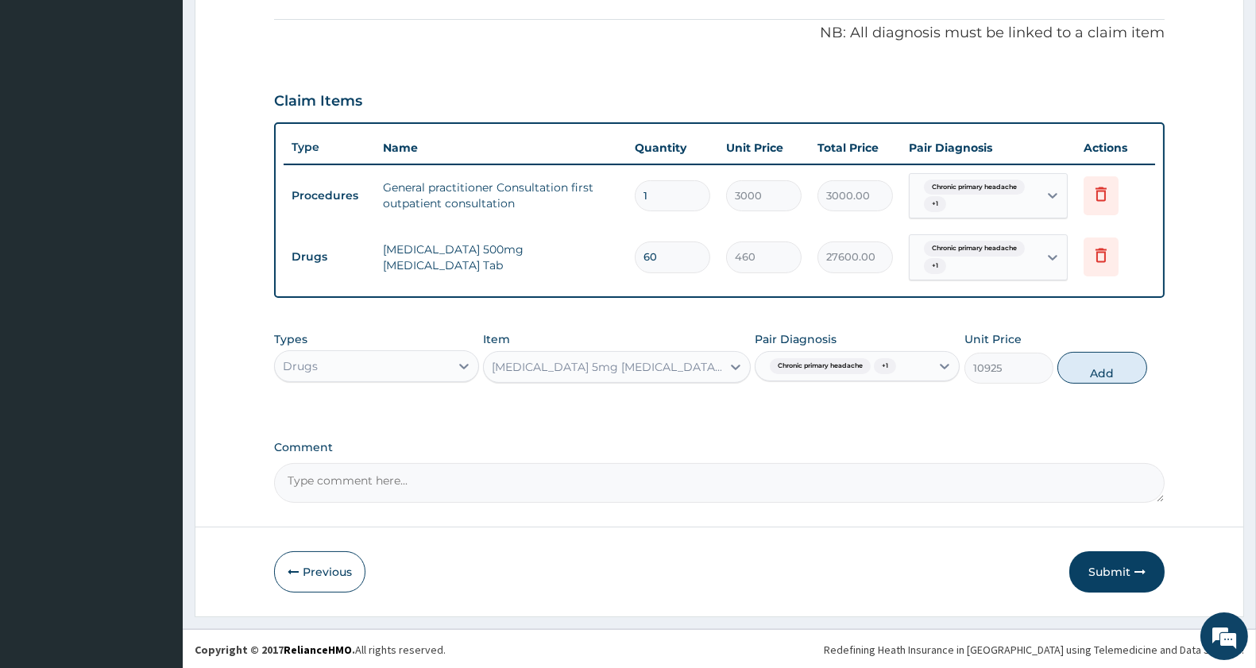
click at [610, 362] on div "Dapagliflozin 5mg Dapagliflozin Tab" at bounding box center [607, 367] width 230 height 16
type input "daoni"
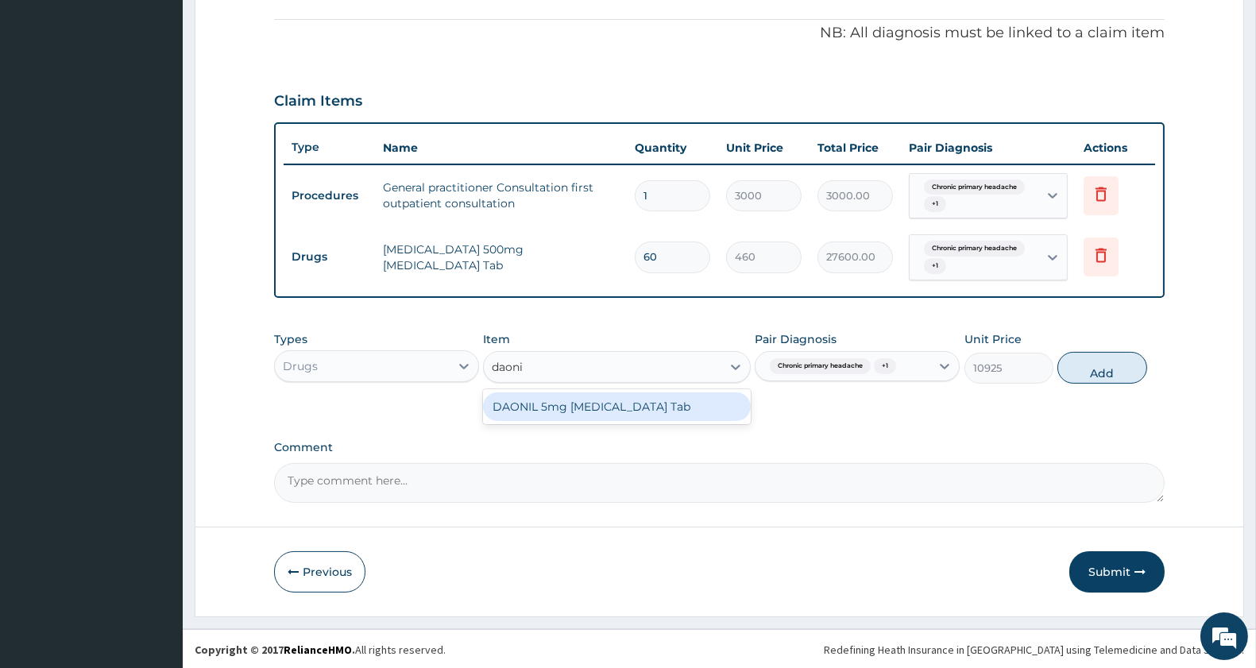
click at [629, 402] on div "DAONIL 5mg Glibenclamide Tab" at bounding box center [616, 407] width 267 height 29
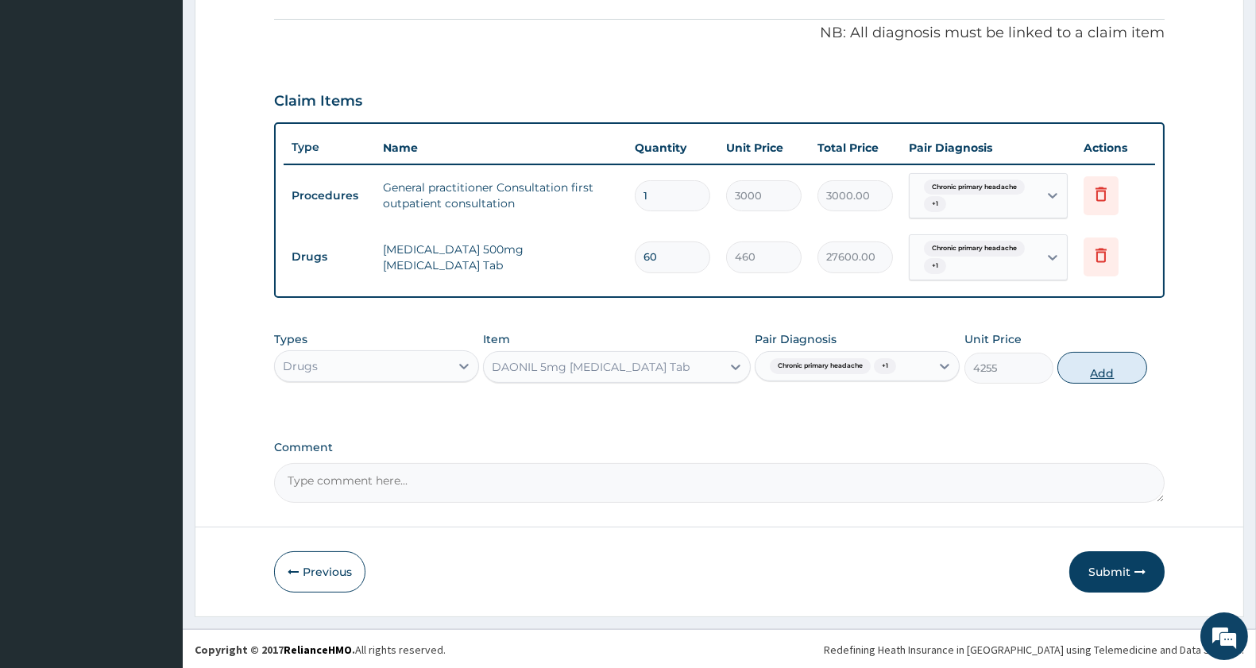
click at [1093, 371] on button "Add" at bounding box center [1102, 368] width 89 height 32
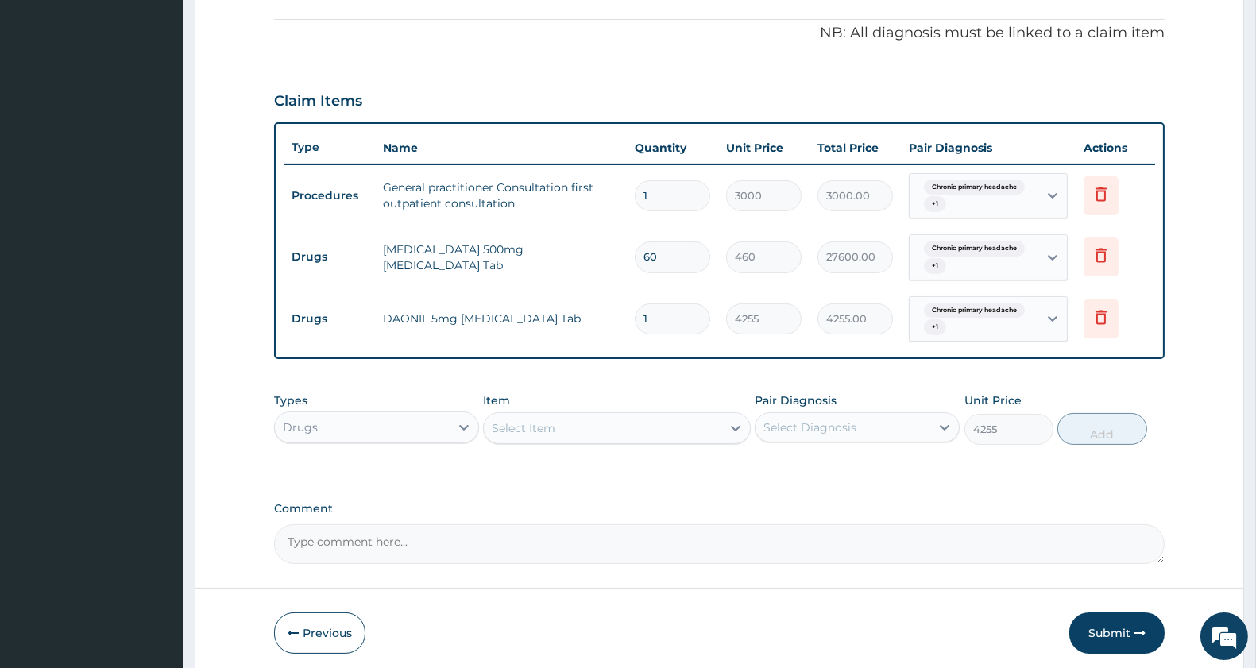
type input "0"
type input "0.00"
type input "3"
type input "12765.00"
type input "30"
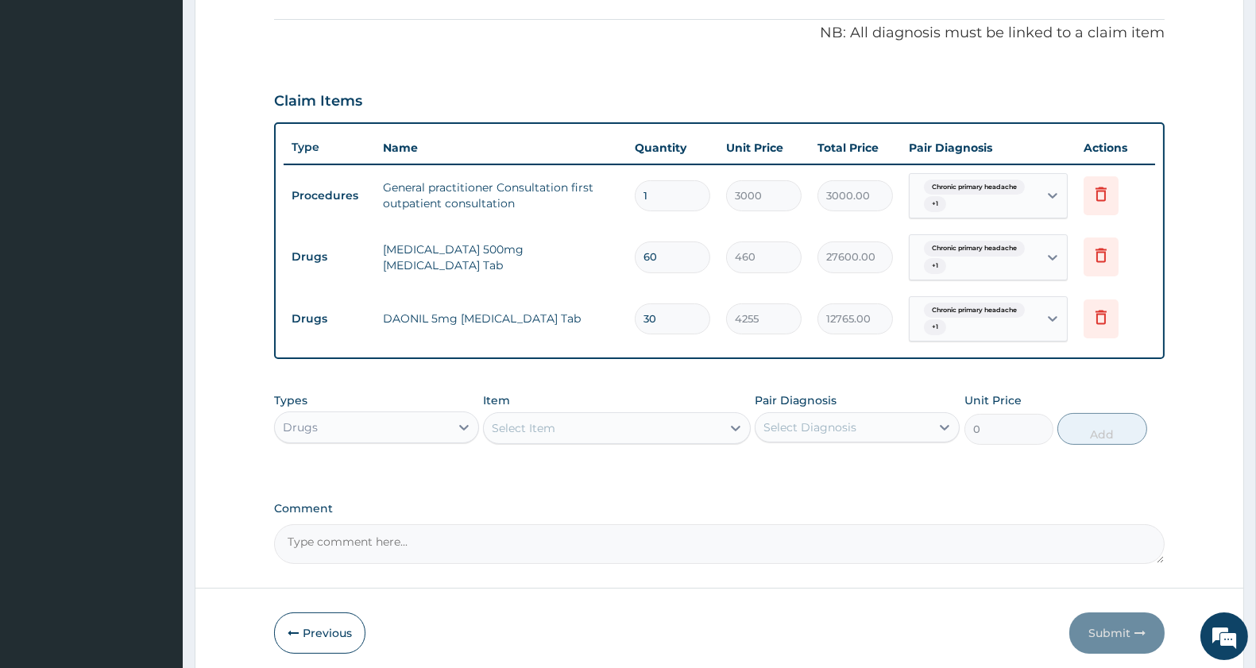
type input "127650.00"
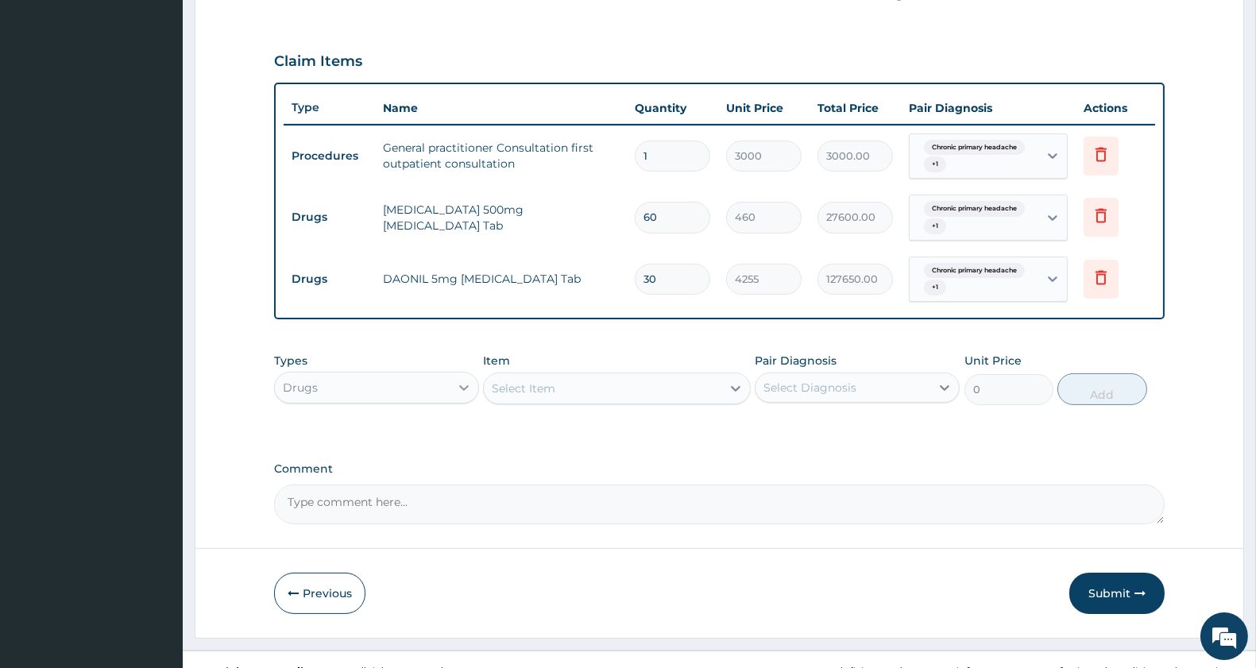
scroll to position [530, 0]
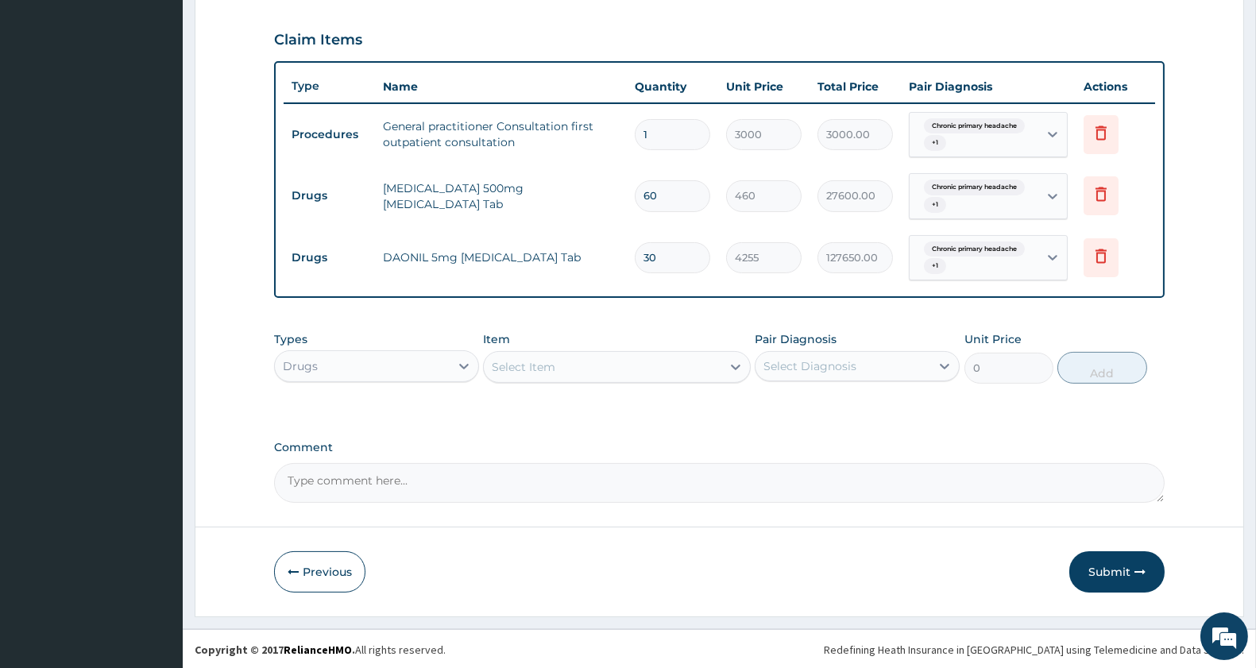
type input "30"
click at [570, 366] on div "Select Item" at bounding box center [602, 366] width 237 height 25
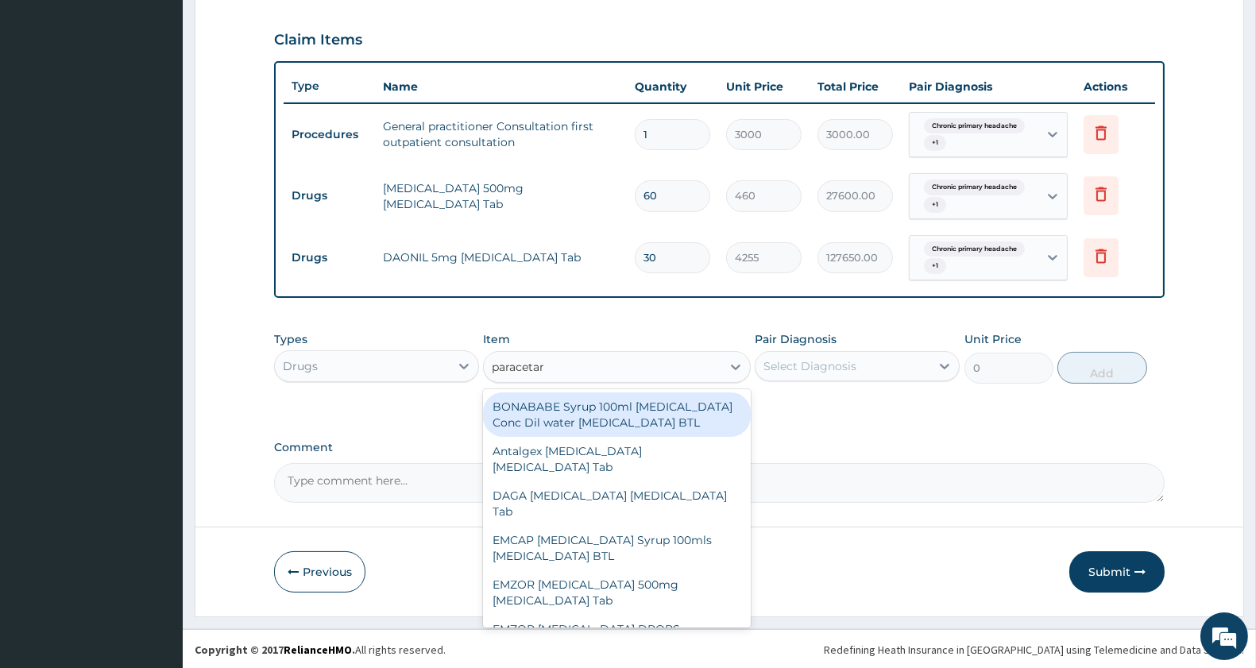
type input "paracetamol"
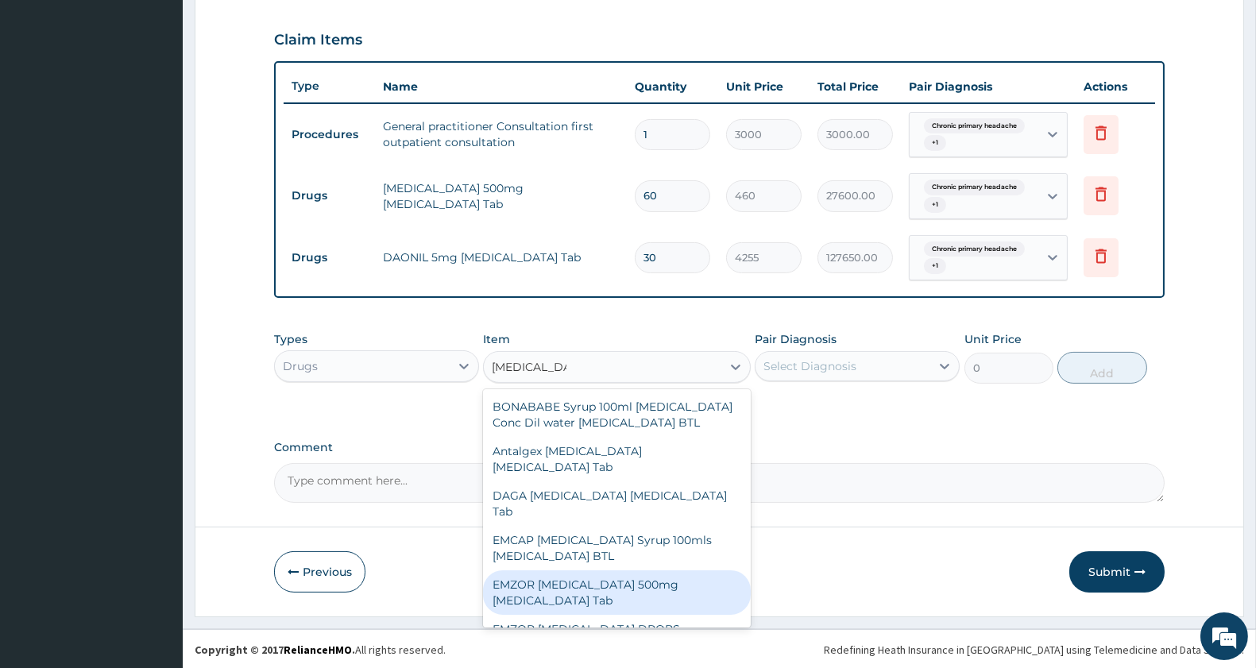
drag, startPoint x: 640, startPoint y: 605, endPoint x: 760, endPoint y: 538, distance: 137.3
click at [642, 605] on div "EMZOR PARACETAMOL 500mg Acetaminophen Tab" at bounding box center [616, 593] width 267 height 45
type input "11.5"
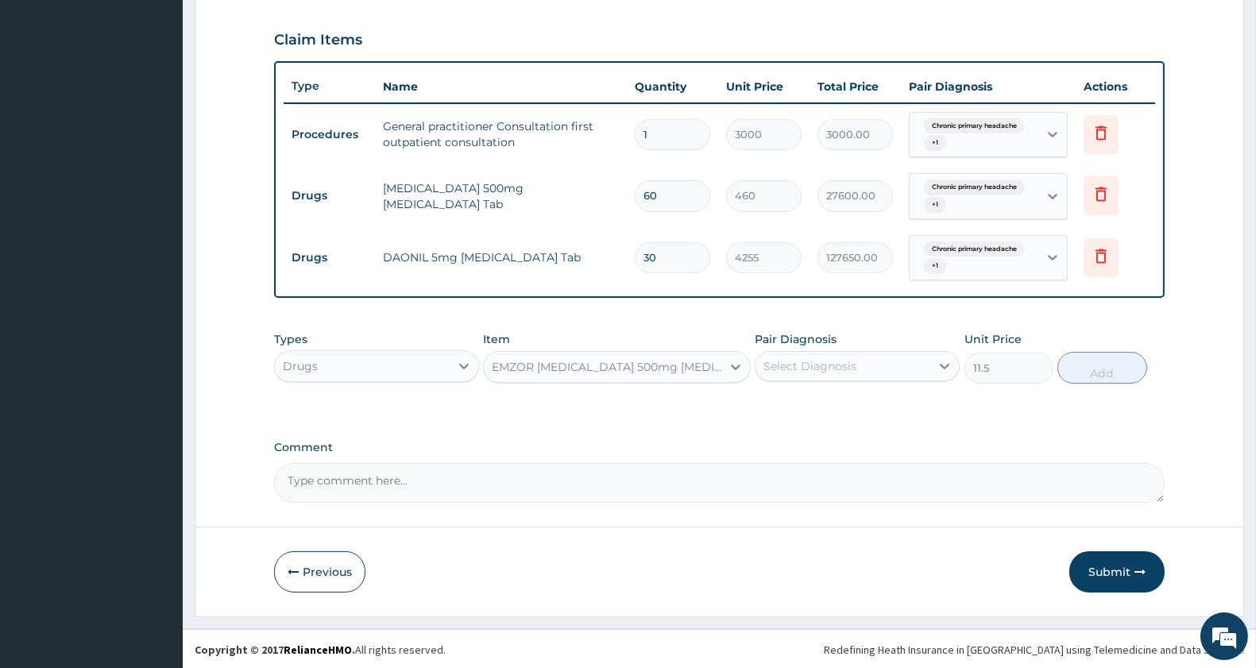
click at [855, 358] on div "Select Diagnosis" at bounding box center [810, 366] width 93 height 16
drag, startPoint x: 854, startPoint y: 406, endPoint x: 853, endPoint y: 432, distance: 25.5
click at [855, 406] on label "Chronic primary headache" at bounding box center [858, 405] width 154 height 16
checkbox input "true"
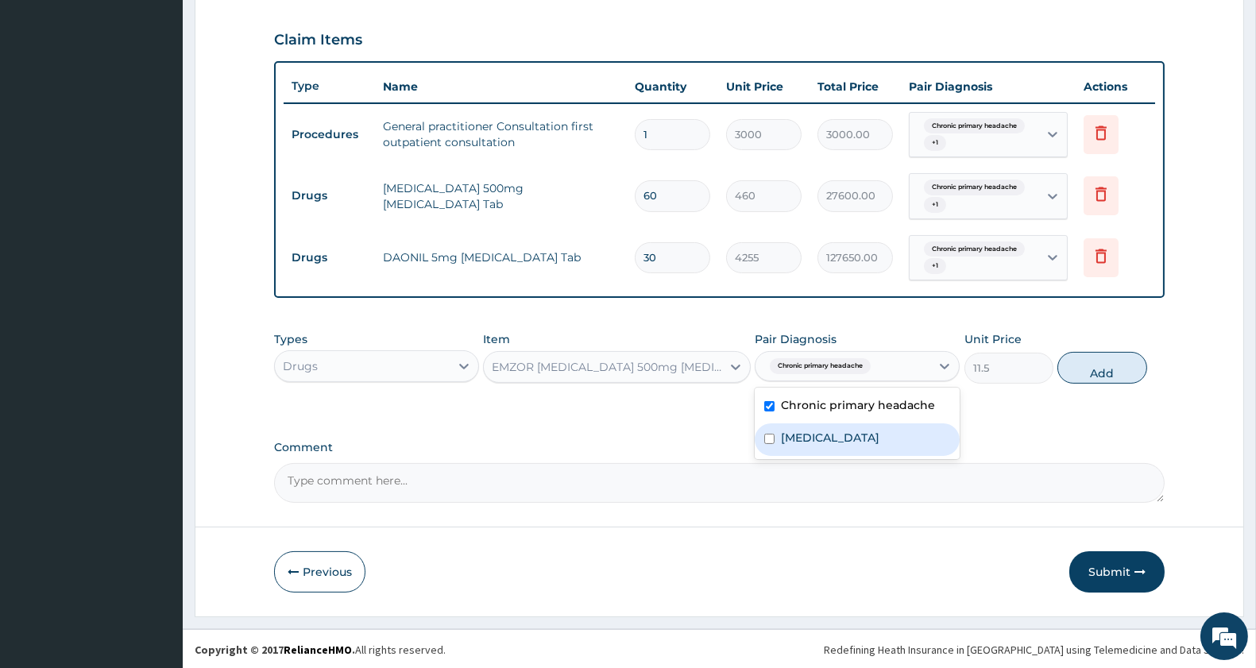
click at [850, 448] on div "Benign hypertension" at bounding box center [857, 440] width 205 height 33
checkbox input "true"
click at [1110, 370] on button "Add" at bounding box center [1102, 368] width 89 height 32
type input "0"
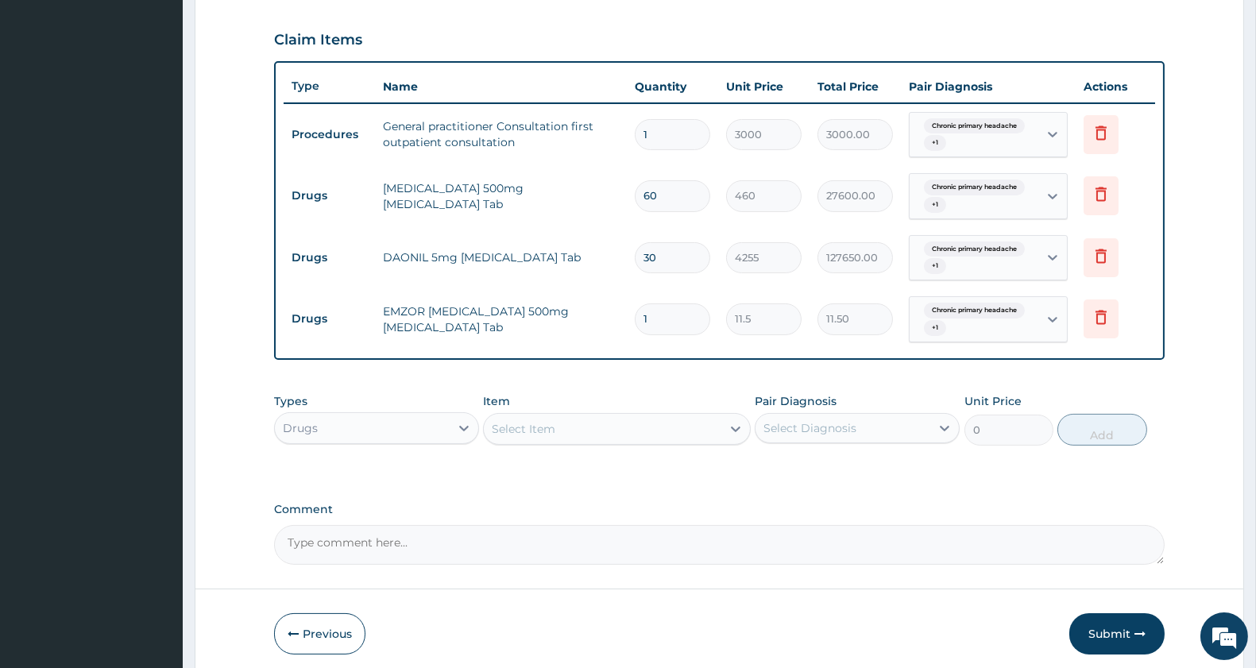
type input "18"
type input "207.00"
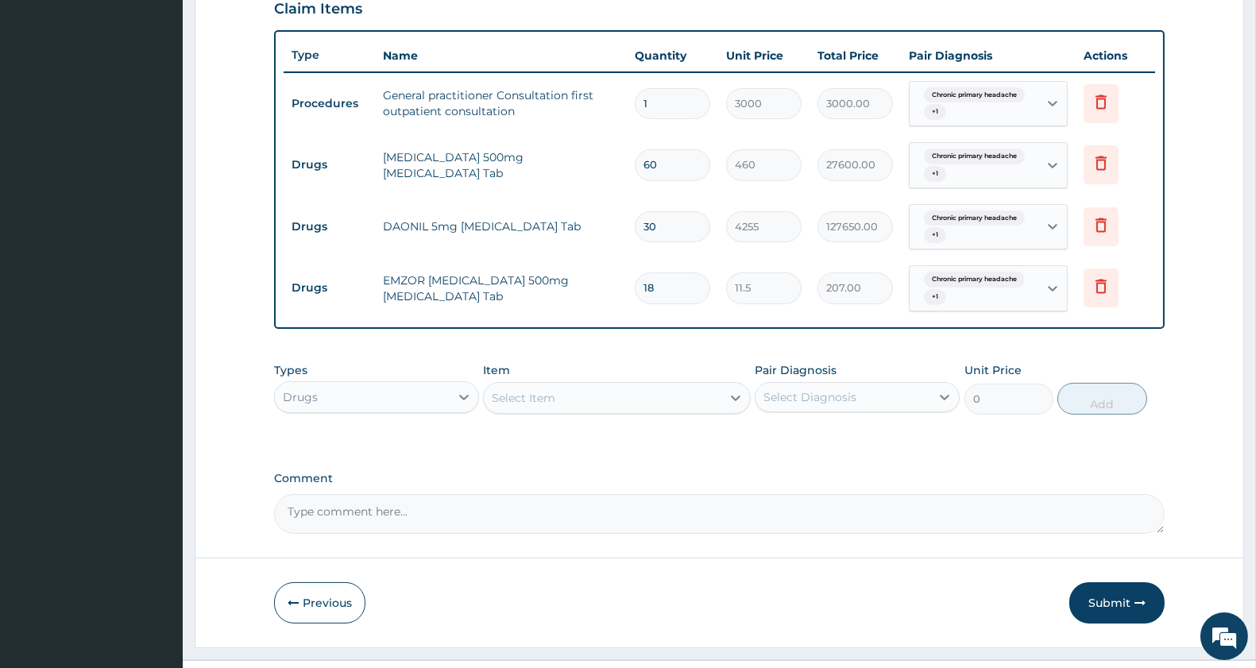
scroll to position [592, 0]
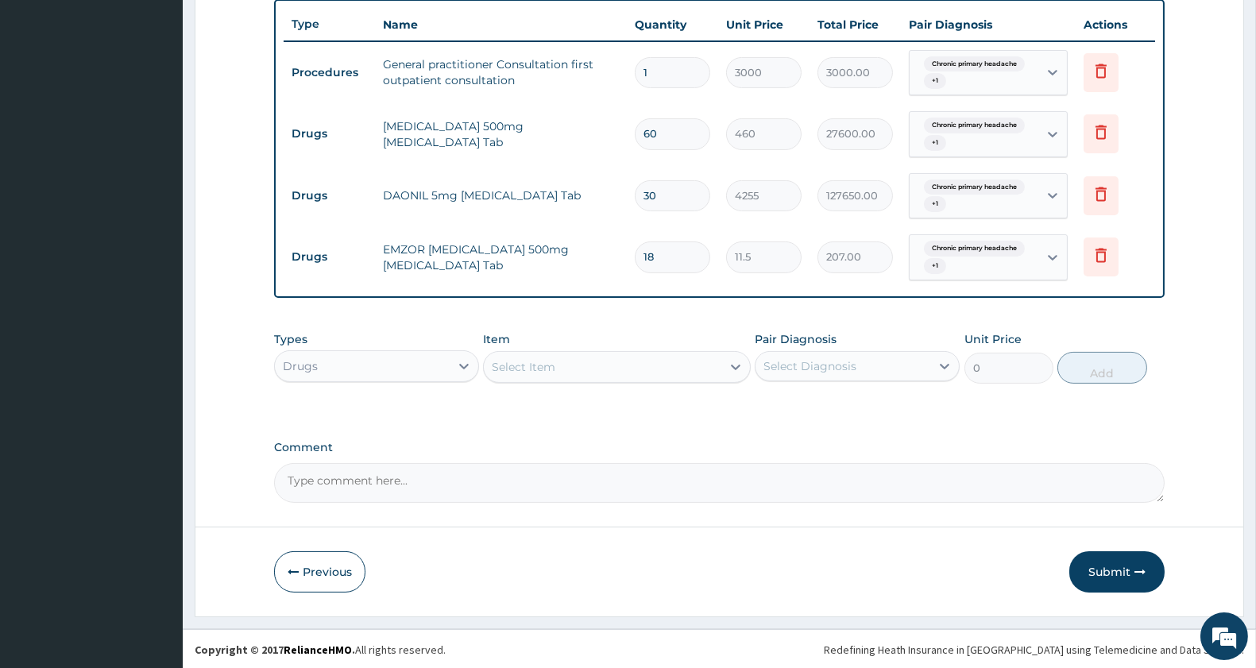
type input "18"
click at [534, 370] on div "Select Item" at bounding box center [524, 367] width 64 height 16
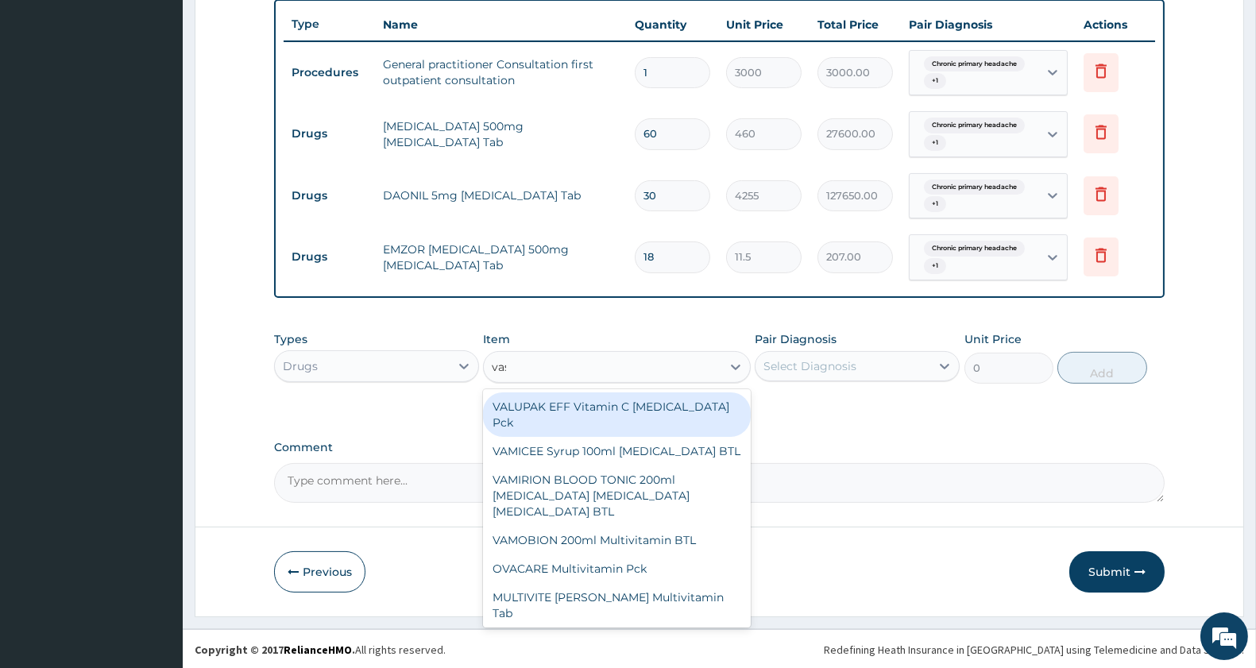
type input "vasop"
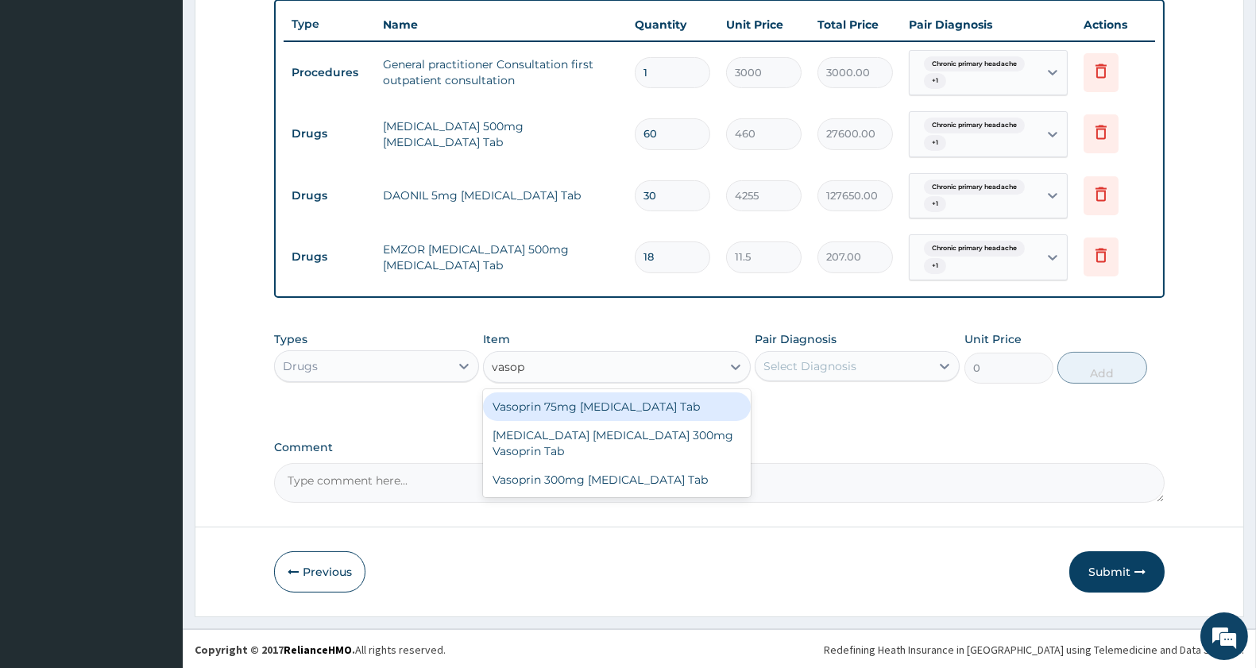
click at [598, 402] on div "Vasoprin 75mg Aspirin Tab" at bounding box center [616, 407] width 267 height 29
type input "28.75"
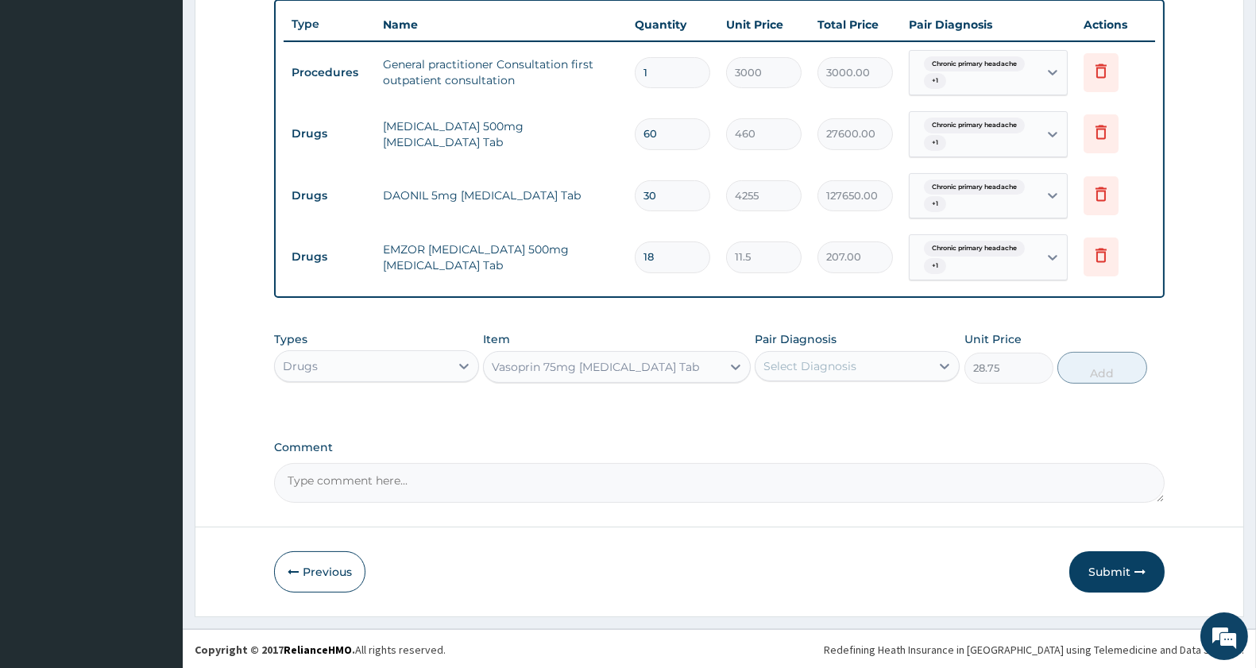
click at [851, 358] on div "Select Diagnosis" at bounding box center [810, 366] width 93 height 16
drag, startPoint x: 823, startPoint y: 397, endPoint x: 815, endPoint y: 424, distance: 28.4
click at [823, 400] on label "Chronic primary headache" at bounding box center [858, 405] width 154 height 16
checkbox input "true"
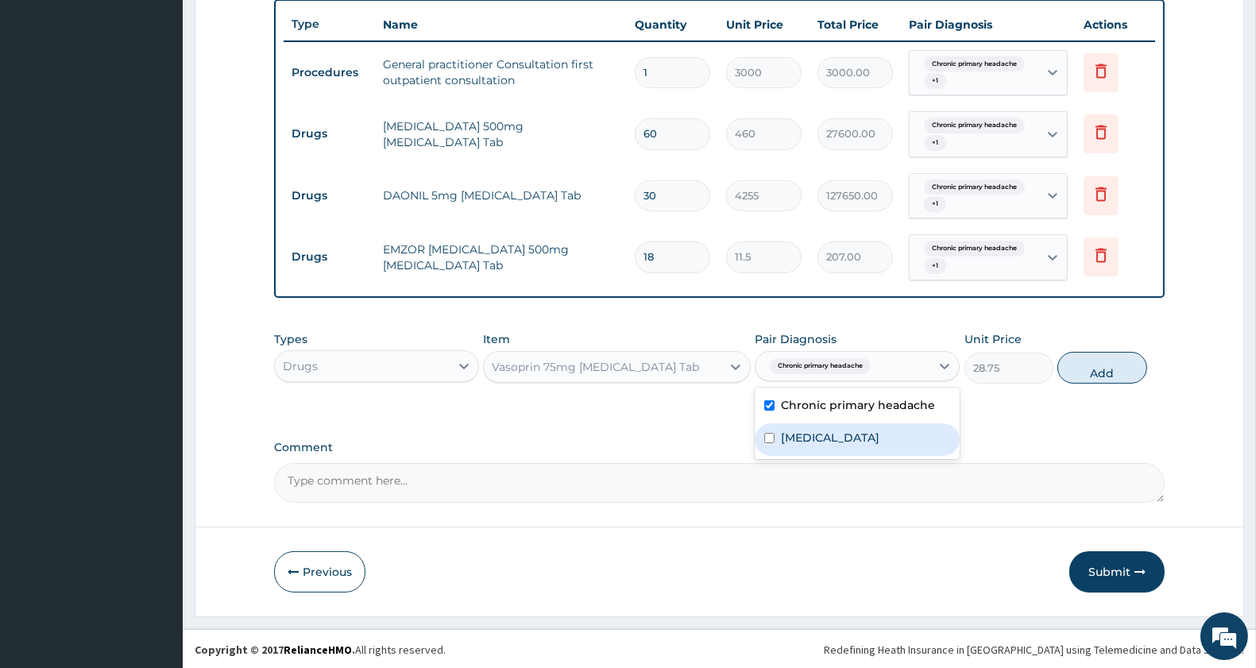
drag, startPoint x: 814, startPoint y: 427, endPoint x: 904, endPoint y: 432, distance: 90.0
click at [814, 430] on label "Benign hypertension" at bounding box center [830, 438] width 99 height 16
checkbox input "true"
click at [1106, 374] on button "Add" at bounding box center [1102, 368] width 89 height 32
type input "0"
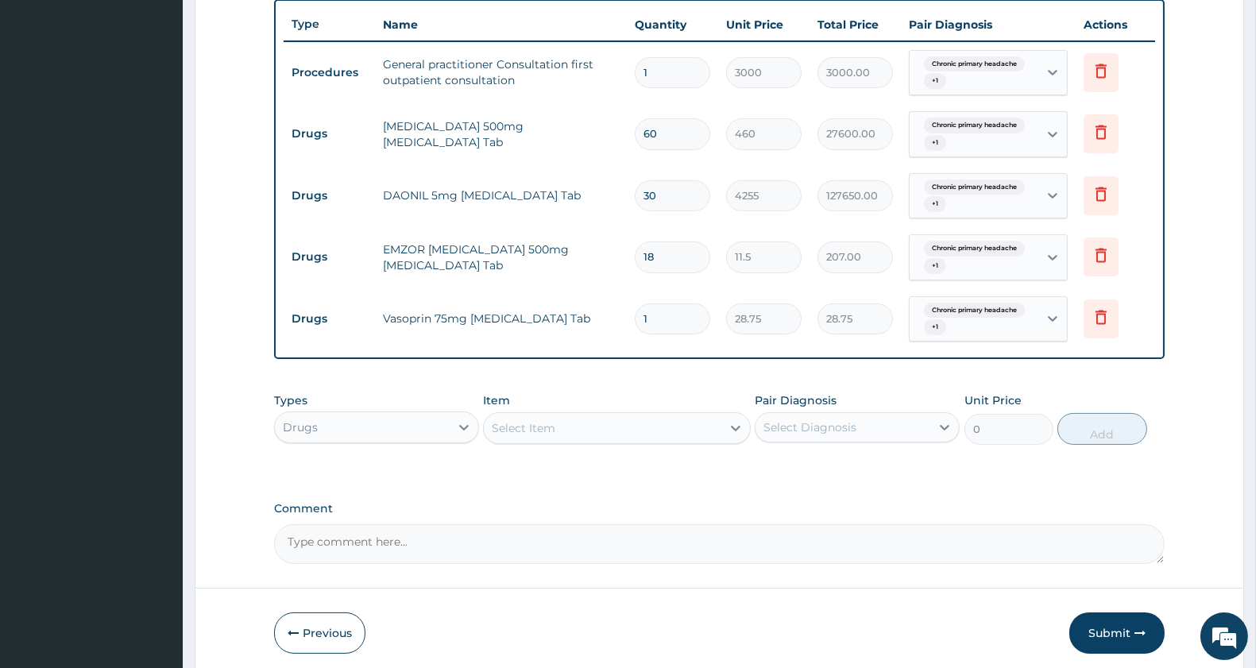
type input "0.00"
type input "3"
type input "86.25"
type input "30"
type input "862.50"
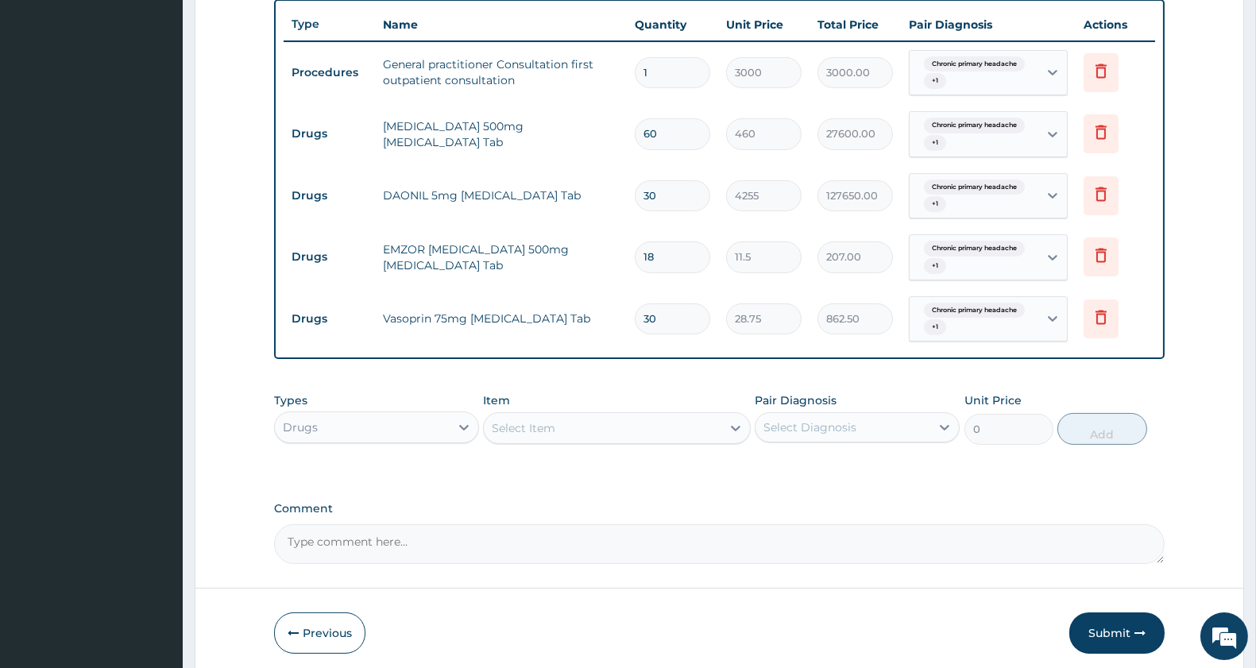
scroll to position [504, 0]
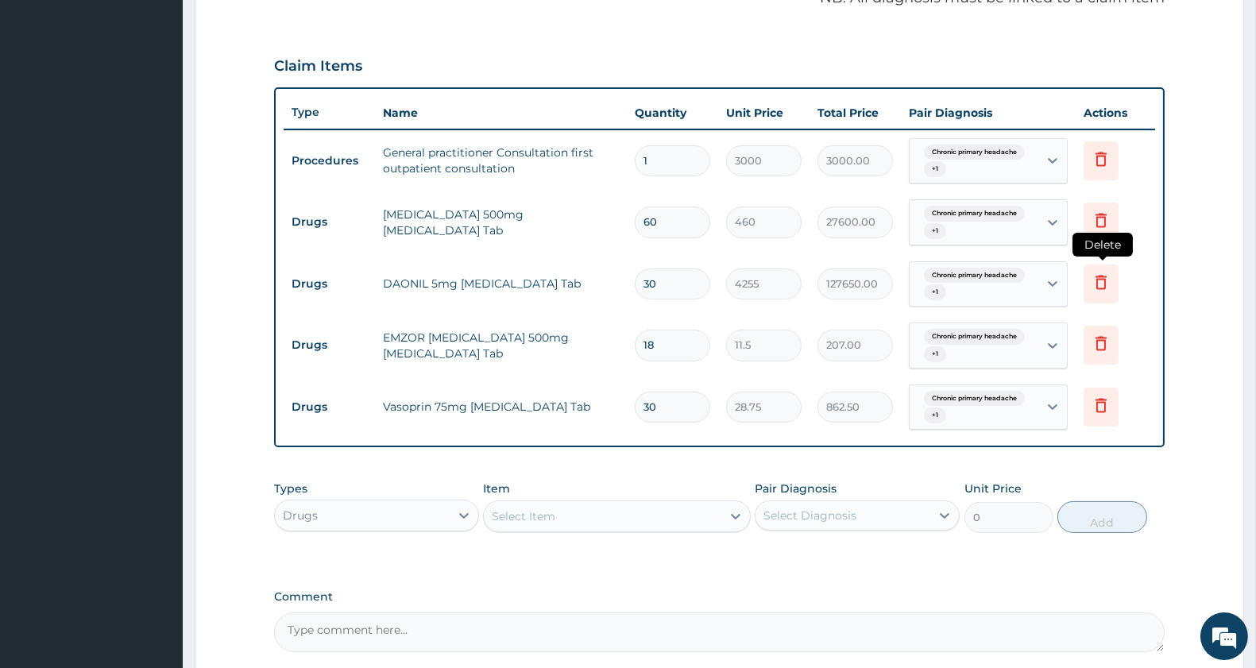
type input "30"
click at [1099, 280] on icon at bounding box center [1101, 282] width 19 height 19
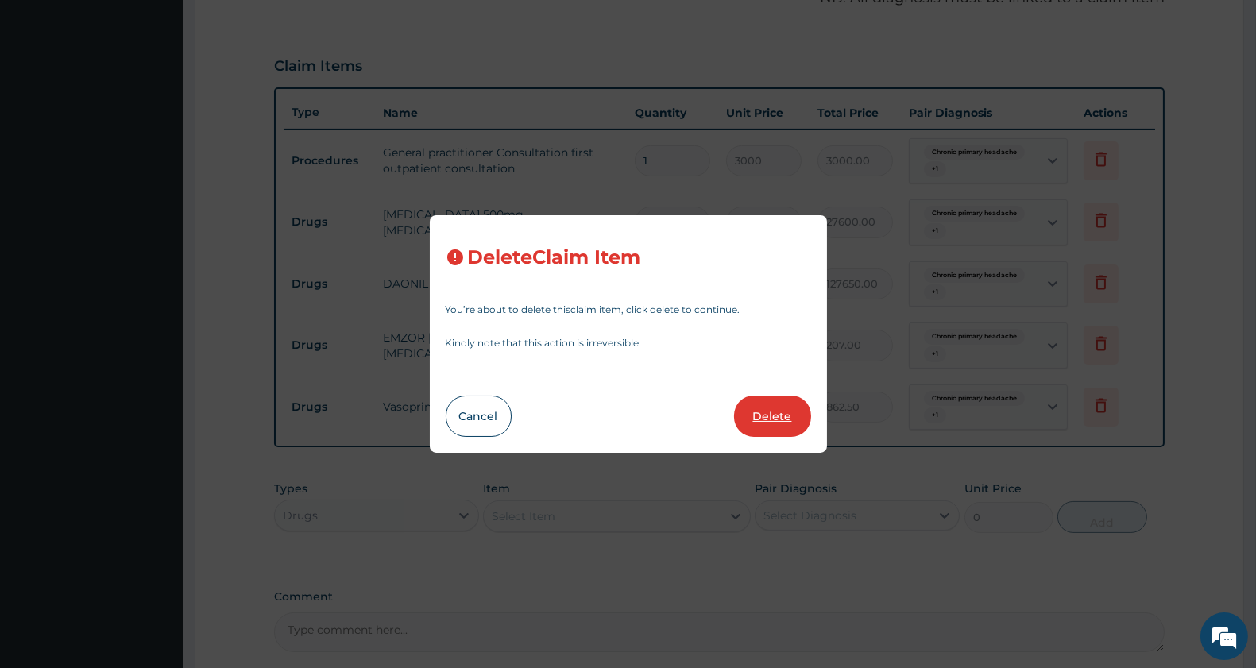
click at [771, 412] on button "Delete" at bounding box center [772, 416] width 77 height 41
type input "18"
type input "11.5"
type input "207.00"
type input "30"
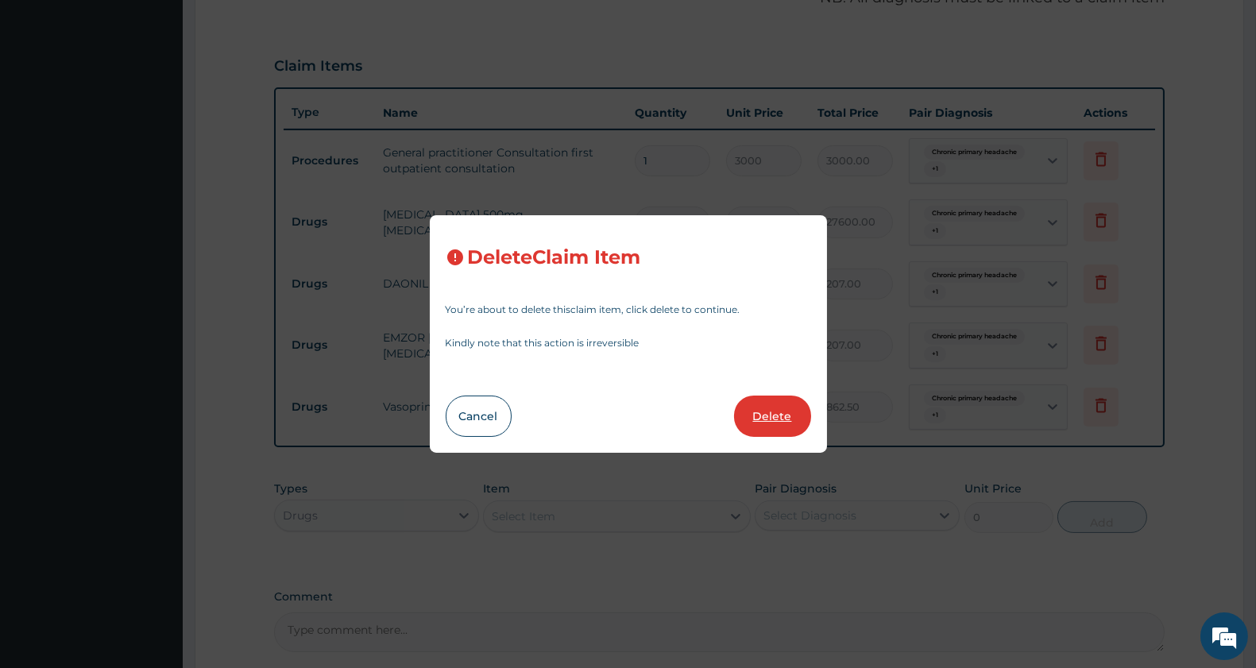
type input "28.75"
type input "862.50"
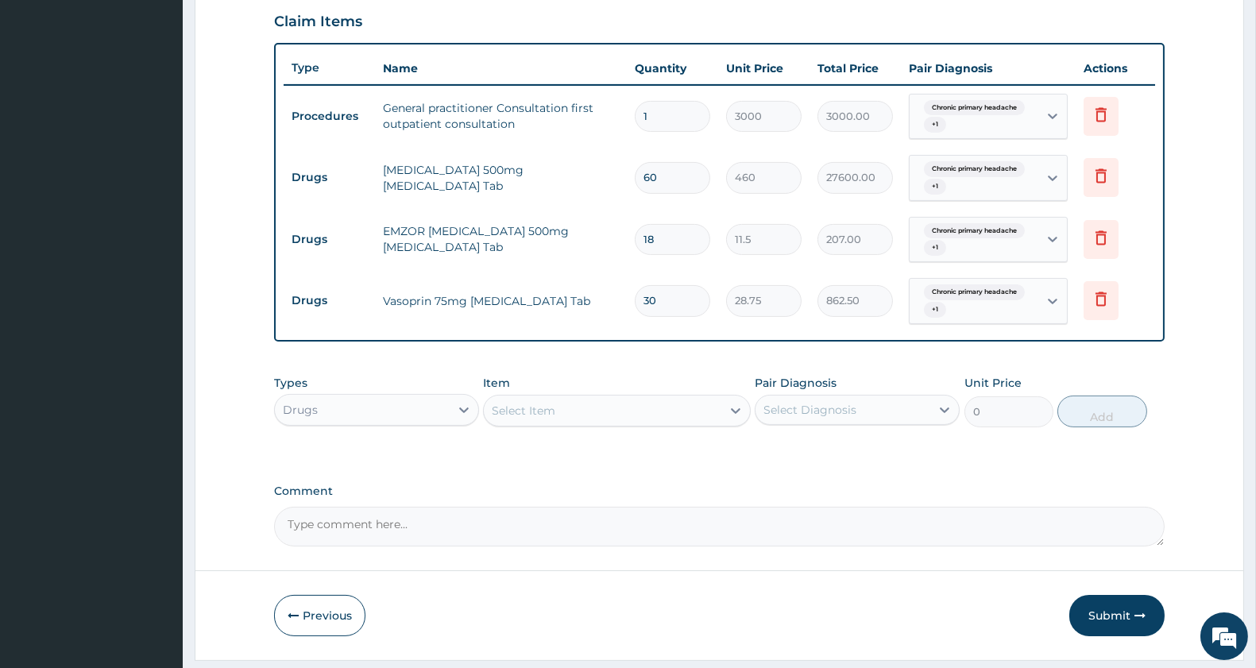
scroll to position [592, 0]
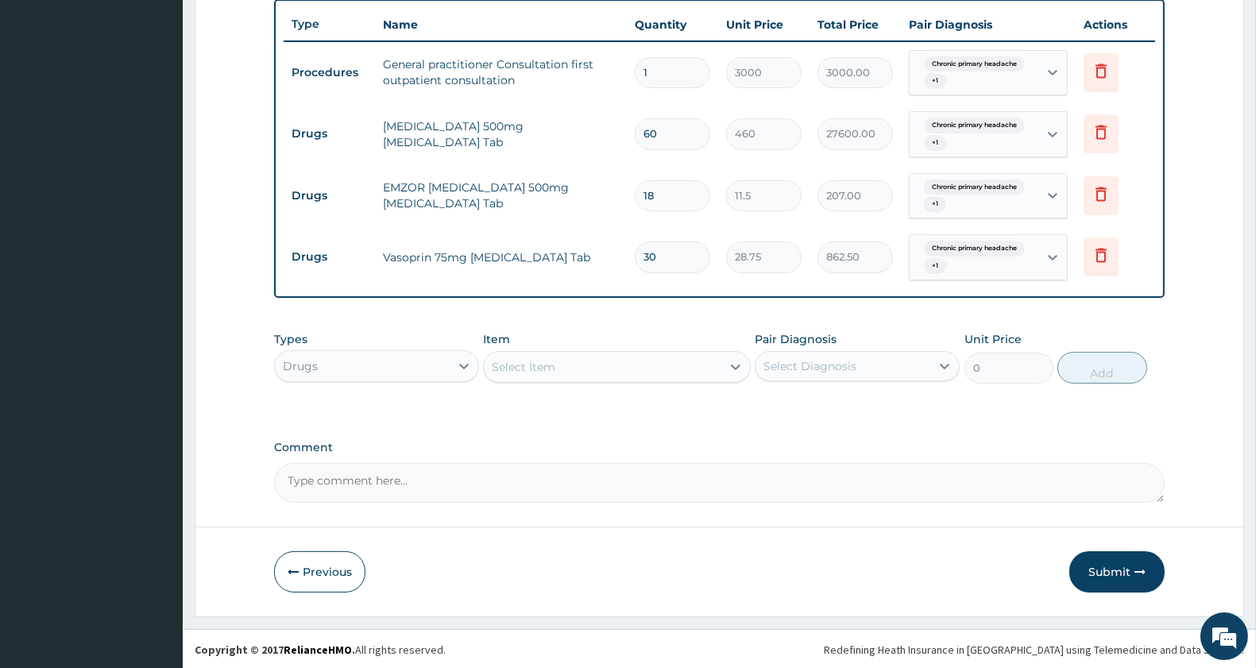
click at [563, 368] on div "Select Item" at bounding box center [602, 366] width 237 height 25
type input "d"
click at [624, 338] on div "Item Select Item" at bounding box center [616, 357] width 267 height 52
click at [623, 355] on div "Select Item" at bounding box center [602, 366] width 237 height 25
type input "da"
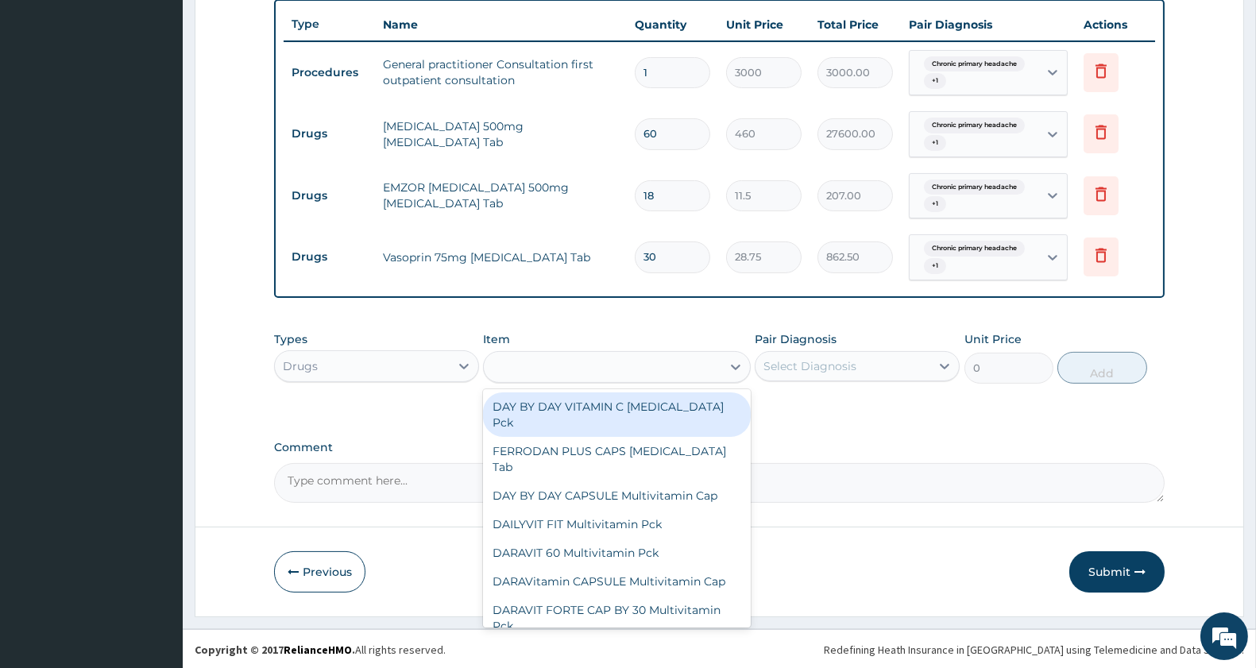
click at [590, 369] on div "da" at bounding box center [602, 366] width 237 height 25
type input "dao"
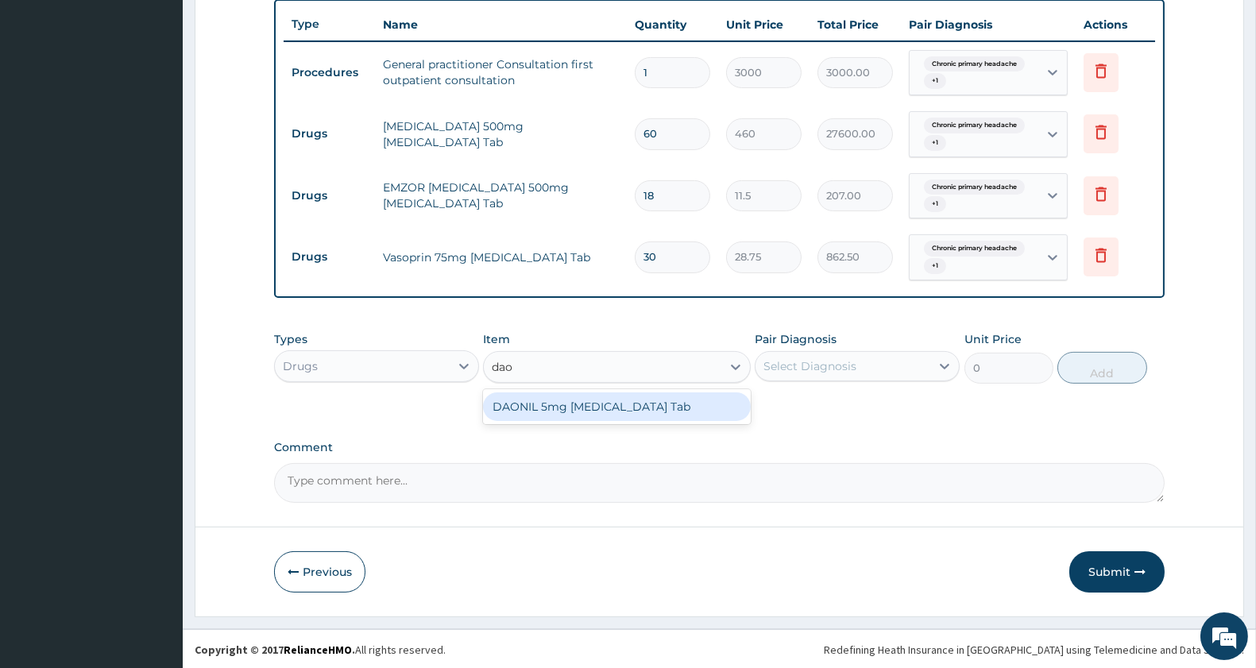
click at [637, 409] on div "DAONIL 5mg Glibenclamide Tab" at bounding box center [616, 407] width 267 height 29
type input "4255"
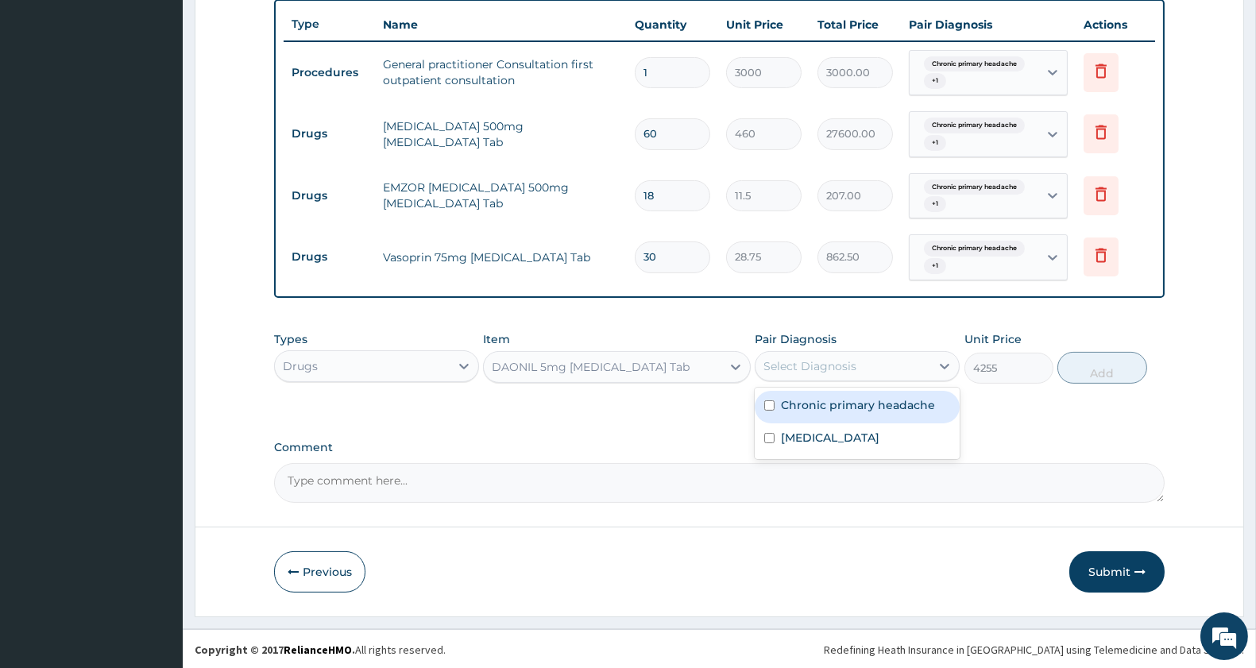
click at [830, 367] on div "Select Diagnosis" at bounding box center [810, 366] width 93 height 16
click at [834, 405] on label "Chronic primary headache" at bounding box center [858, 405] width 154 height 16
checkbox input "true"
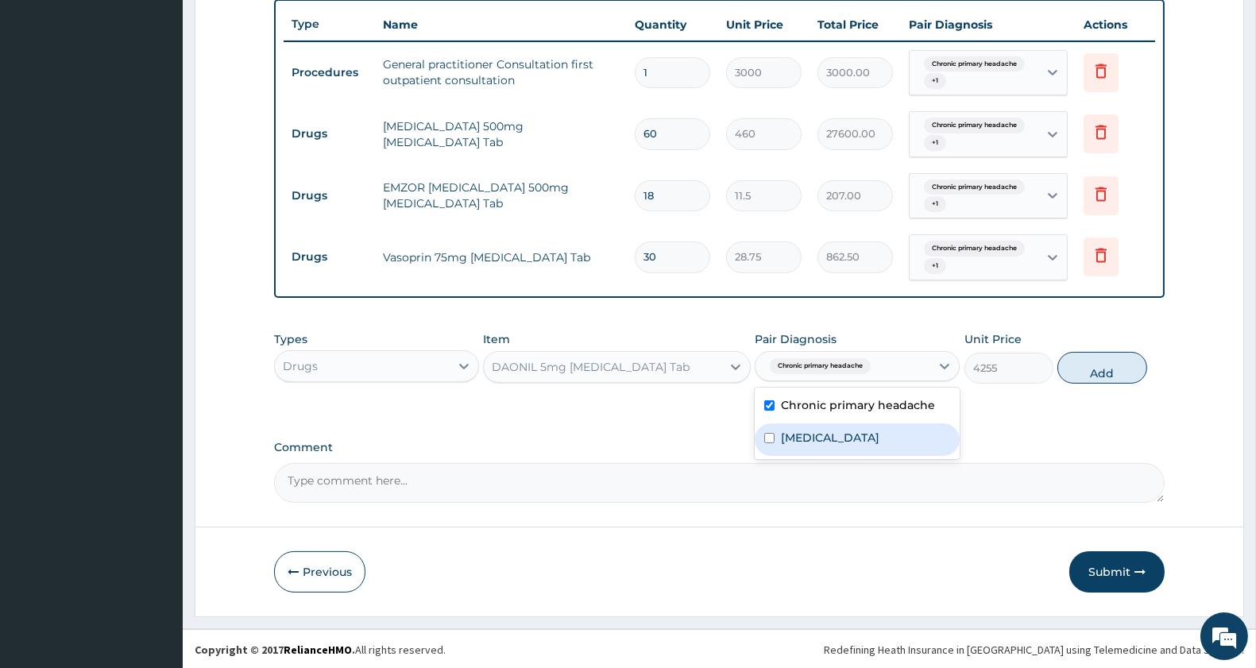
drag, startPoint x: 833, startPoint y: 432, endPoint x: 894, endPoint y: 422, distance: 61.9
click at [836, 432] on label "Benign hypertension" at bounding box center [830, 438] width 99 height 16
checkbox input "true"
click at [1085, 371] on button "Add" at bounding box center [1102, 368] width 89 height 32
type input "0"
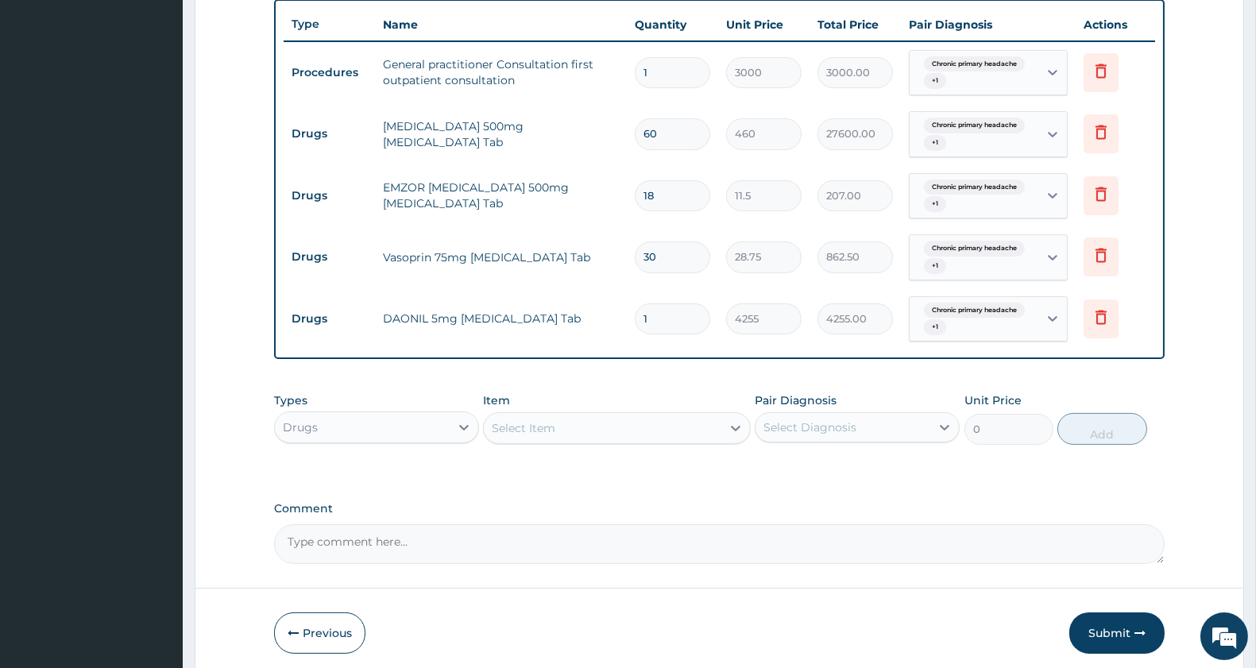
type input "0.00"
type input "3"
type input "12765.00"
type input "30"
type input "127650.00"
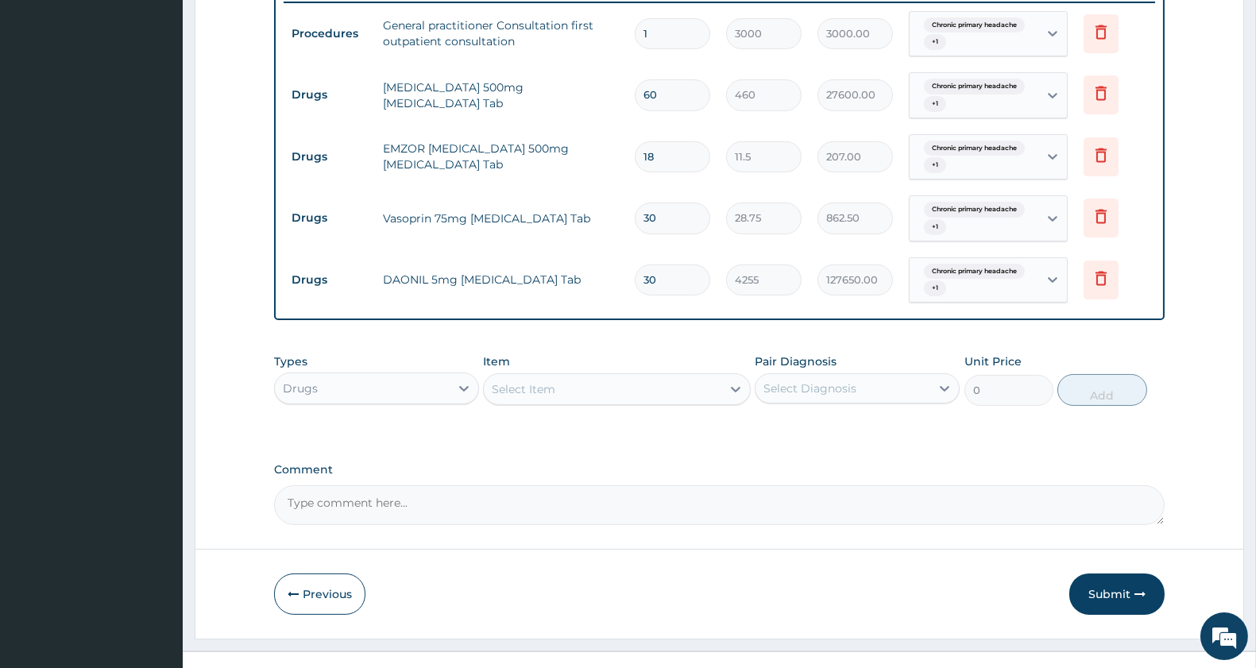
scroll to position [654, 0]
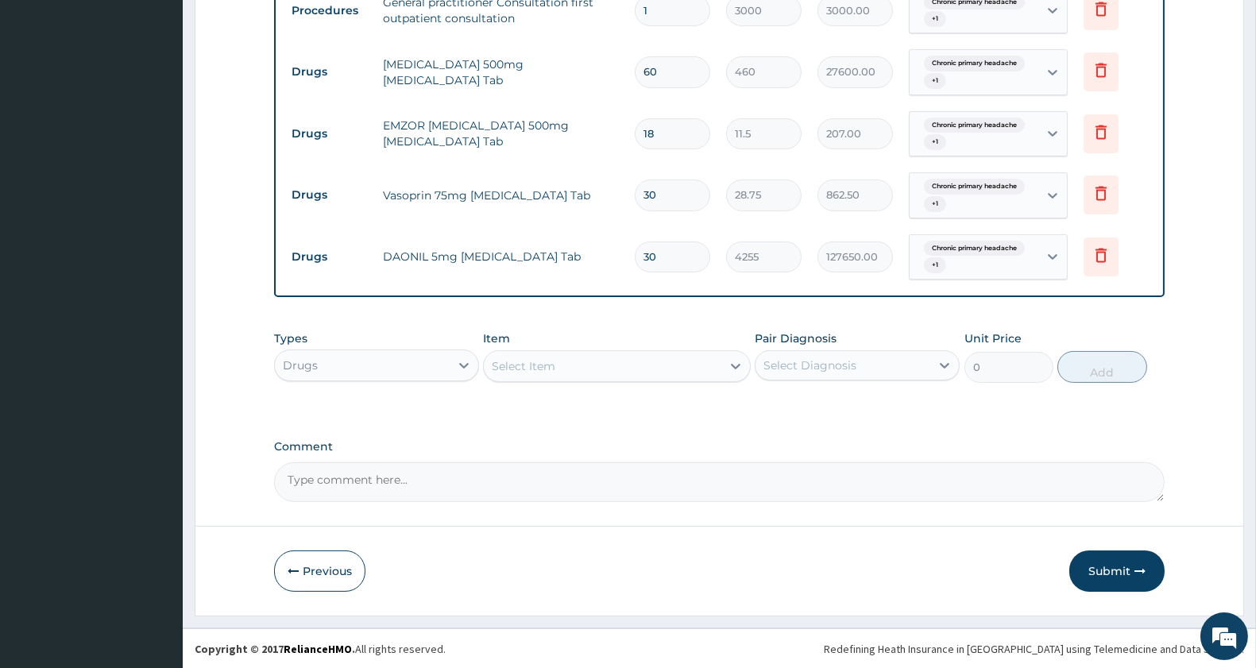
type input "30"
click at [1122, 568] on button "Submit" at bounding box center [1117, 571] width 95 height 41
